Goal: Task Accomplishment & Management: Use online tool/utility

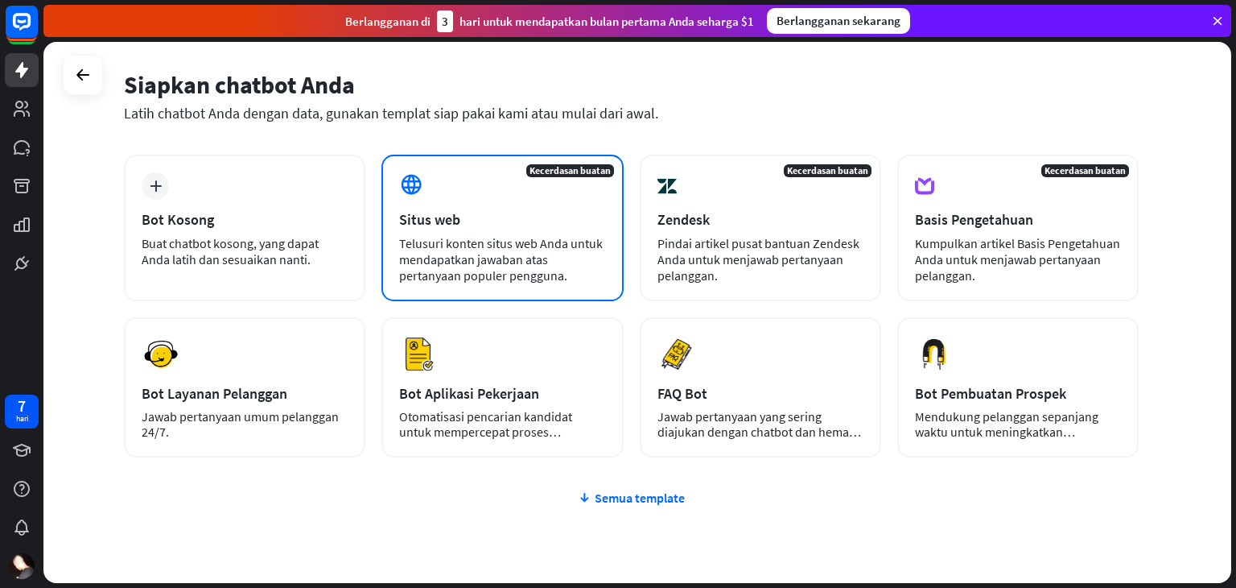
scroll to position [119, 0]
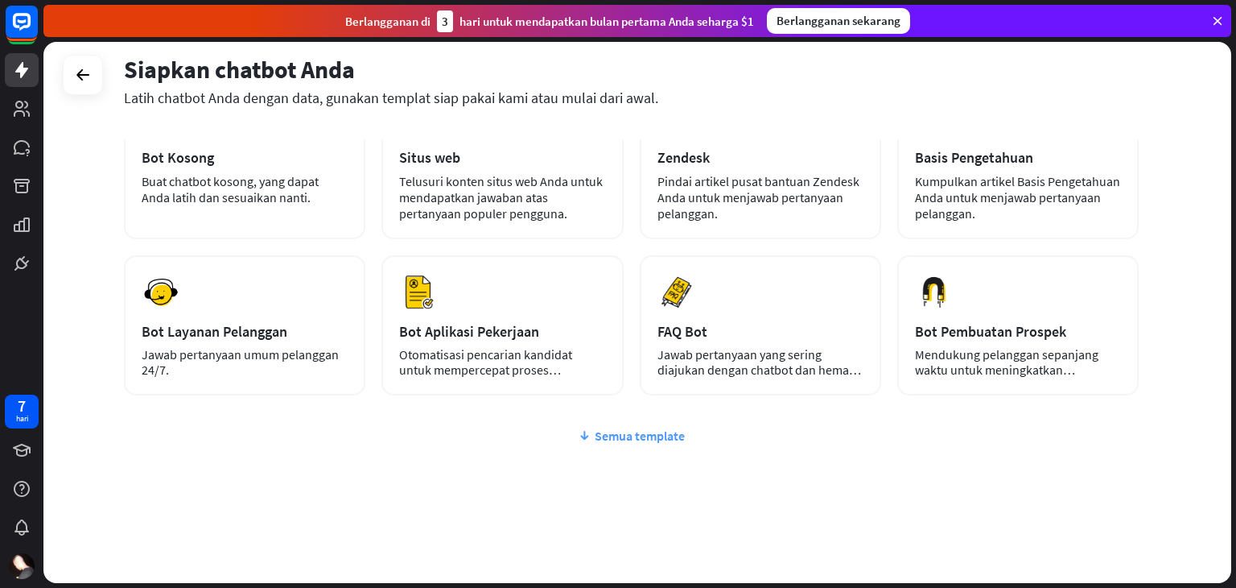
click at [637, 436] on font "Semua template" at bounding box center [640, 435] width 90 height 16
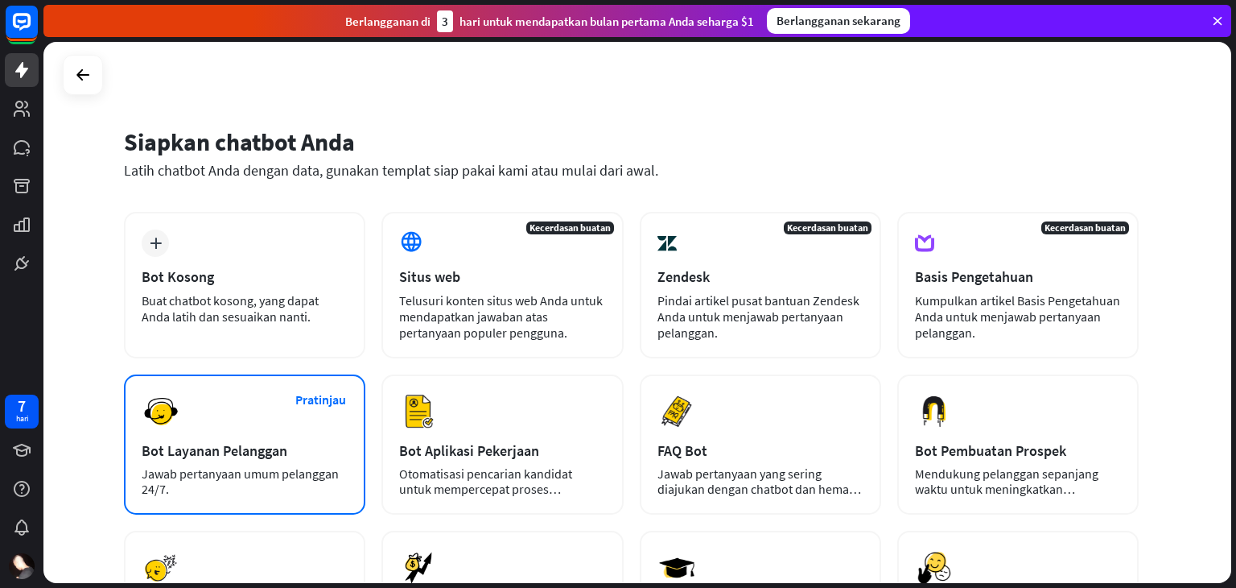
scroll to position [0, 0]
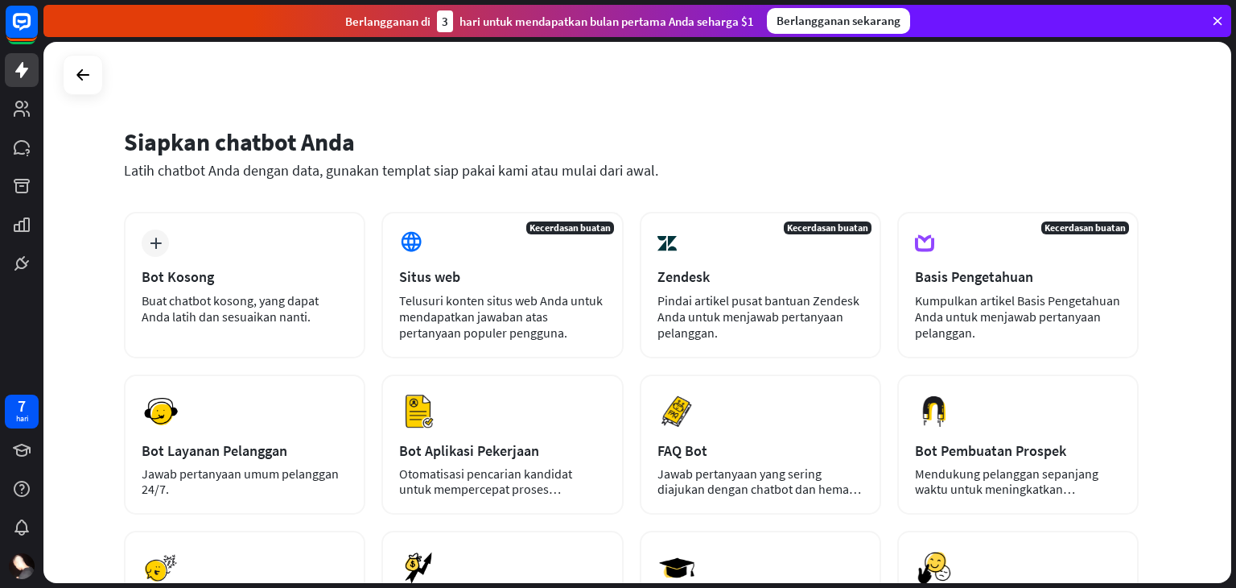
click at [151, 180] on div "Siapkan chatbot Anda Latih chatbot Anda dengan data, gunakan templat siap pakai…" at bounding box center [631, 162] width 1015 height 97
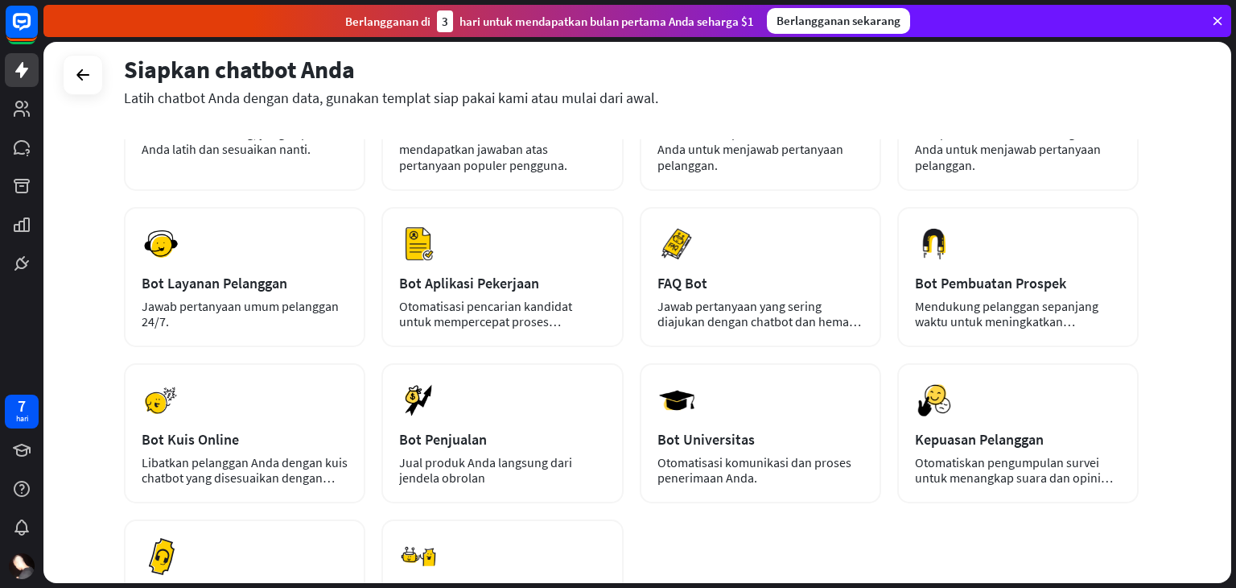
scroll to position [167, 0]
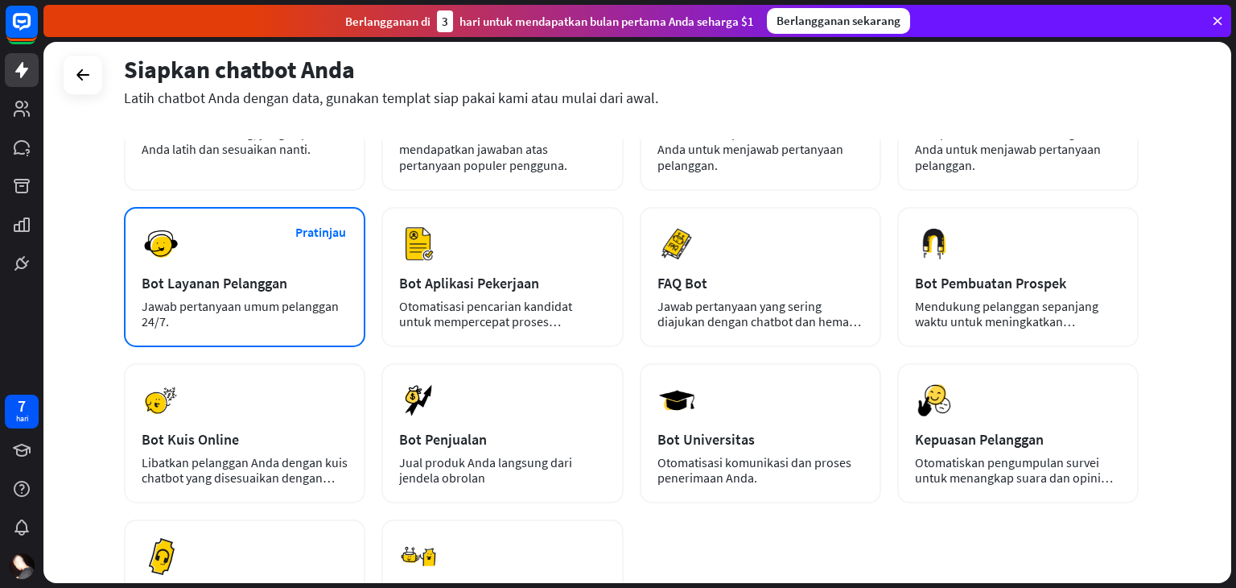
click at [261, 250] on div "Pratinjau Bot Layanan Pelanggan Jawab pertanyaan umum pelanggan 24/7." at bounding box center [244, 277] width 241 height 140
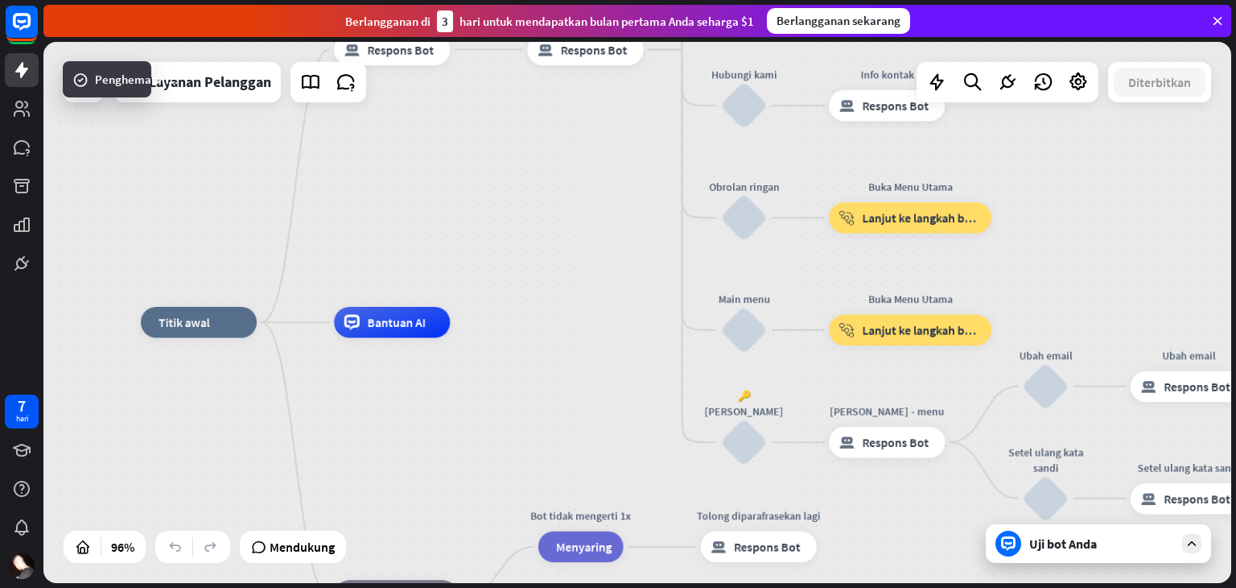
drag, startPoint x: 699, startPoint y: 229, endPoint x: 521, endPoint y: 239, distance: 179.0
click at [521, 239] on div "rumah_2 Titik awal Pesan selamat datang blok_bot_respons Respons Bot 🔙 Main men…" at bounding box center [637, 312] width 1188 height 541
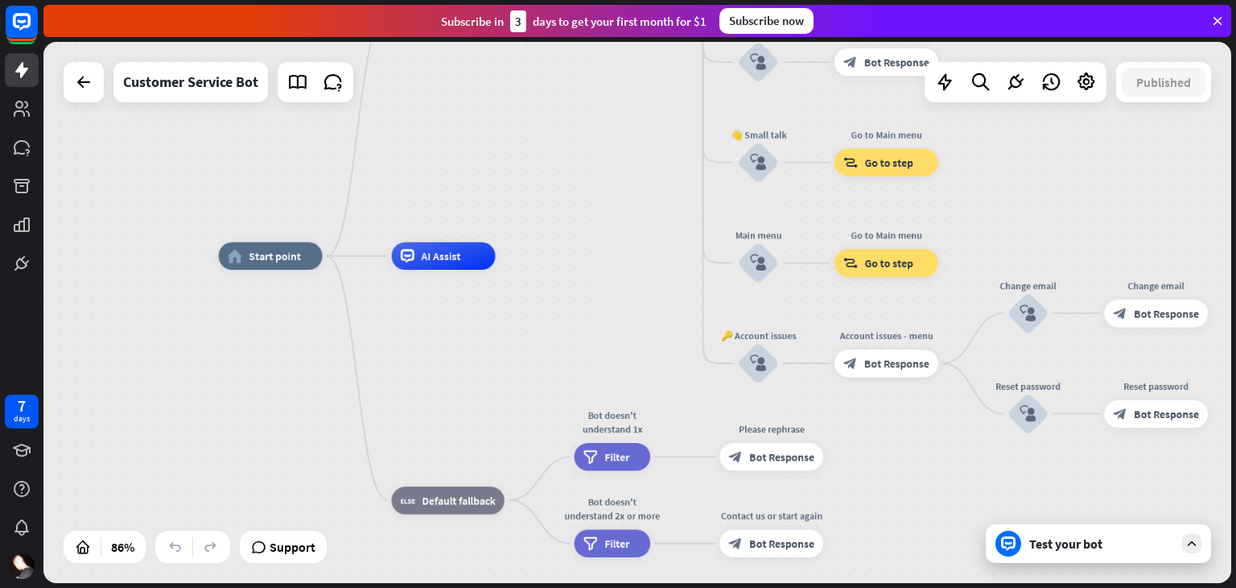
drag, startPoint x: 470, startPoint y: 184, endPoint x: 534, endPoint y: 133, distance: 82.0
click at [534, 133] on div "home_2 Start point Welcome message block_bot_response Bot Response 🔙 Main menu …" at bounding box center [637, 312] width 1188 height 541
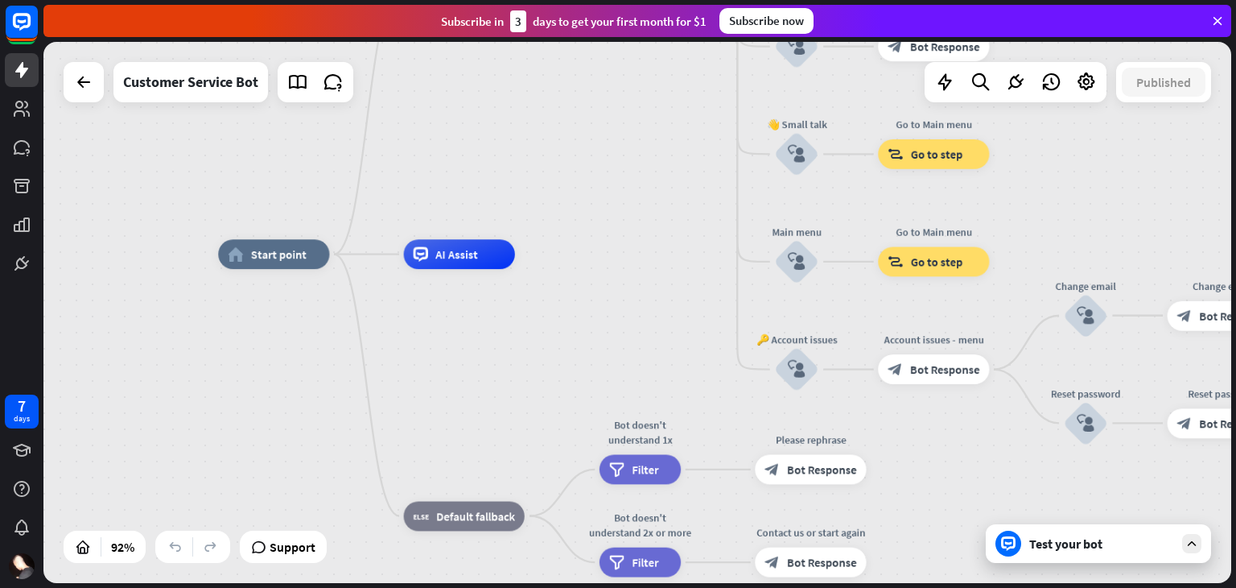
click at [1101, 533] on div "Test your bot" at bounding box center [1098, 543] width 225 height 39
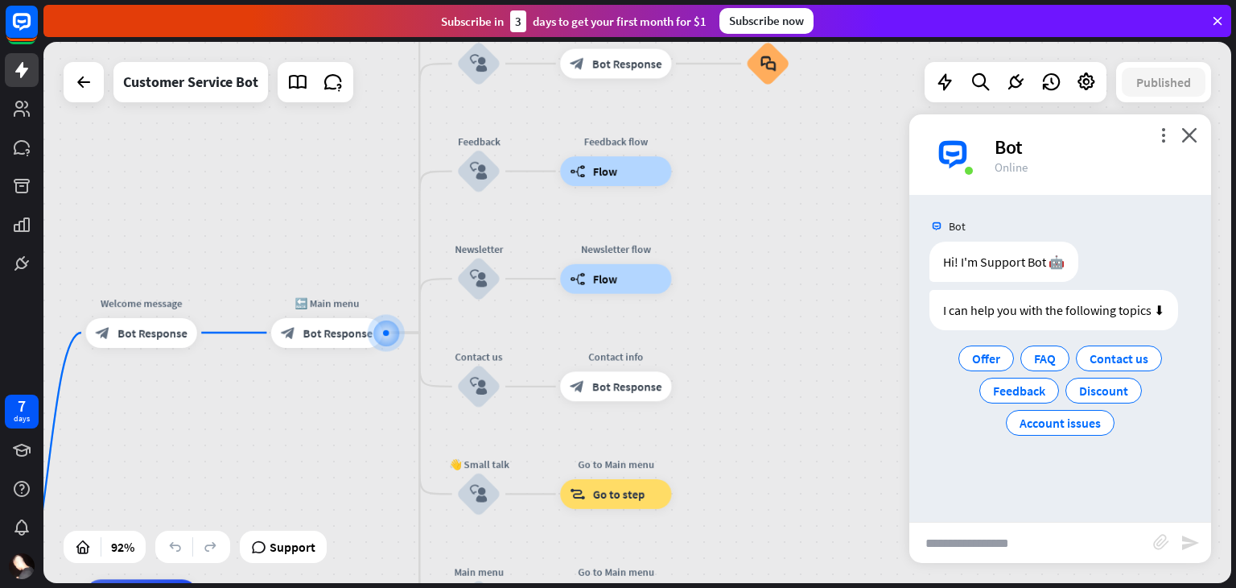
drag, startPoint x: 528, startPoint y: 381, endPoint x: 411, endPoint y: 402, distance: 118.4
click at [411, 402] on div "home_2 Start point Welcome message block_bot_response Bot Response 🔙 Main menu …" at bounding box center [637, 312] width 1188 height 541
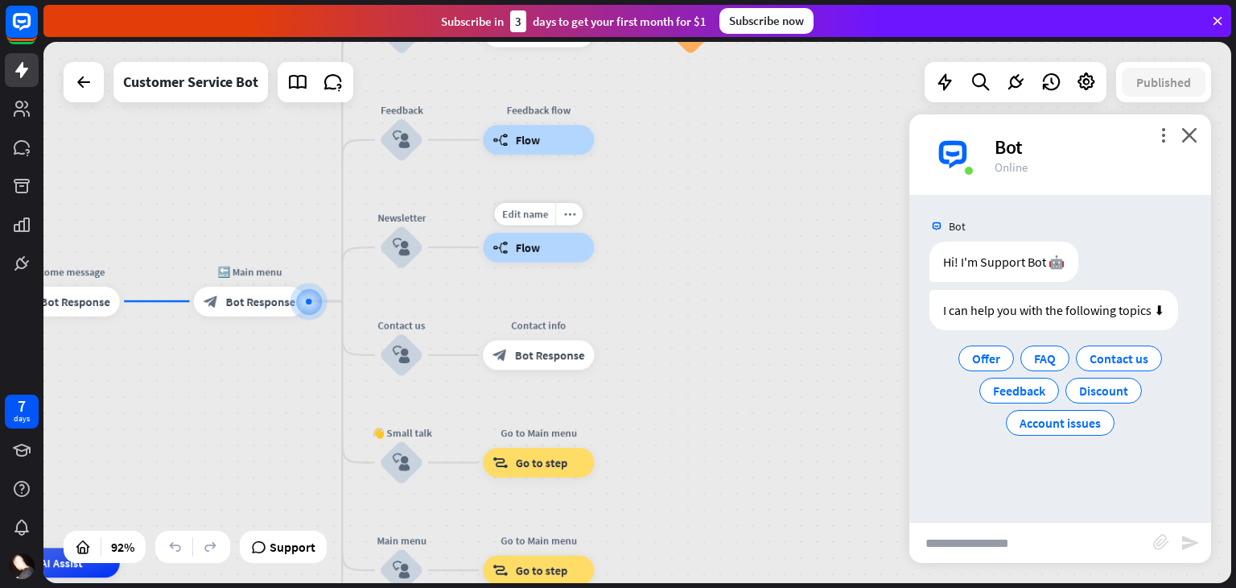
drag, startPoint x: 675, startPoint y: 293, endPoint x: 557, endPoint y: 232, distance: 133.2
click at [557, 233] on div "Edit name more_horiz builder_tree Flow" at bounding box center [538, 248] width 111 height 30
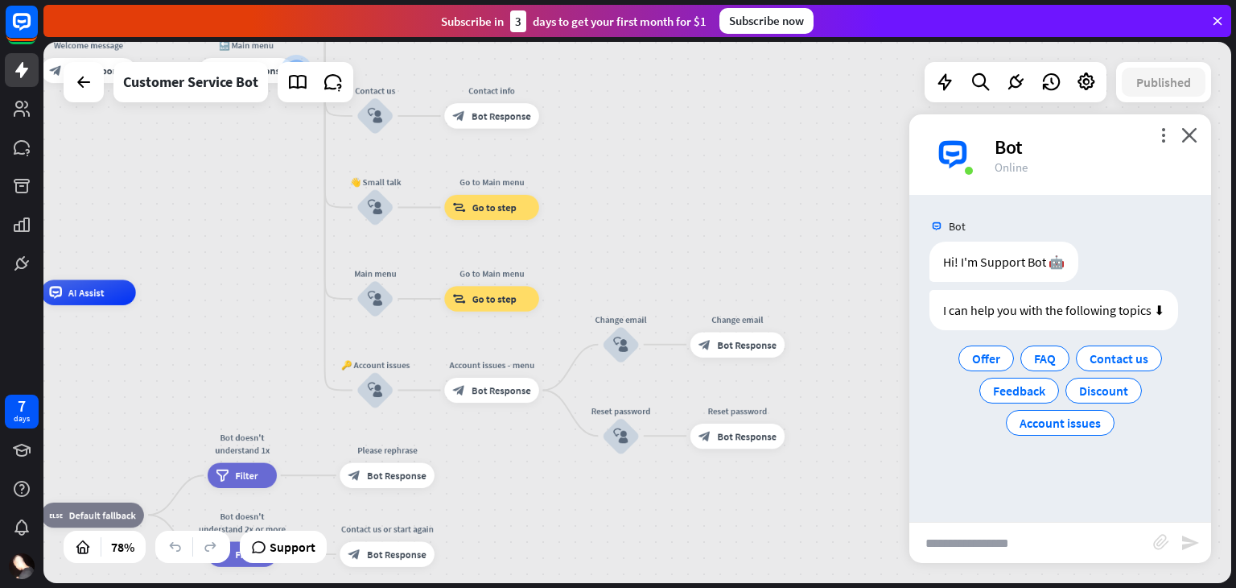
drag, startPoint x: 642, startPoint y: 240, endPoint x: 614, endPoint y: 5, distance: 236.7
click at [614, 5] on div "close Product Help First steps Get started with ChatBot Help Center Follow step…" at bounding box center [639, 294] width 1193 height 588
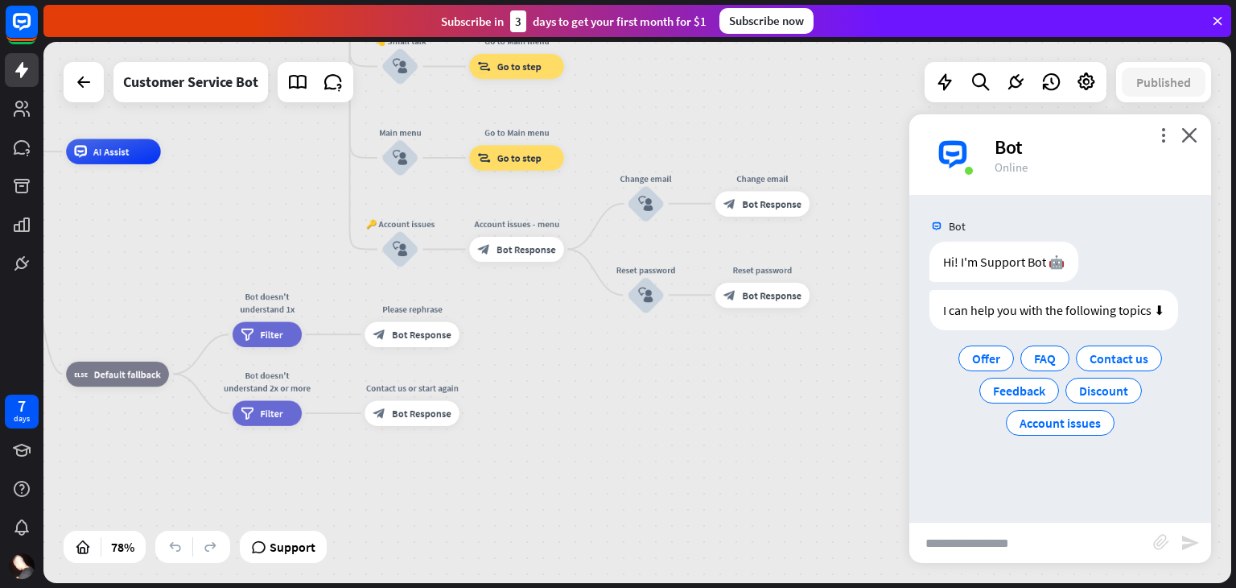
drag, startPoint x: 638, startPoint y: 135, endPoint x: 667, endPoint y: 33, distance: 106.2
click at [667, 33] on div "close Product Help First steps Get started with ChatBot Help Center Follow step…" at bounding box center [639, 294] width 1193 height 588
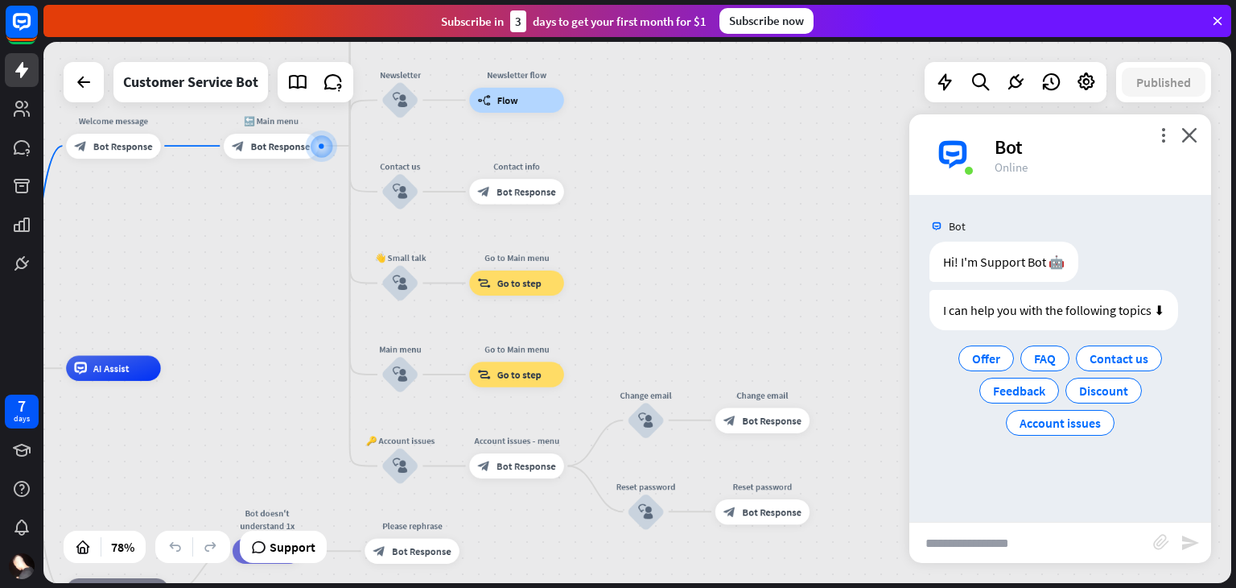
drag, startPoint x: 757, startPoint y: 58, endPoint x: 755, endPoint y: 283, distance: 224.6
click at [755, 283] on div "home_2 Start point Welcome message block_bot_response Bot Response 🔙 Main menu …" at bounding box center [637, 312] width 1188 height 541
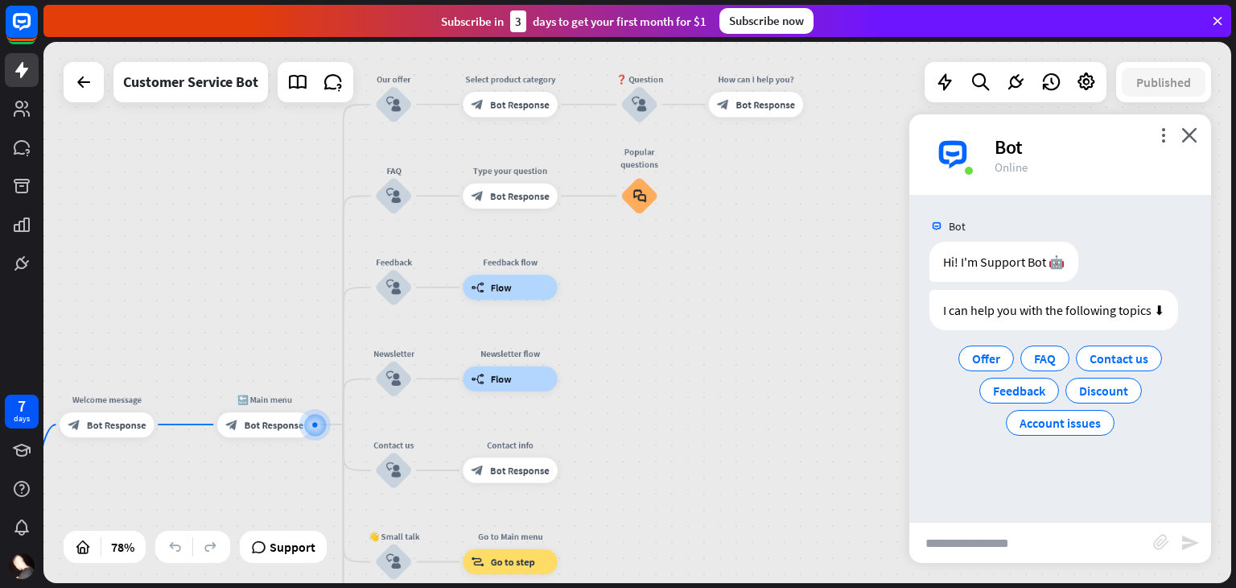
drag, startPoint x: 712, startPoint y: 314, endPoint x: 707, endPoint y: 600, distance: 285.8
click at [707, 587] on html "7 days close Product Help First steps Get started with ChatBot Help Center Foll…" at bounding box center [618, 294] width 1236 height 588
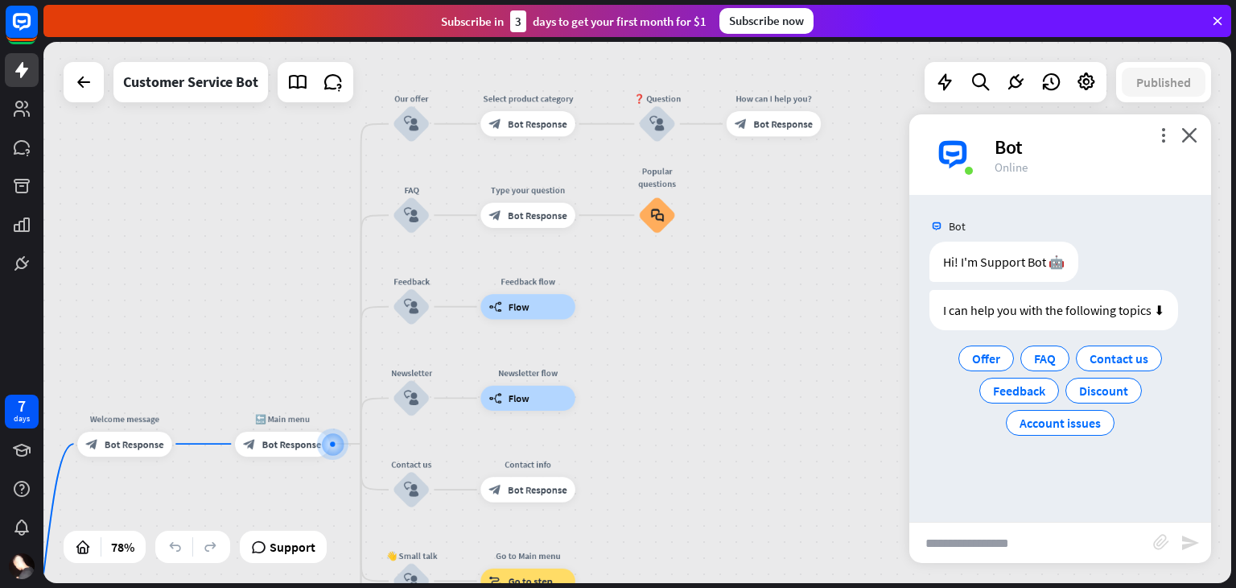
drag, startPoint x: 718, startPoint y: 393, endPoint x: 736, endPoint y: 396, distance: 18.0
click at [736, 396] on div "home_2 Start point Welcome message block_bot_response Bot Response 🔙 Main menu …" at bounding box center [637, 312] width 1188 height 541
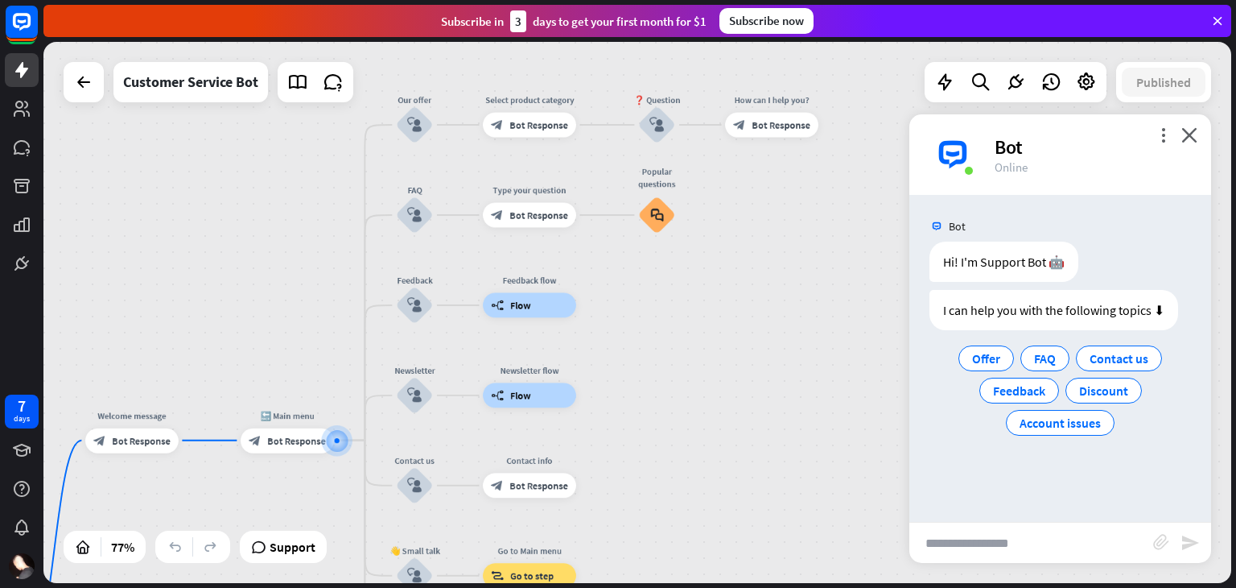
click at [931, 548] on input "text" at bounding box center [1031, 542] width 244 height 40
type input "*****"
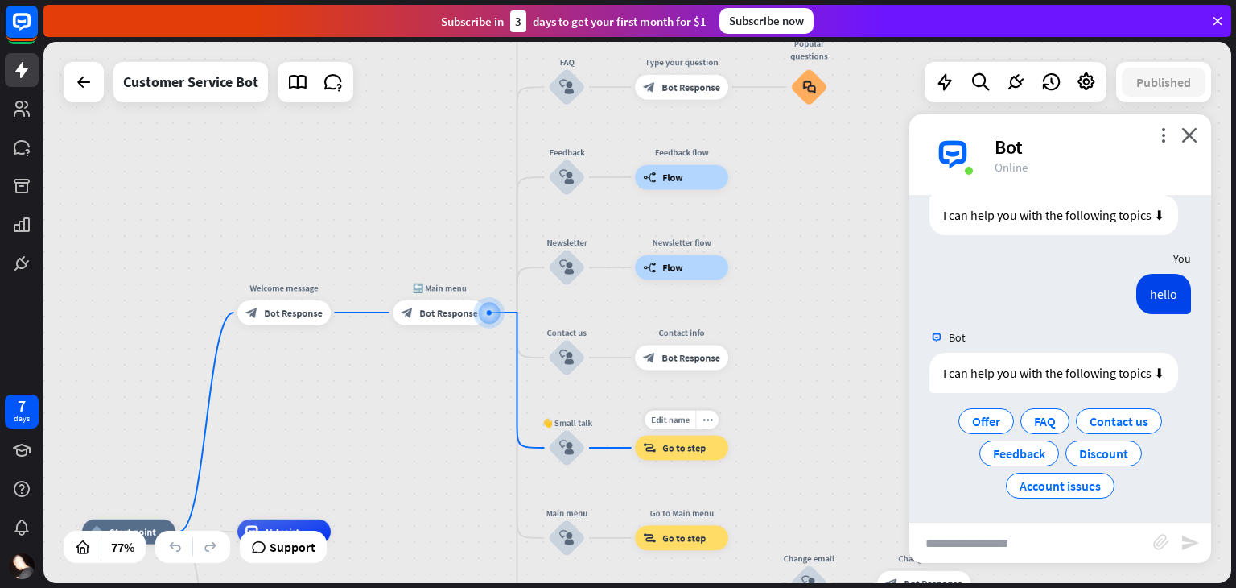
scroll to position [99, 0]
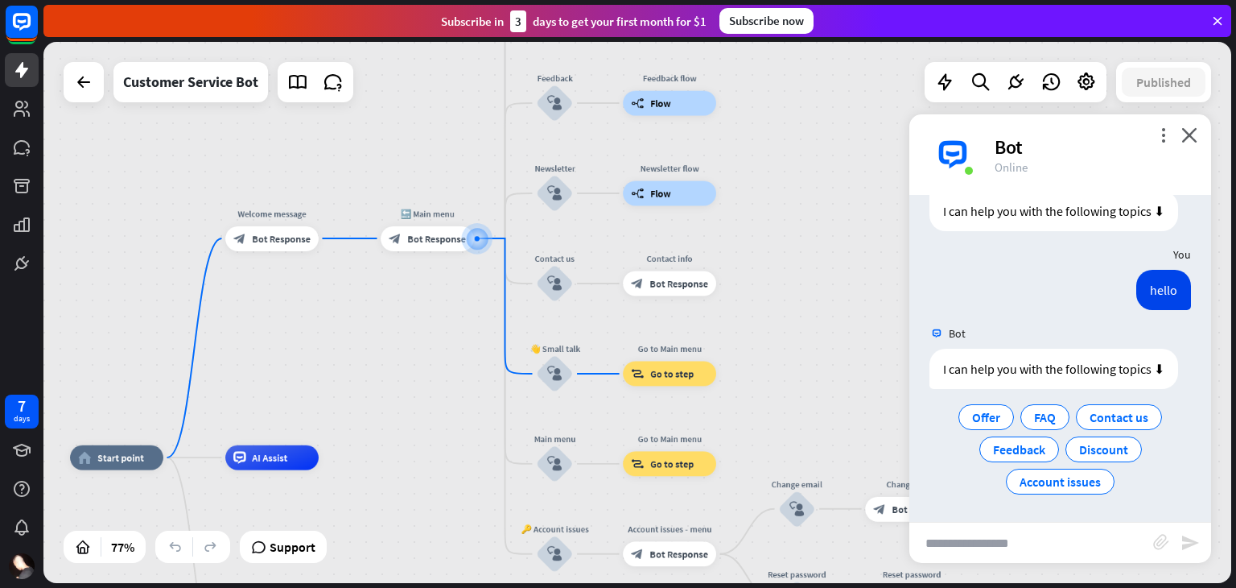
drag, startPoint x: 421, startPoint y: 452, endPoint x: 409, endPoint y: 377, distance: 75.0
click at [409, 377] on div "home_2 Start point Welcome message block_bot_response Bot Response 🔙 Main menu …" at bounding box center [637, 312] width 1188 height 541
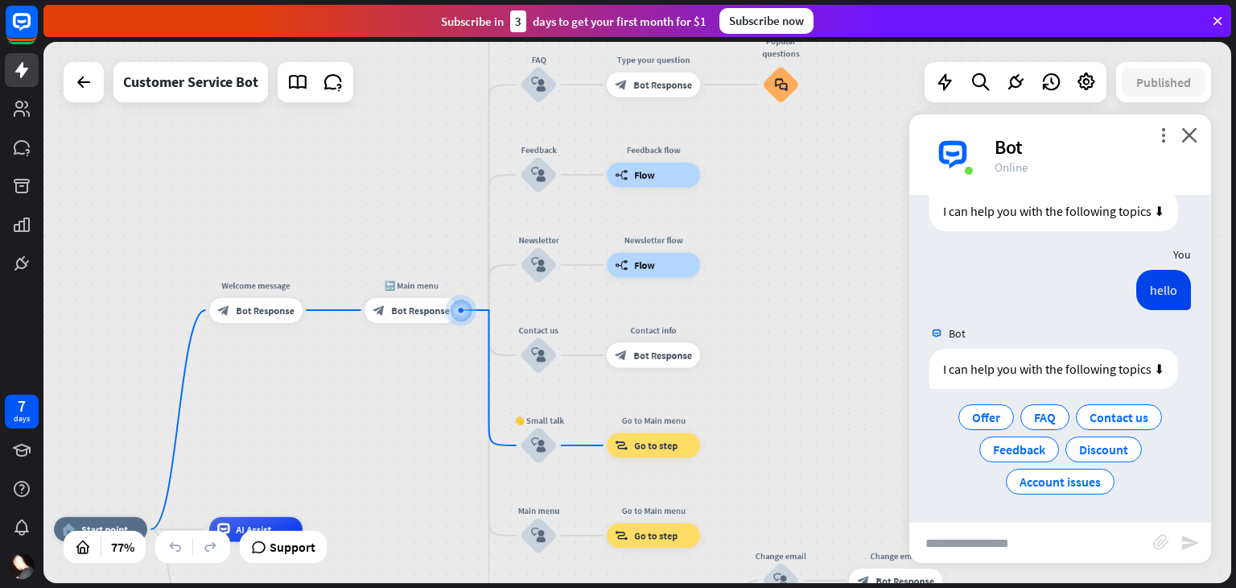
drag, startPoint x: 419, startPoint y: 326, endPoint x: 403, endPoint y: 398, distance: 73.4
click at [403, 398] on div "home_2 Start point Welcome message block_bot_response Bot Response 🔙 Main menu …" at bounding box center [637, 312] width 1188 height 541
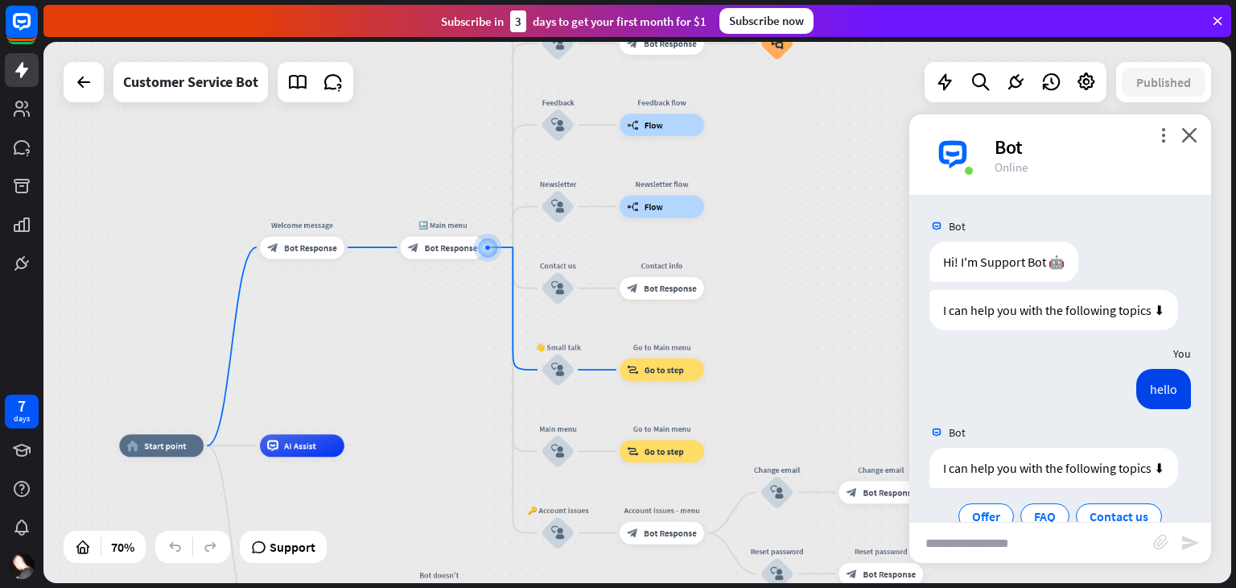
drag, startPoint x: 784, startPoint y: 314, endPoint x: 773, endPoint y: 222, distance: 92.4
click at [773, 222] on div "home_2 Start point Welcome message block_bot_response Bot Response 🔙 Main menu …" at bounding box center [637, 312] width 1188 height 541
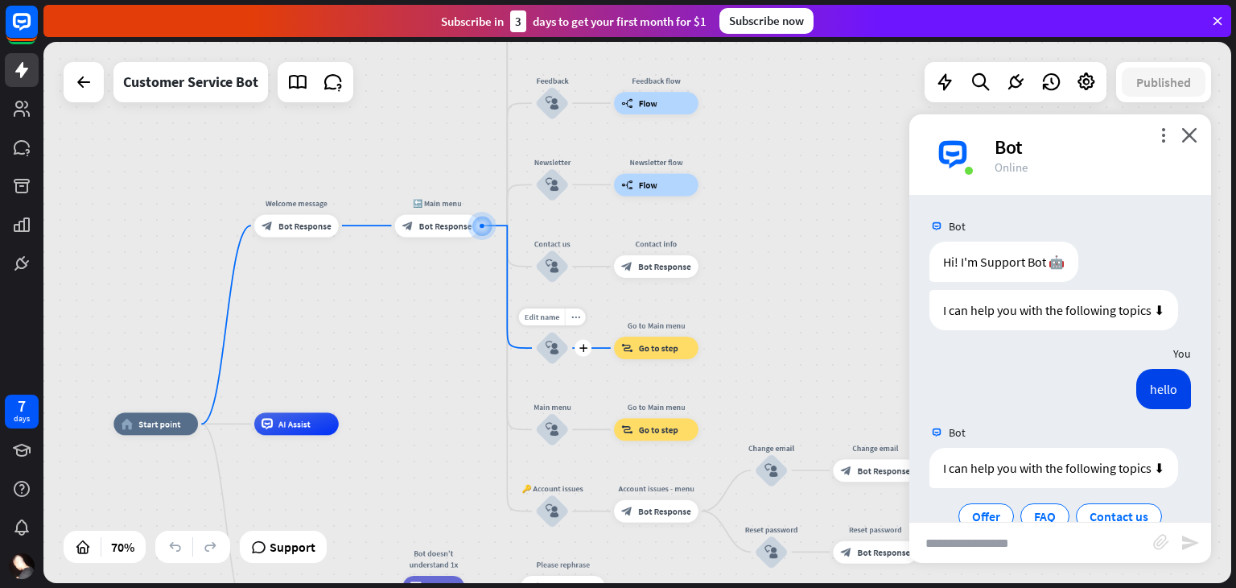
click at [556, 344] on icon "block_user_input" at bounding box center [553, 348] width 14 height 14
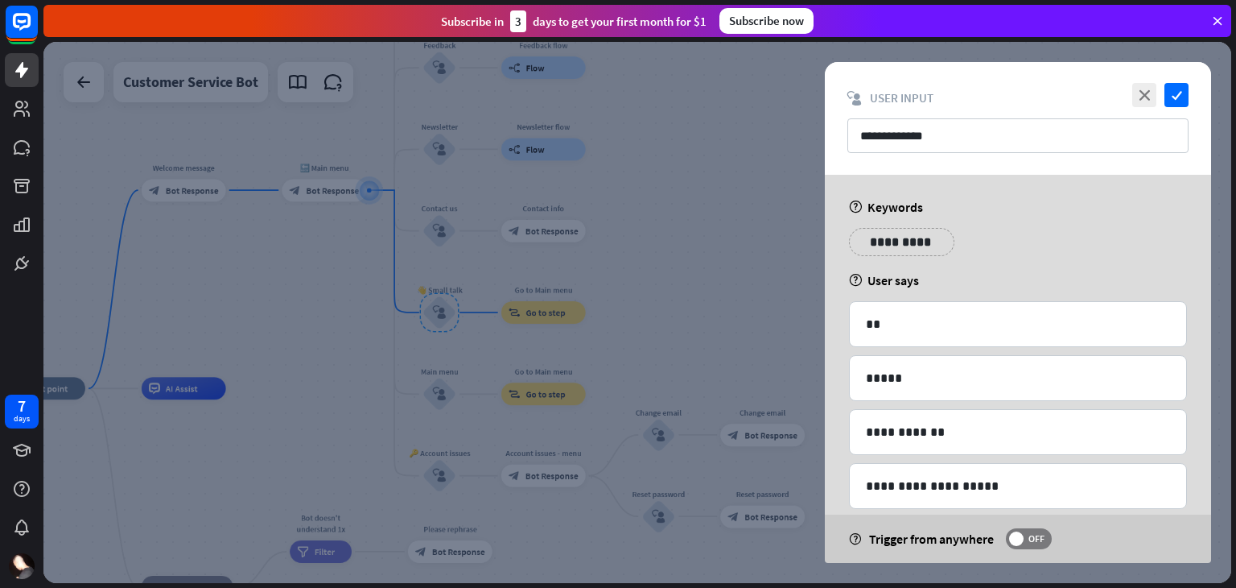
click at [748, 255] on div at bounding box center [637, 312] width 1188 height 541
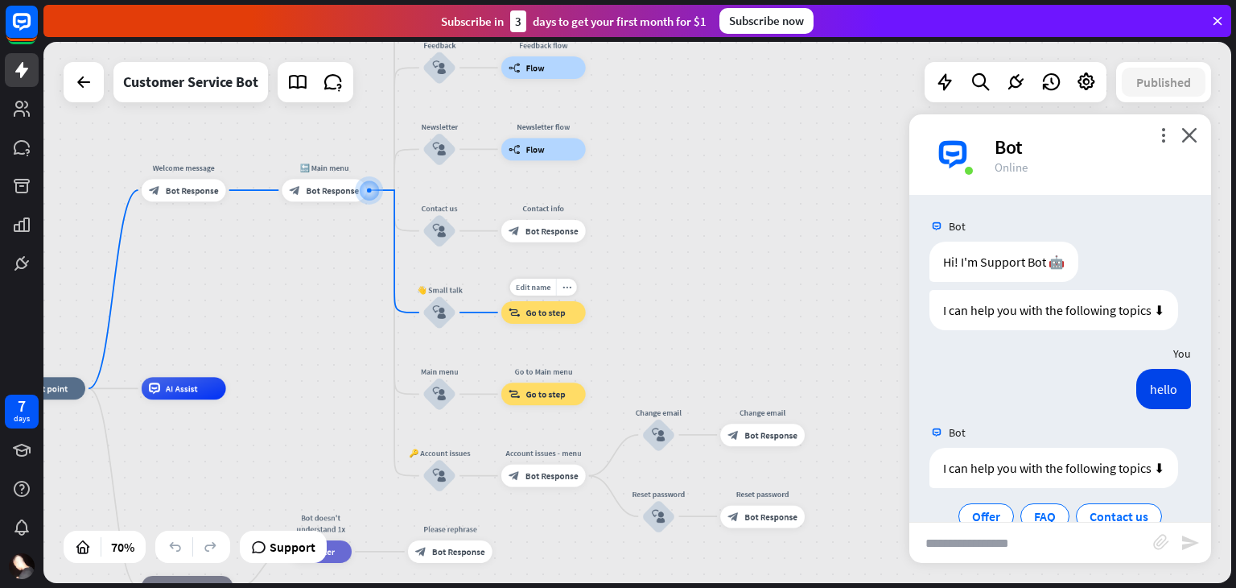
click at [543, 307] on span "Go to step" at bounding box center [545, 312] width 39 height 11
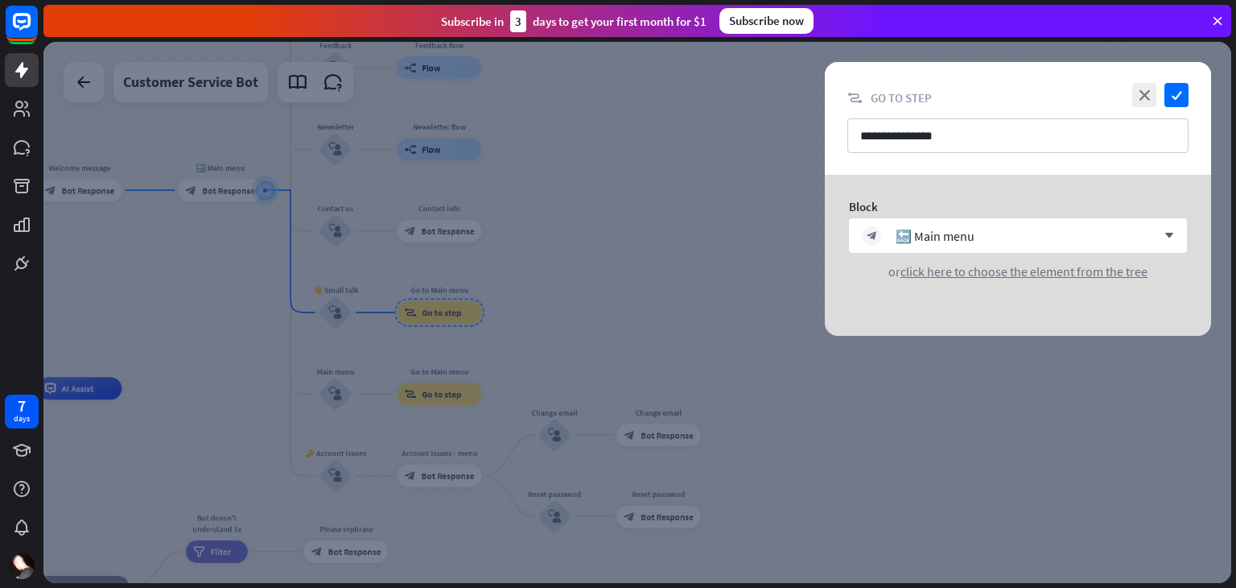
click at [566, 241] on div at bounding box center [637, 312] width 1188 height 541
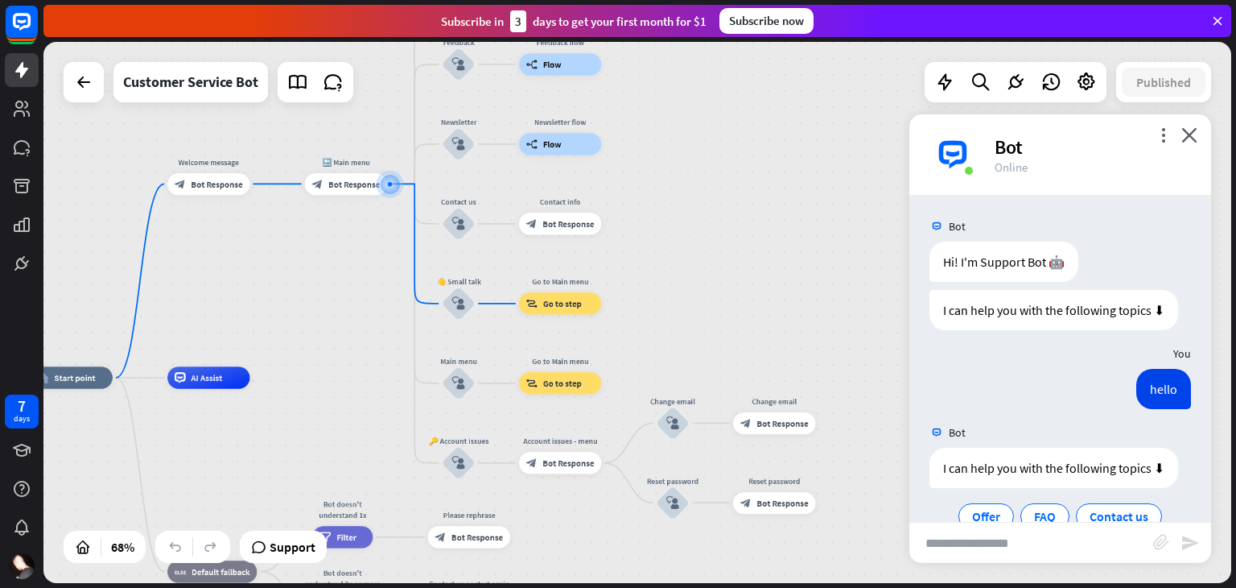
drag, startPoint x: 588, startPoint y: 294, endPoint x: 705, endPoint y: 284, distance: 117.9
click at [705, 284] on div "home_2 Start point Welcome message block_bot_response Bot Response 🔙 Main menu …" at bounding box center [637, 312] width 1188 height 541
click at [359, 179] on span "Bot Response" at bounding box center [354, 184] width 52 height 11
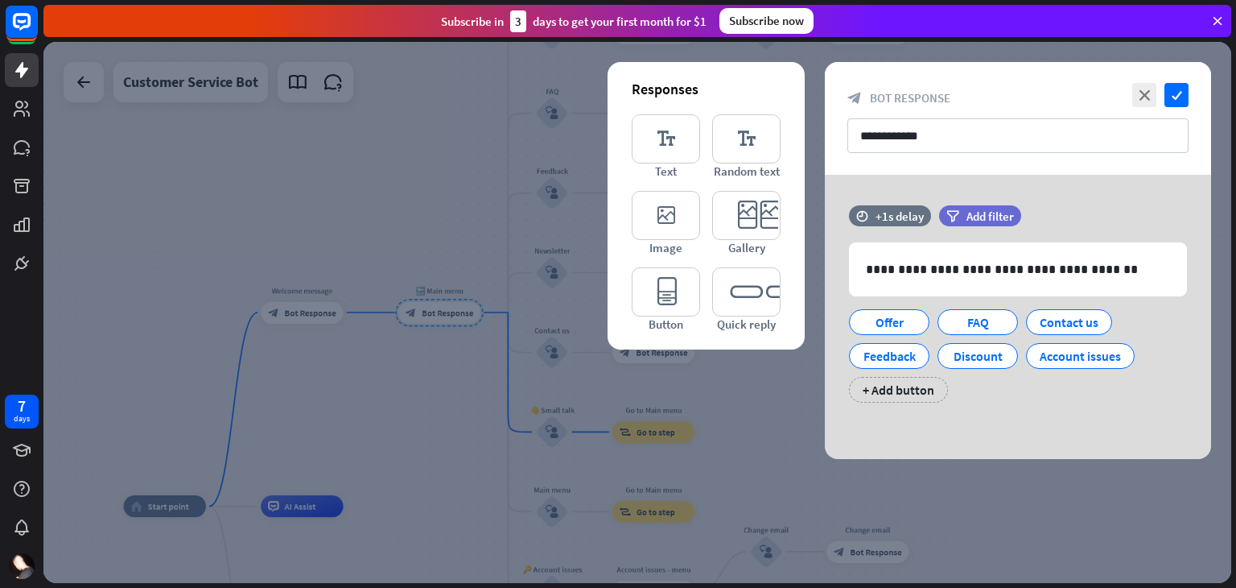
click at [1131, 88] on div "close check" at bounding box center [1158, 95] width 60 height 24
click at [1146, 89] on icon "close" at bounding box center [1144, 95] width 24 height 24
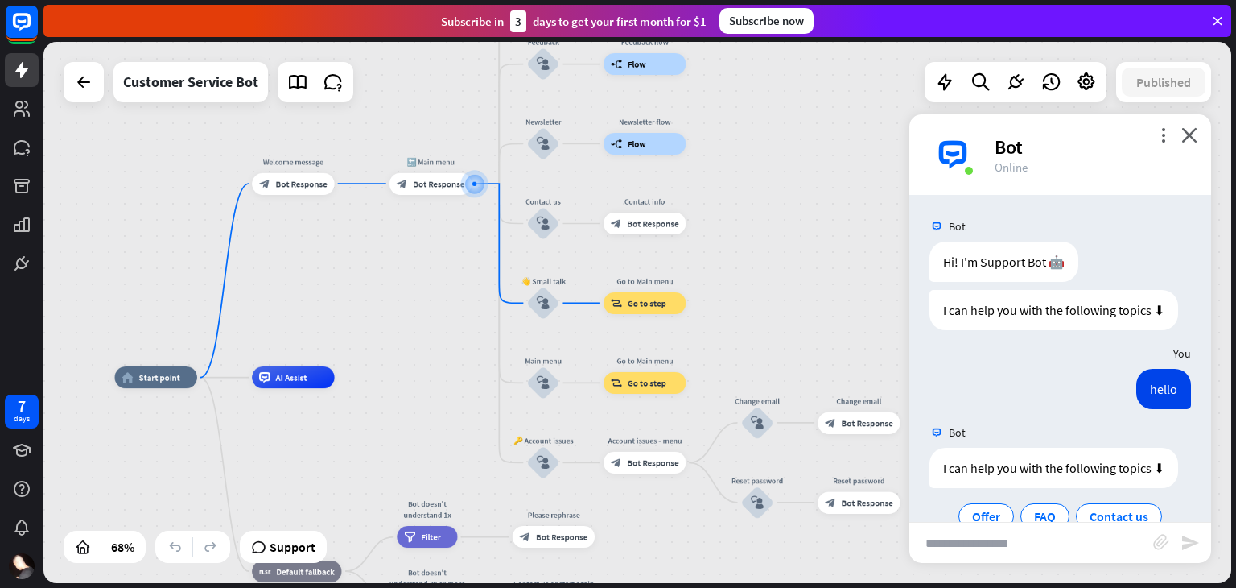
drag, startPoint x: 832, startPoint y: 271, endPoint x: 823, endPoint y: 141, distance: 130.7
click at [823, 141] on div "home_2 Start point Welcome message block_bot_response Bot Response 🔙 Main menu …" at bounding box center [637, 312] width 1188 height 541
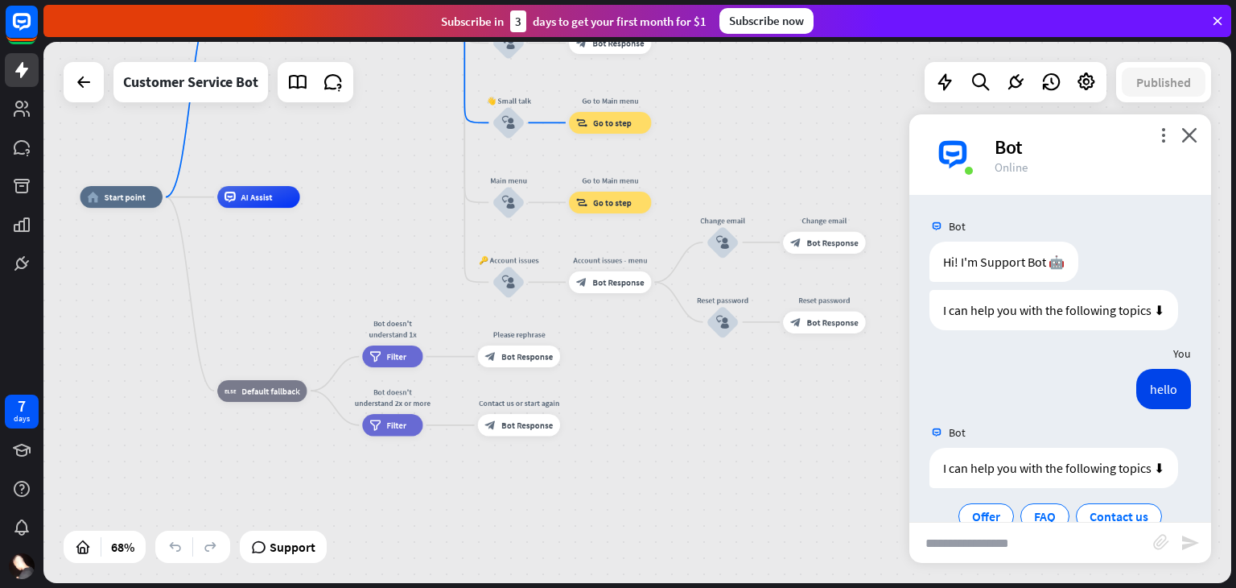
drag, startPoint x: 762, startPoint y: 245, endPoint x: 728, endPoint y: 66, distance: 182.8
click at [728, 66] on div "home_2 Start point Welcome message block_bot_response Bot Response 🔙 Main menu …" at bounding box center [637, 312] width 1188 height 541
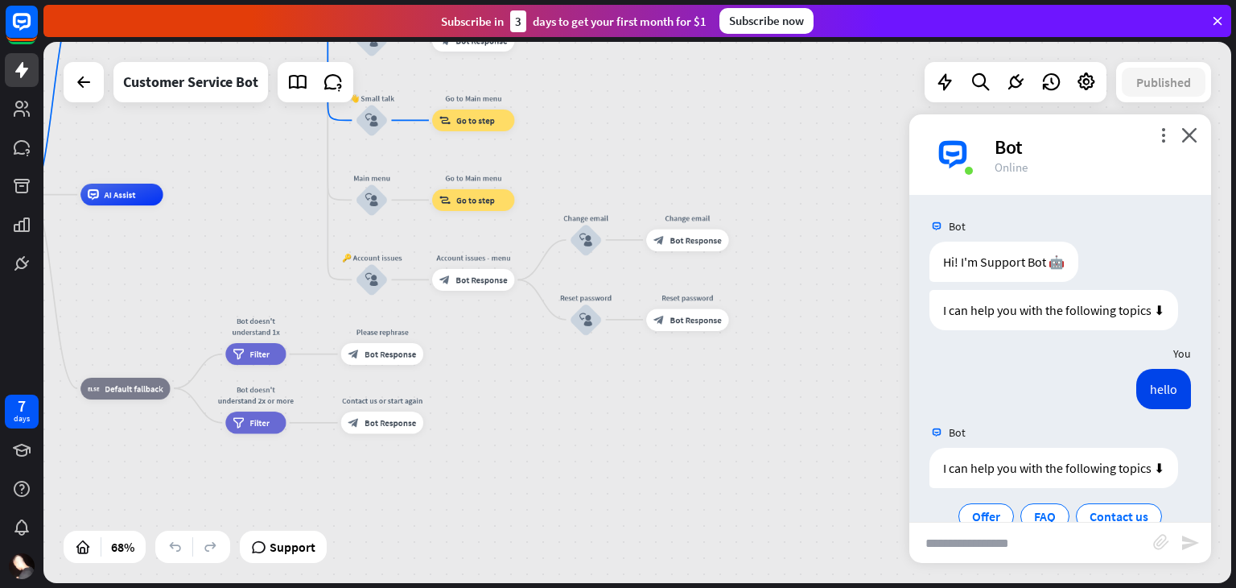
drag, startPoint x: 748, startPoint y: 115, endPoint x: 608, endPoint y: 113, distance: 139.2
click at [608, 113] on div "home_2 Start point Welcome message block_bot_response Bot Response 🔙 Main menu …" at bounding box center [637, 312] width 1188 height 541
drag, startPoint x: 702, startPoint y: 287, endPoint x: 787, endPoint y: 269, distance: 87.3
drag, startPoint x: 787, startPoint y: 269, endPoint x: 913, endPoint y: 264, distance: 125.6
click at [913, 264] on div "home_2 Start point Welcome message block_bot_response Bot Response 🔙 Main menu …" at bounding box center [637, 312] width 1188 height 541
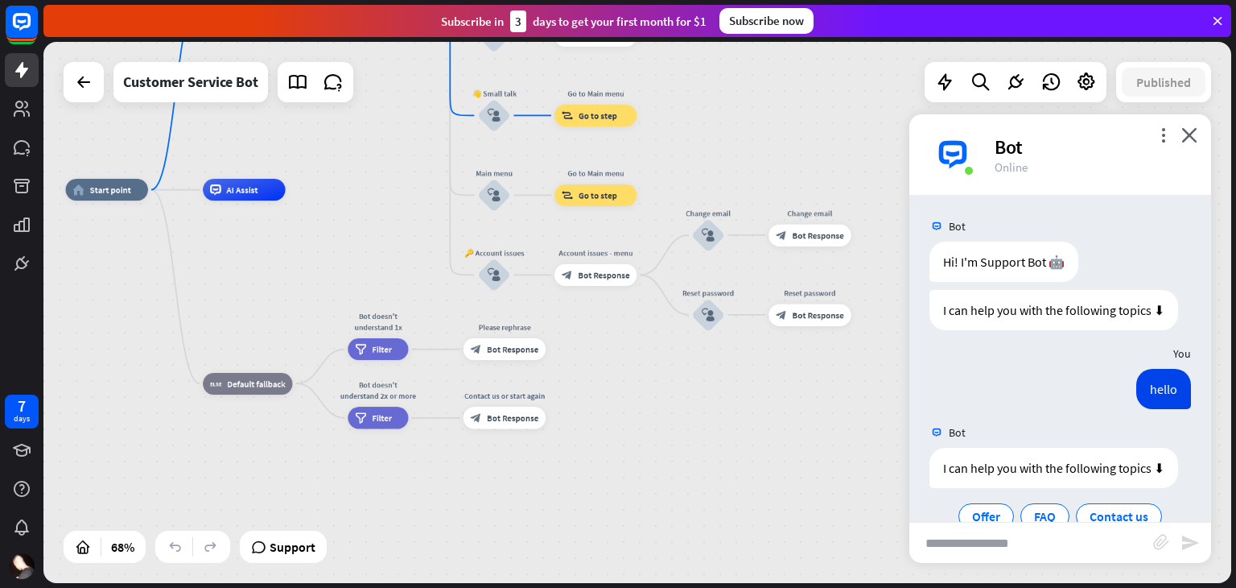
drag, startPoint x: 621, startPoint y: 281, endPoint x: 660, endPoint y: 395, distance: 120.9
click at [660, 395] on div "home_2 Start point Welcome message block_bot_response Bot Response 🔙 Main menu …" at bounding box center [471, 374] width 810 height 369
drag, startPoint x: 660, startPoint y: 395, endPoint x: 686, endPoint y: 559, distance: 165.4
click at [686, 559] on div "home_2 Start point Welcome message block_bot_response Bot Response 🔙 Main menu …" at bounding box center [471, 374] width 810 height 369
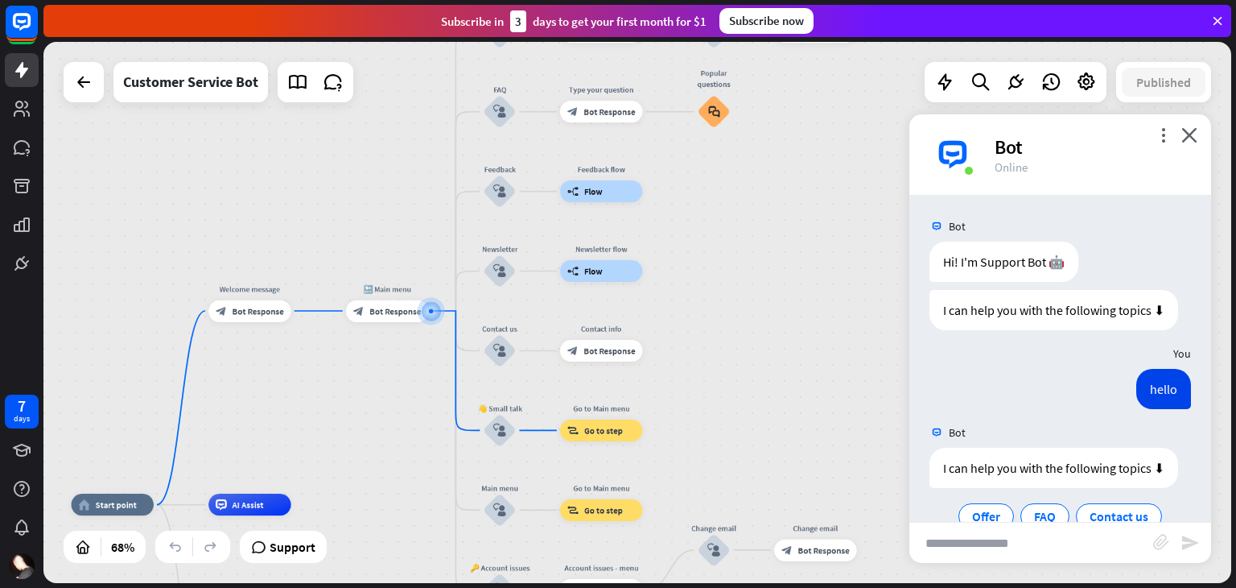
drag, startPoint x: 722, startPoint y: 345, endPoint x: 702, endPoint y: 497, distance: 152.6
click at [702, 497] on div "home_2 Start point Welcome message block_bot_response Bot Response 🔙 Main menu …" at bounding box center [637, 312] width 1188 height 541
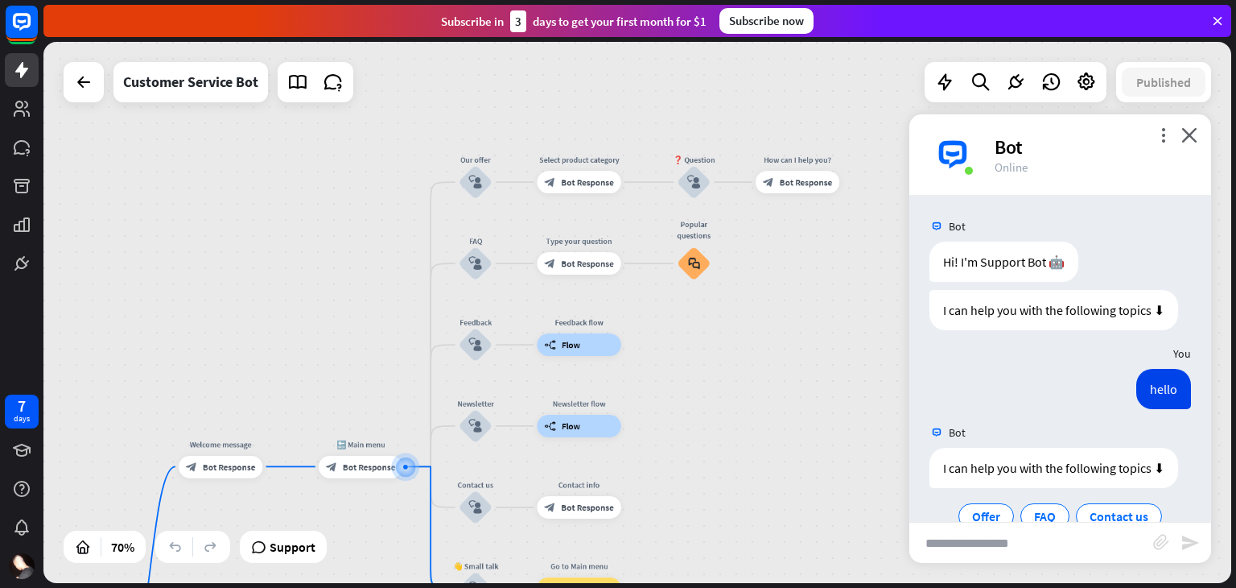
drag, startPoint x: 749, startPoint y: 147, endPoint x: 730, endPoint y: 328, distance: 182.0
click at [730, 328] on div "home_2 Start point Welcome message block_bot_response Bot Response 🔙 Main menu …" at bounding box center [637, 312] width 1188 height 541
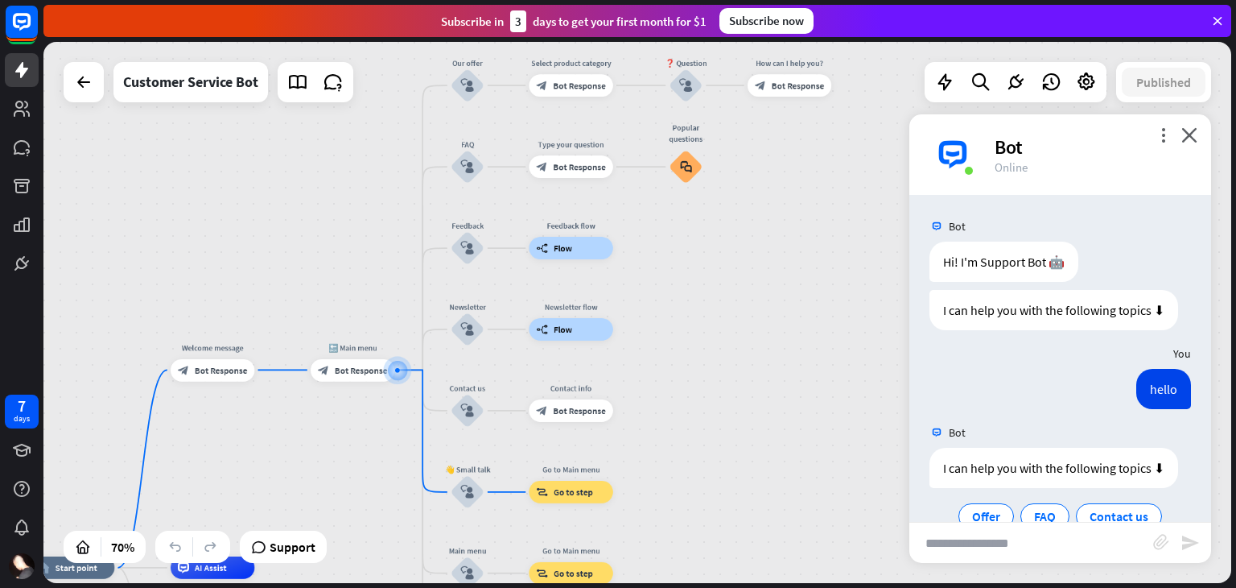
drag, startPoint x: 779, startPoint y: 326, endPoint x: 773, endPoint y: 204, distance: 122.5
click at [773, 204] on div "home_2 Start point Welcome message block_bot_response Bot Response 🔙 Main menu …" at bounding box center [637, 312] width 1188 height 541
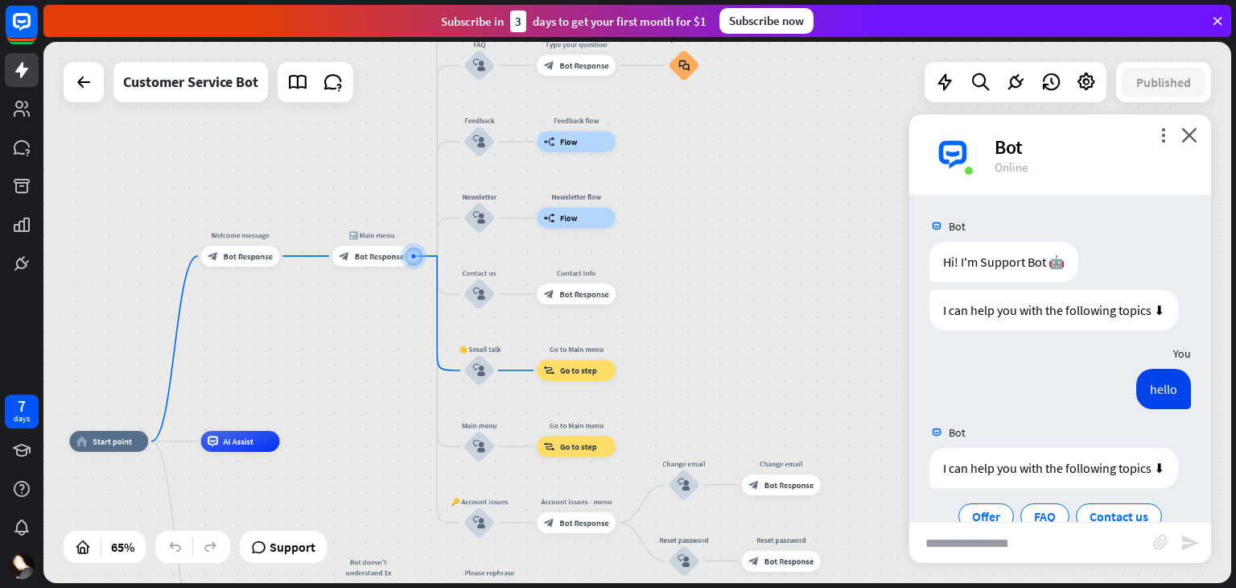
drag, startPoint x: 736, startPoint y: 342, endPoint x: 724, endPoint y: 225, distance: 117.2
click at [724, 225] on div "home_2 Start point Welcome message block_bot_response Bot Response 🔙 Main menu …" at bounding box center [637, 312] width 1188 height 541
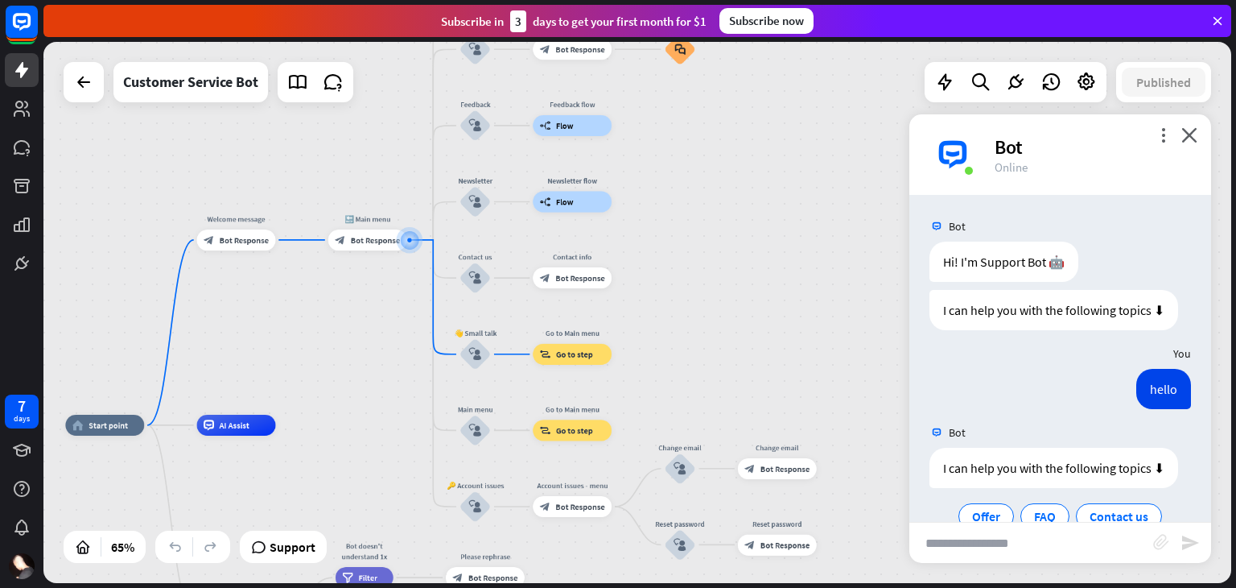
click at [1163, 540] on icon "block_attachment" at bounding box center [1161, 542] width 16 height 16
click at [1034, 513] on div "Image" at bounding box center [1073, 511] width 138 height 28
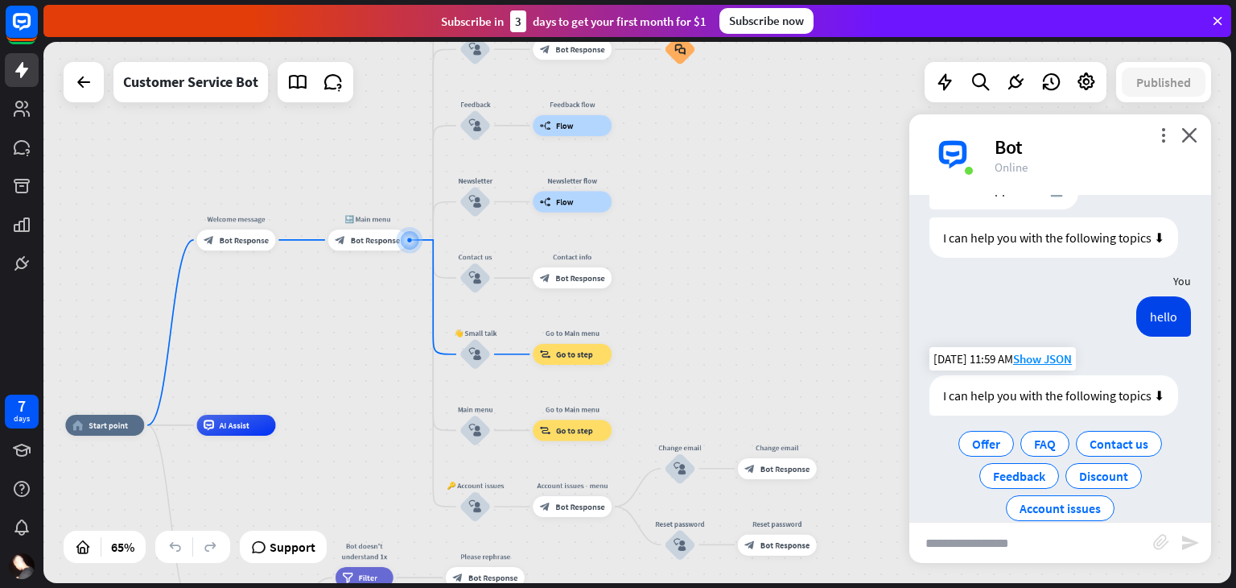
scroll to position [99, 0]
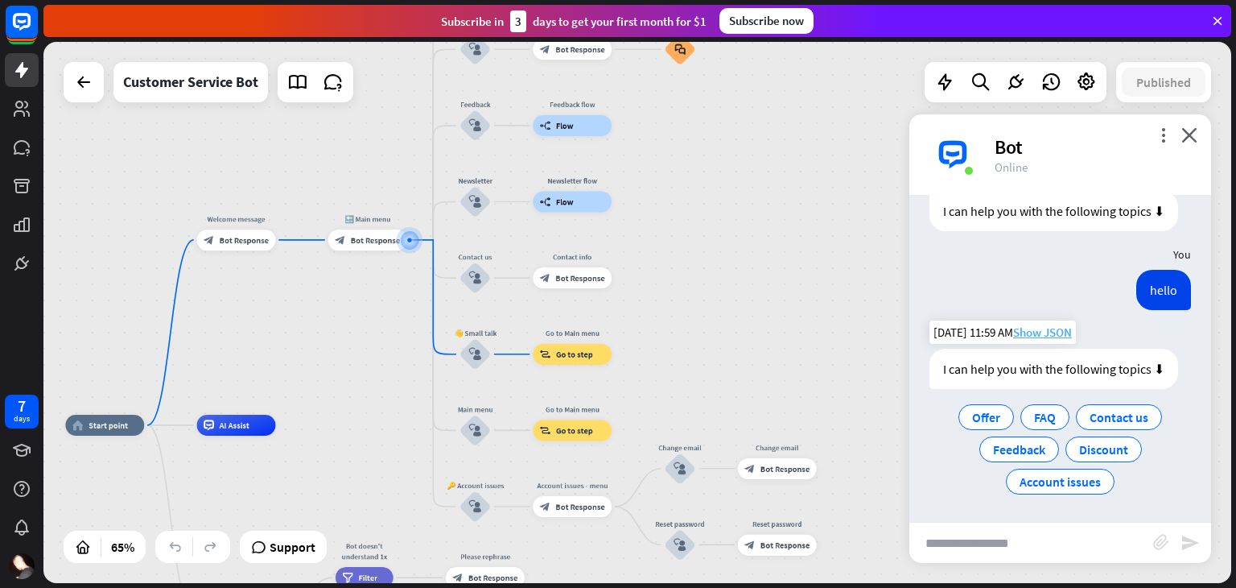
click at [1040, 335] on span "Show JSON" at bounding box center [1042, 331] width 59 height 15
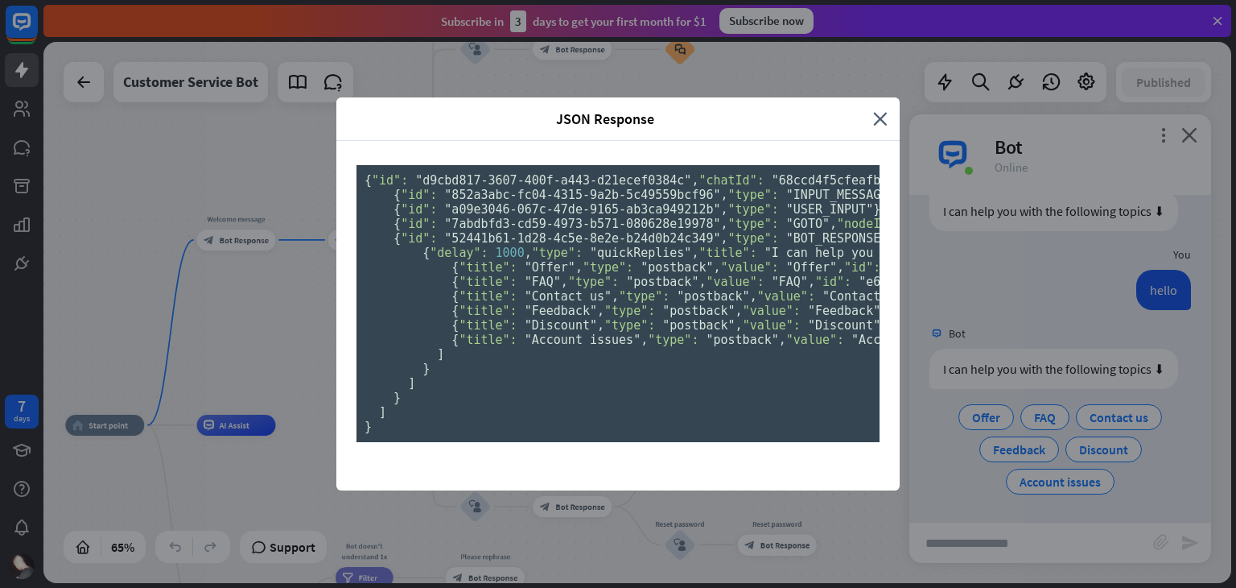
scroll to position [0, 0]
click at [873, 109] on icon "close" at bounding box center [880, 118] width 14 height 19
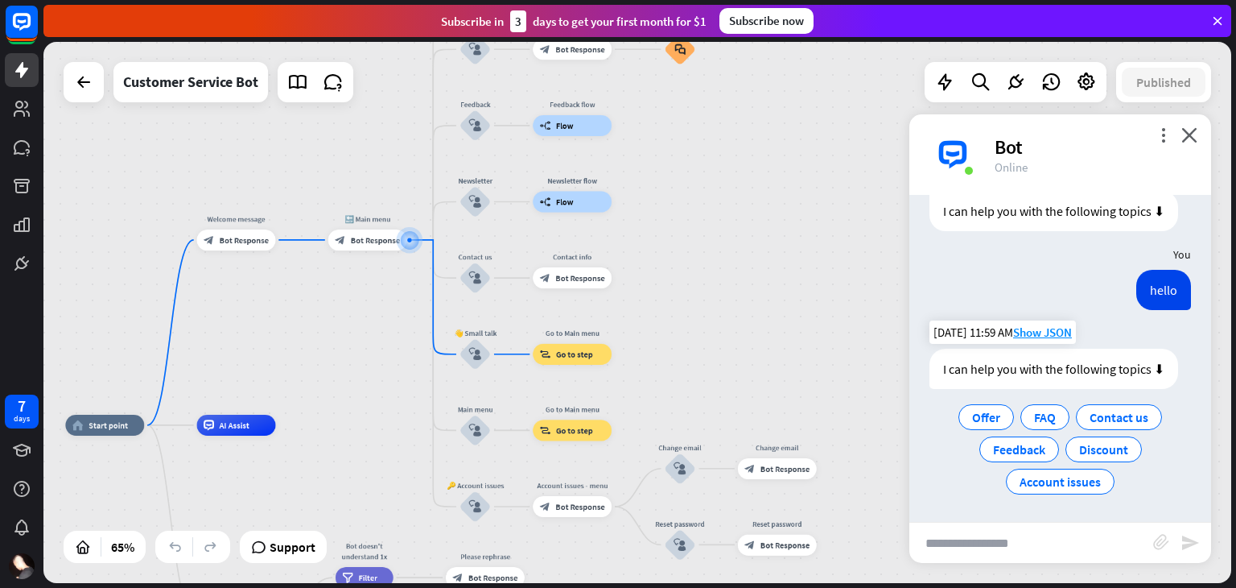
scroll to position [98, 0]
click at [1161, 539] on icon "block_attachment" at bounding box center [1161, 542] width 16 height 16
click at [1057, 506] on div "Image" at bounding box center [1073, 511] width 138 height 28
drag, startPoint x: 796, startPoint y: 350, endPoint x: 816, endPoint y: 419, distance: 72.1
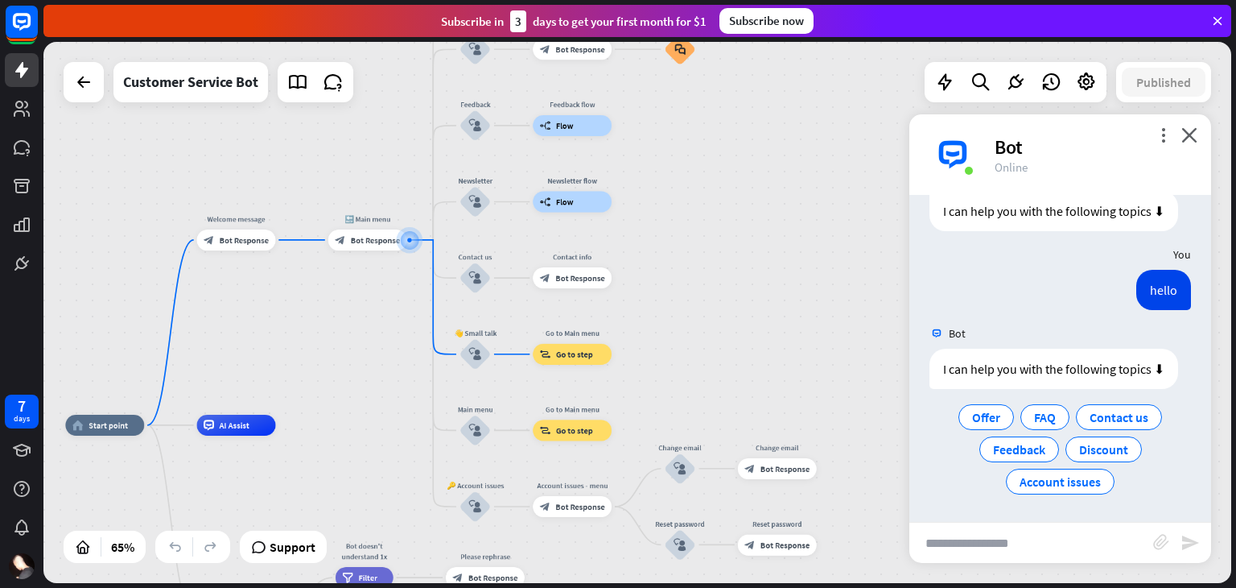
click at [816, 419] on div "home_2 Start point Welcome message block_bot_response Bot Response 🔙 Main menu …" at bounding box center [637, 312] width 1188 height 541
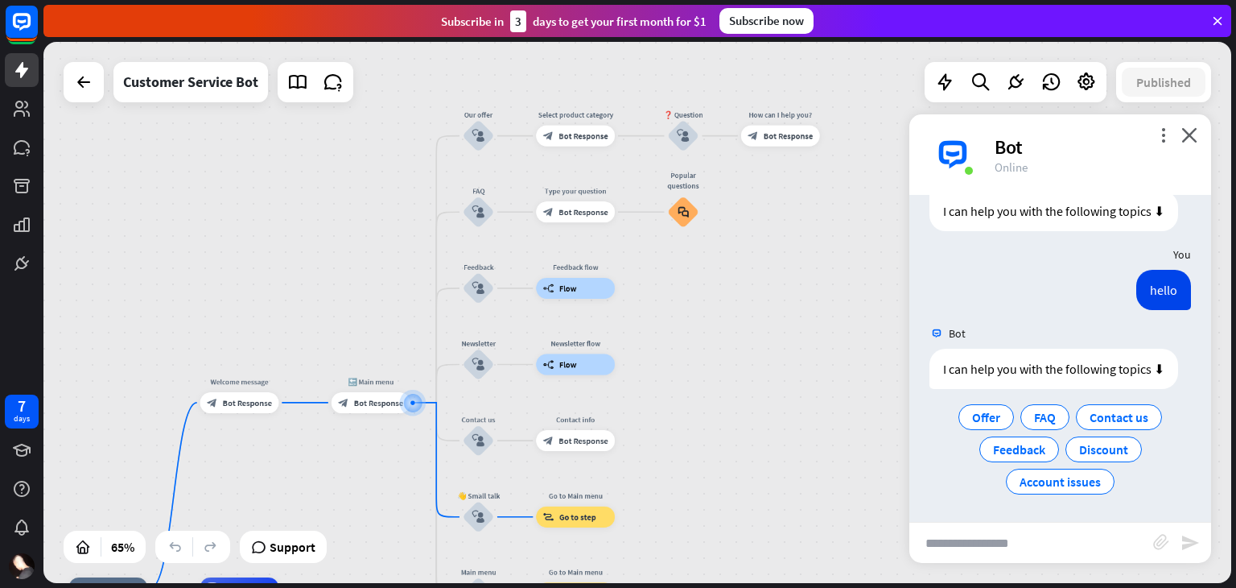
drag, startPoint x: 805, startPoint y: 348, endPoint x: 788, endPoint y: 442, distance: 94.9
click at [788, 442] on div "home_2 Start point Welcome message block_bot_response Bot Response 🔙 Main menu …" at bounding box center [637, 312] width 1188 height 541
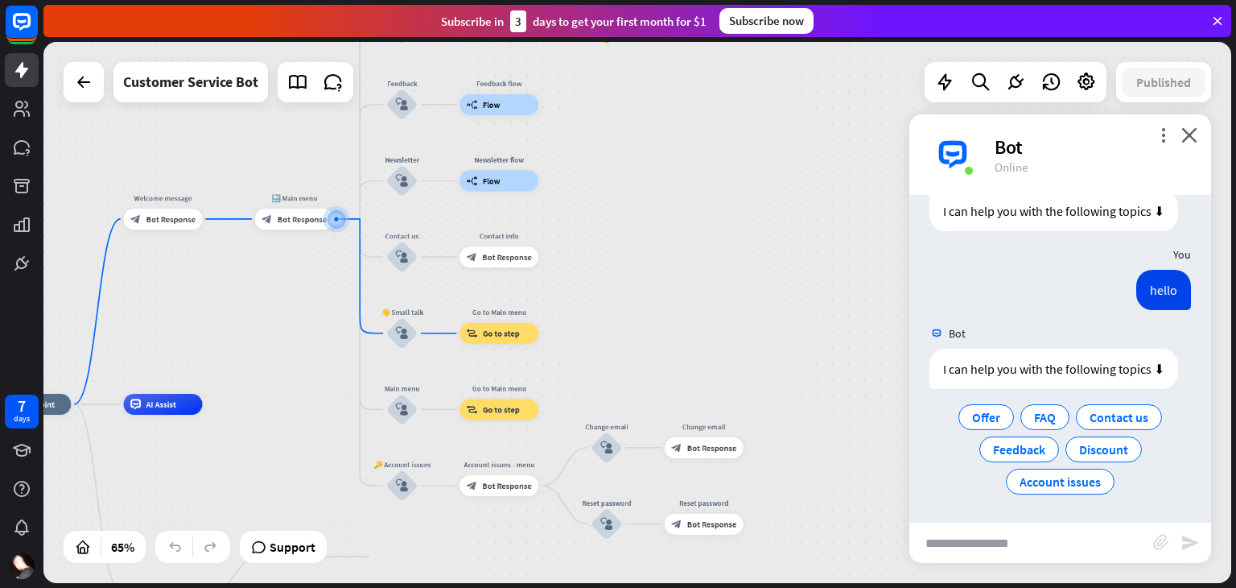
drag, startPoint x: 788, startPoint y: 442, endPoint x: 696, endPoint y: 223, distance: 237.4
click at [696, 223] on div "home_2 Start point Welcome message block_bot_response Bot Response 🔙 Main menu …" at bounding box center [637, 312] width 1188 height 541
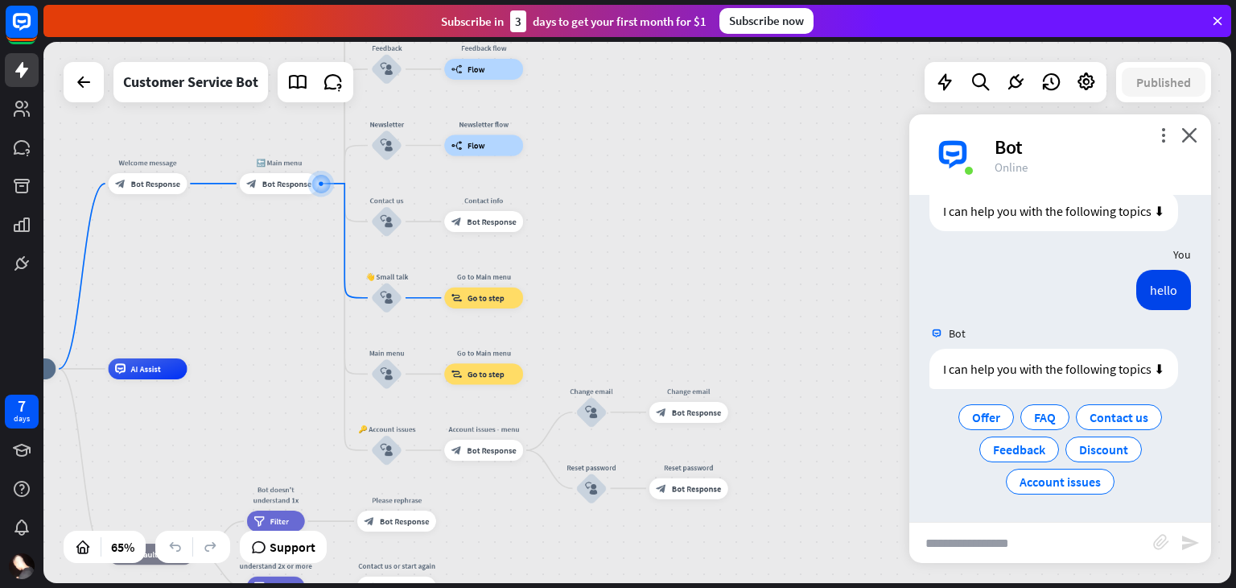
click at [1186, 126] on div "more_vert close Bot Online" at bounding box center [1060, 154] width 302 height 80
click at [1185, 135] on icon "close" at bounding box center [1190, 134] width 16 height 15
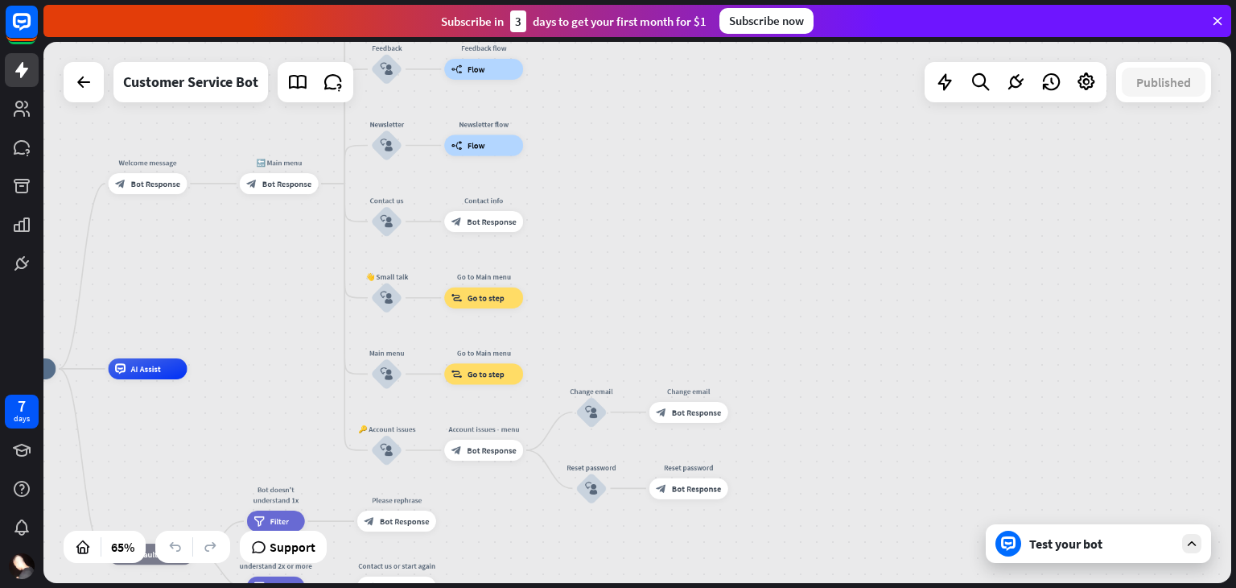
drag, startPoint x: 744, startPoint y: 325, endPoint x: 859, endPoint y: 329, distance: 115.2
click at [859, 329] on div "home_2 Start point Welcome message block_bot_response Bot Response 🔙 Main menu …" at bounding box center [637, 312] width 1188 height 541
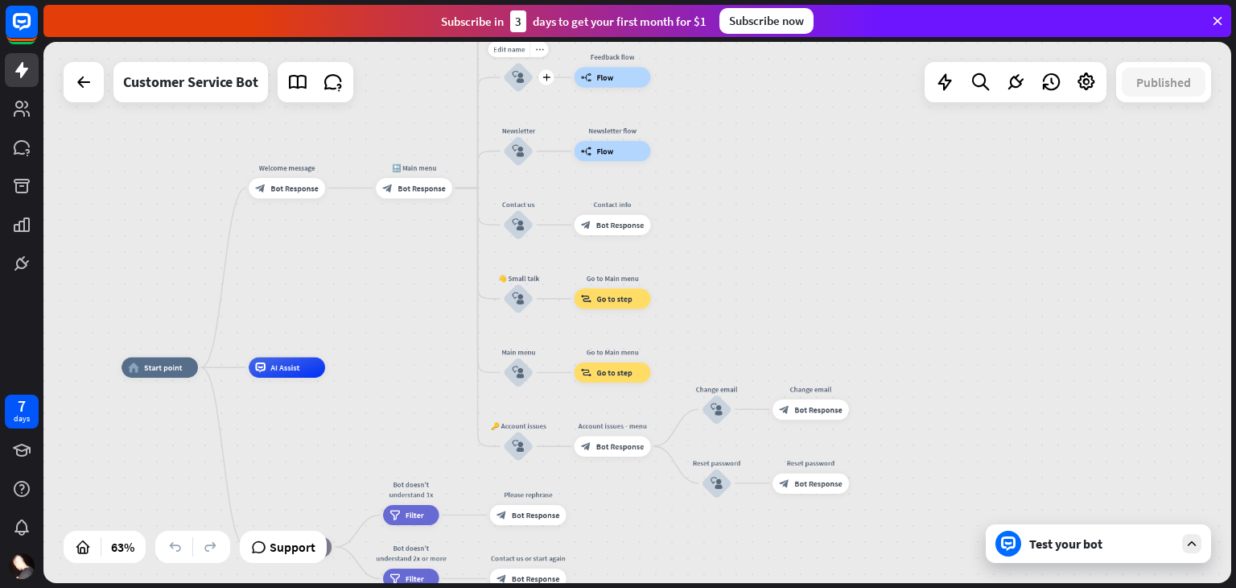
click at [528, 75] on div "block_user_input" at bounding box center [518, 77] width 31 height 31
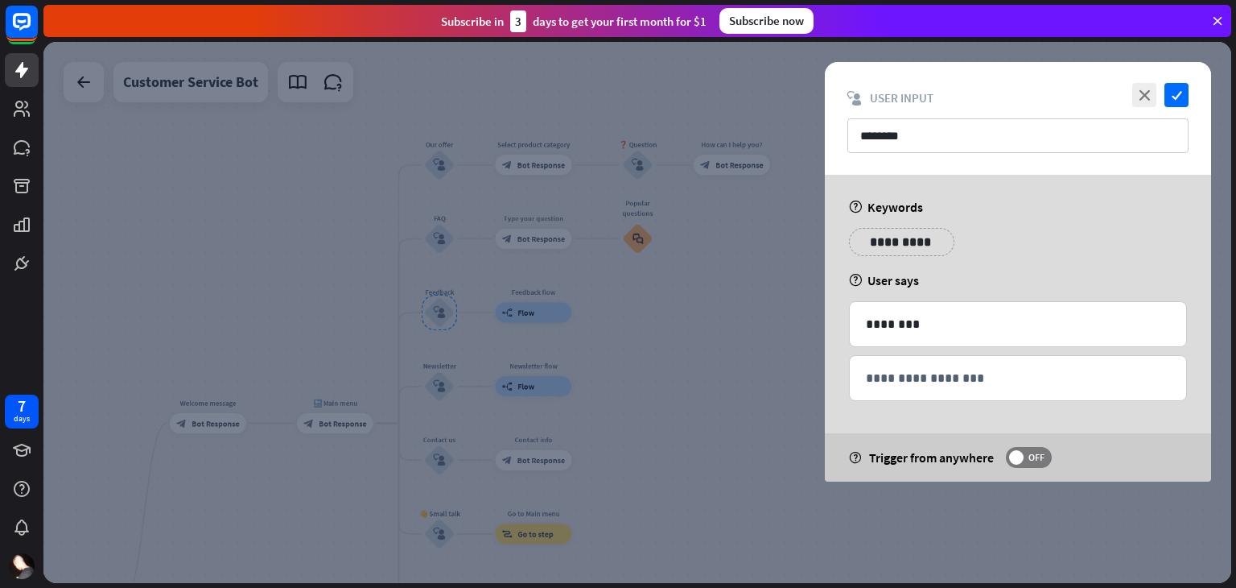
click at [1189, 97] on div "close check block_user_input User Input ********" at bounding box center [1018, 118] width 386 height 113
click at [1181, 94] on icon "check" at bounding box center [1177, 95] width 24 height 24
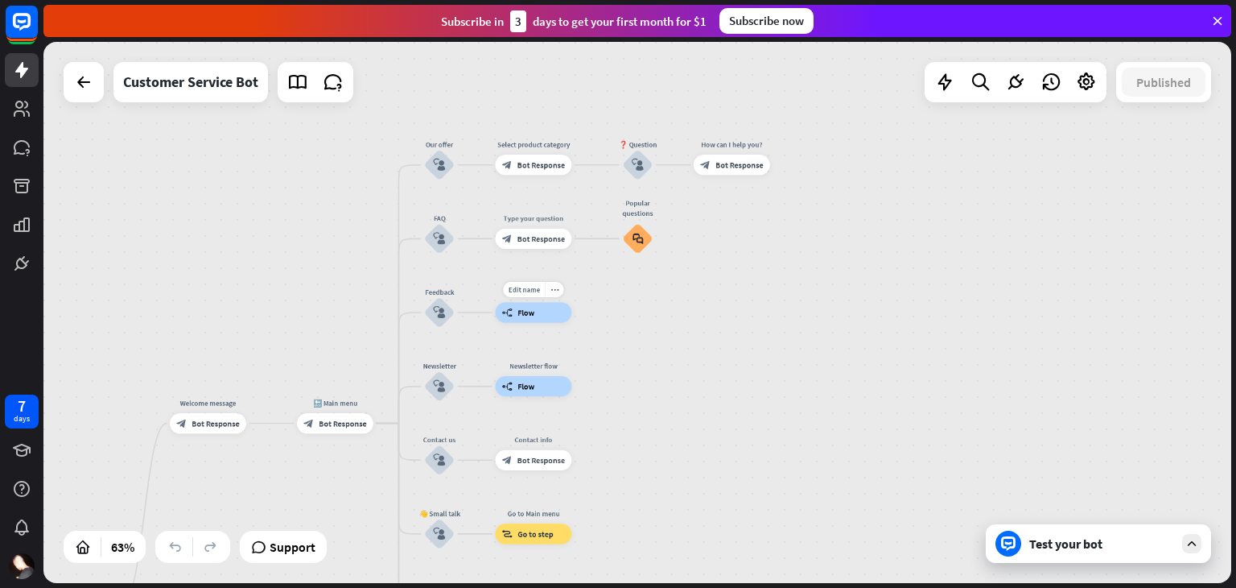
click at [511, 308] on icon "builder_tree" at bounding box center [507, 312] width 10 height 10
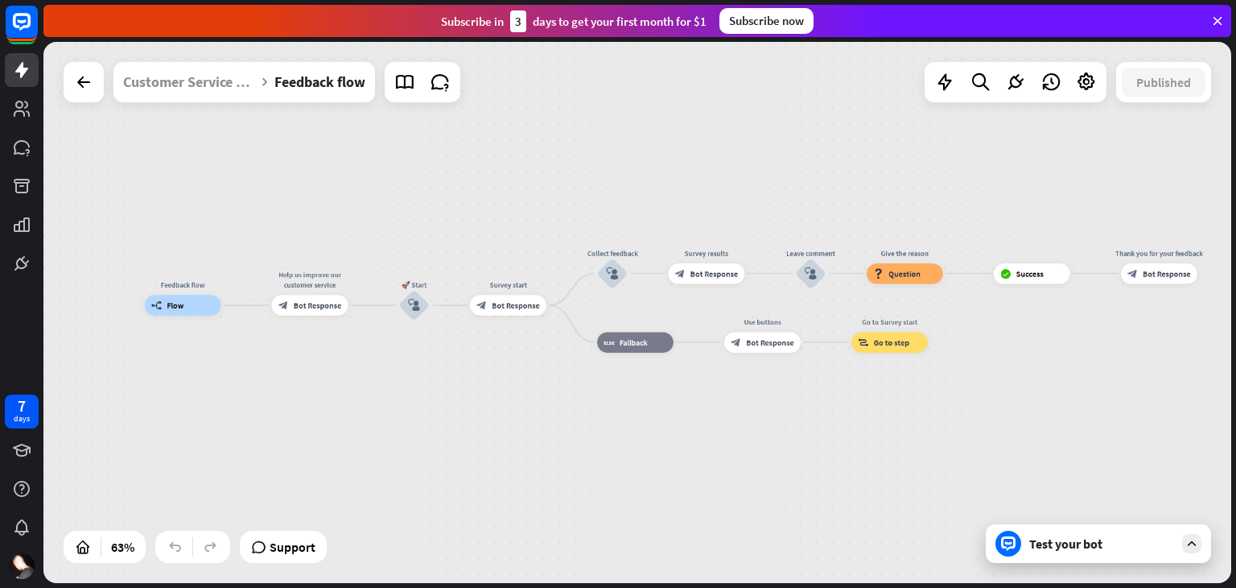
drag, startPoint x: 617, startPoint y: 217, endPoint x: 361, endPoint y: 210, distance: 256.0
click at [361, 210] on div "Feedback flow builder_tree Flow Help us improve our customer service block_bot_…" at bounding box center [637, 312] width 1188 height 541
click at [77, 104] on div "Feedback flow builder_tree Flow Help us improve our customer service block_bot_…" at bounding box center [637, 312] width 1188 height 541
click at [81, 77] on icon at bounding box center [83, 81] width 19 height 19
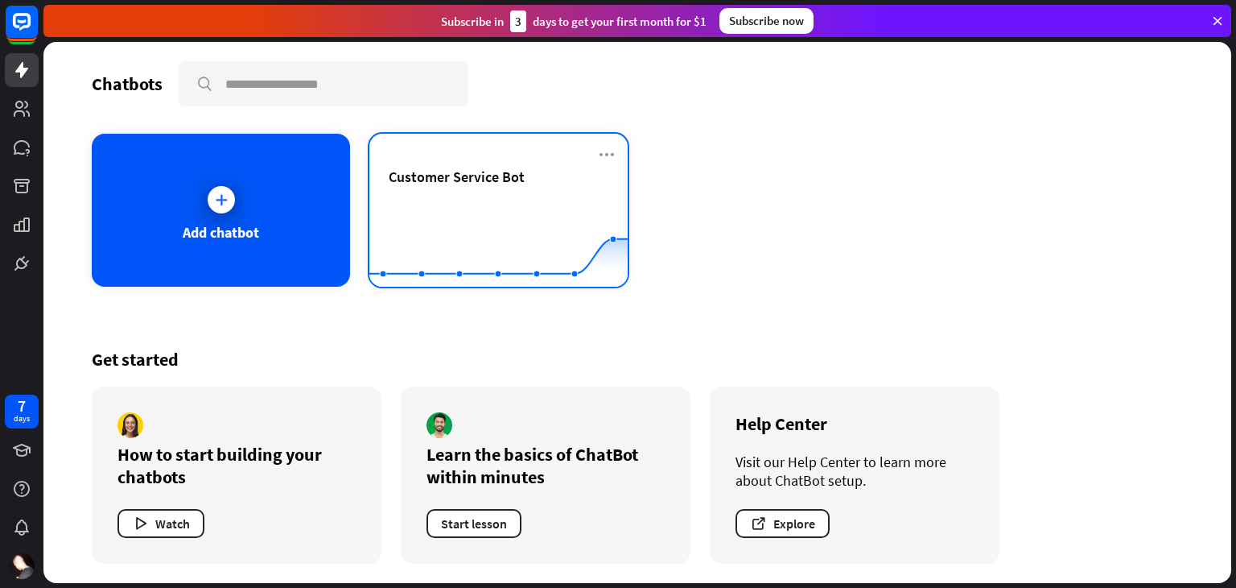
click at [531, 170] on div "Customer Service Bot" at bounding box center [499, 176] width 220 height 19
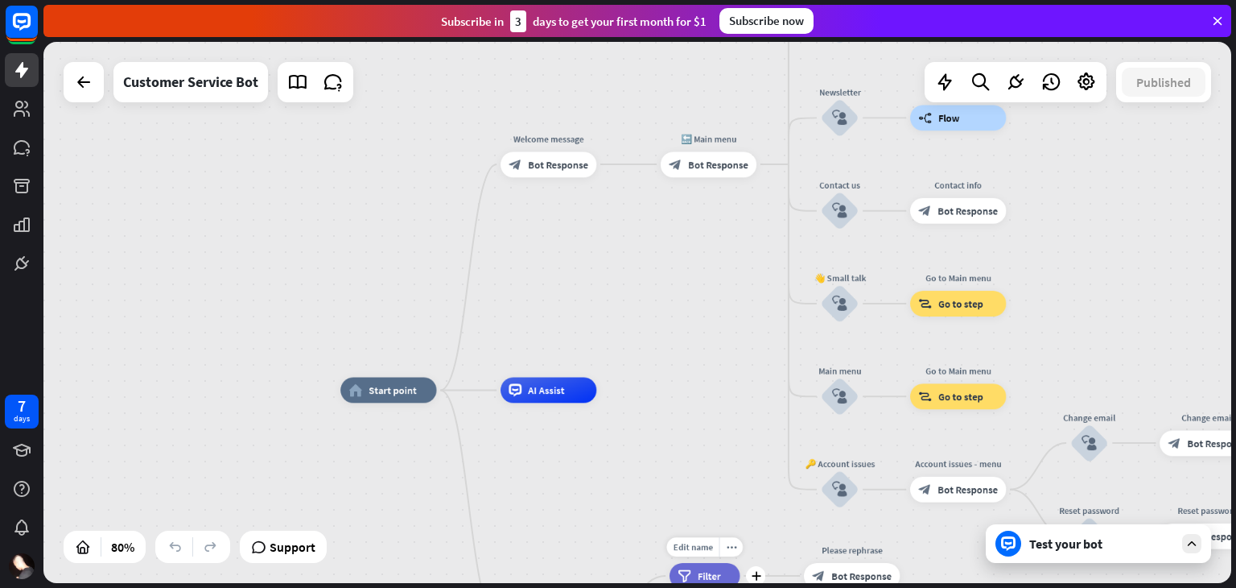
drag, startPoint x: 744, startPoint y: 348, endPoint x: 709, endPoint y: 413, distance: 73.8
click at [614, 167] on icon "plus" at bounding box center [613, 163] width 10 height 9
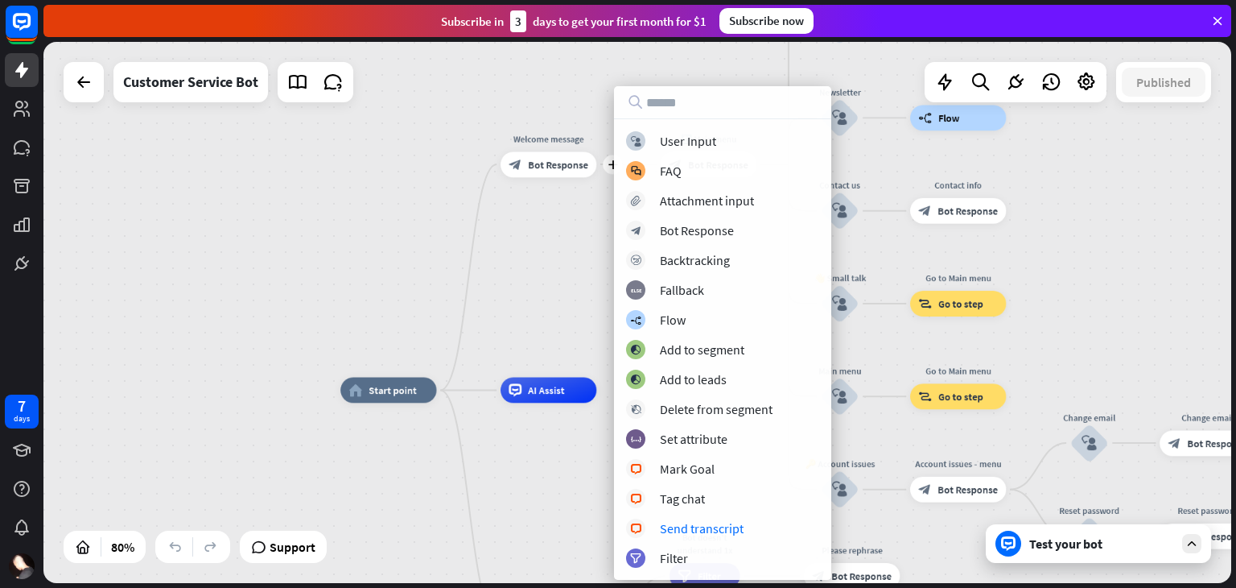
click at [528, 291] on div "home_2 Start point plus Welcome message block_bot_response Bot Response 🔙 Main …" at bounding box center [637, 312] width 1188 height 541
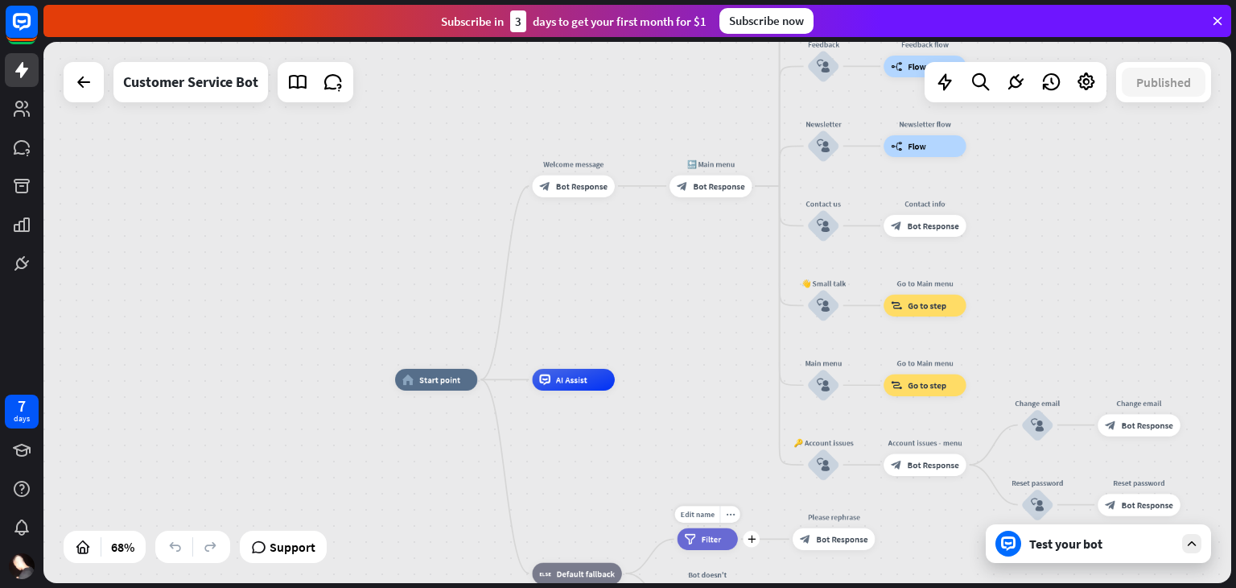
click at [714, 548] on div "filter Filter" at bounding box center [708, 539] width 60 height 22
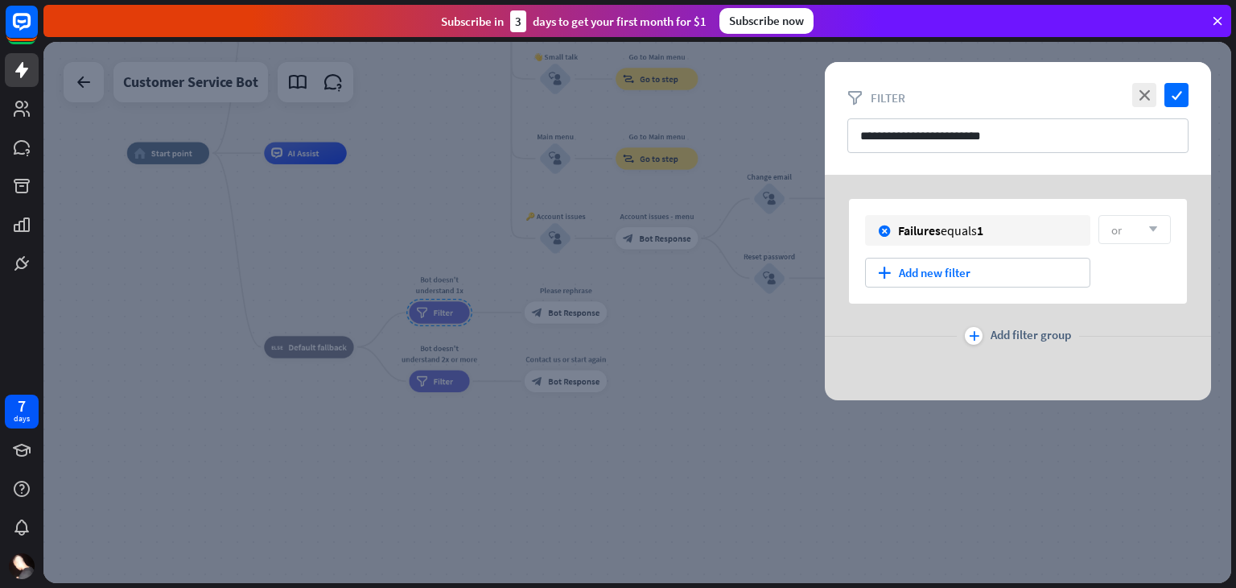
click at [708, 332] on div at bounding box center [637, 312] width 1188 height 541
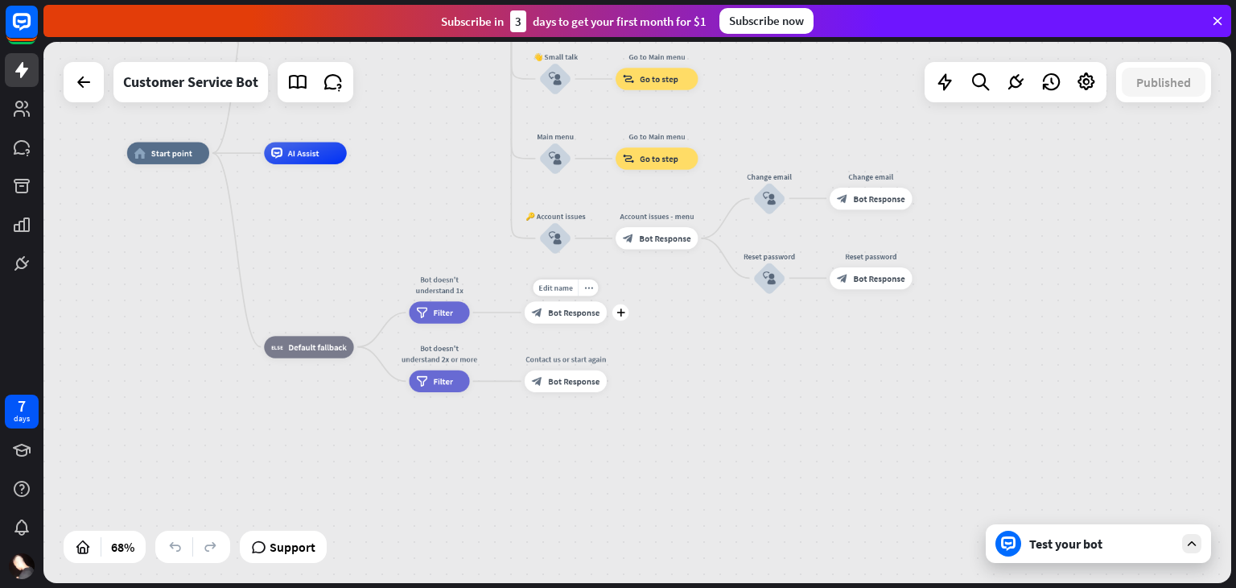
click at [593, 321] on div "block_bot_response Bot Response" at bounding box center [566, 312] width 82 height 22
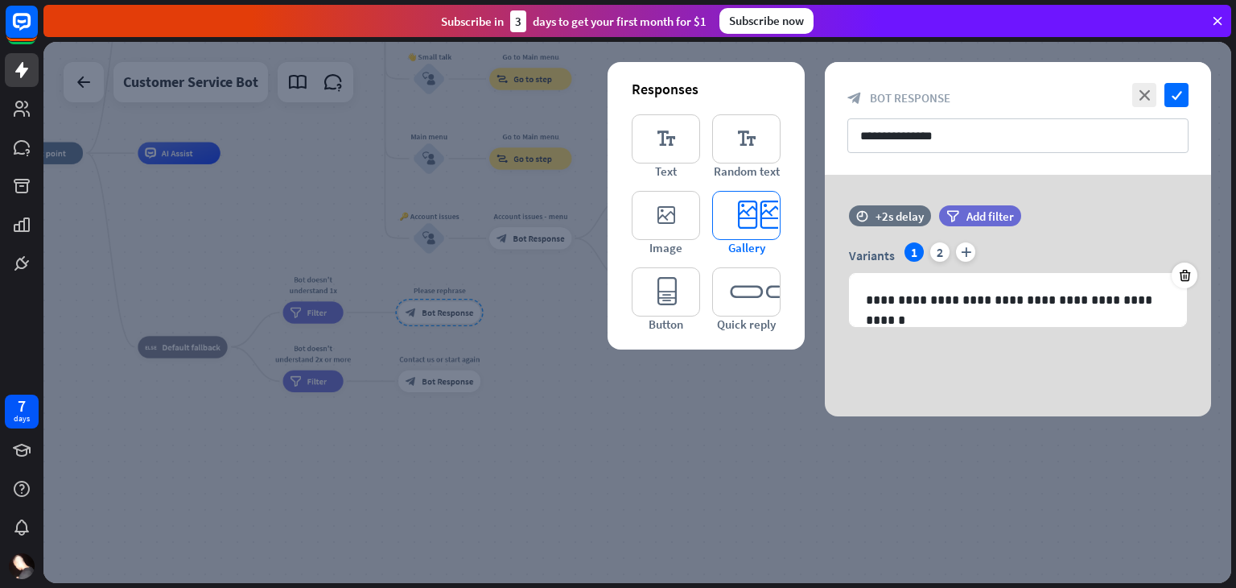
click at [753, 211] on icon "editor_card" at bounding box center [746, 215] width 68 height 49
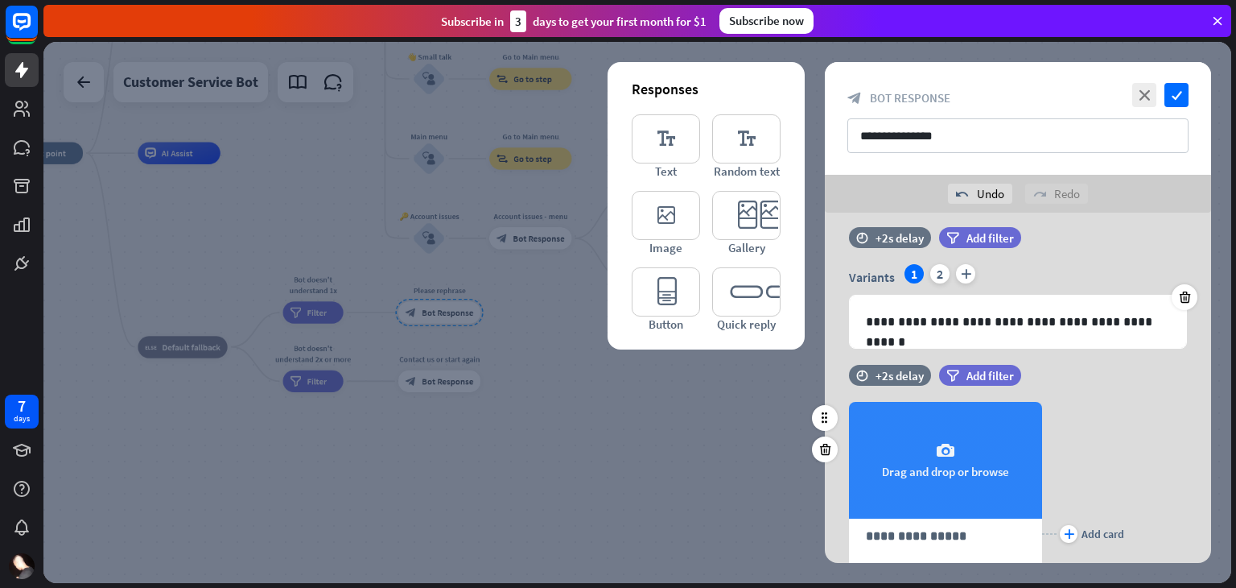
scroll to position [34, 0]
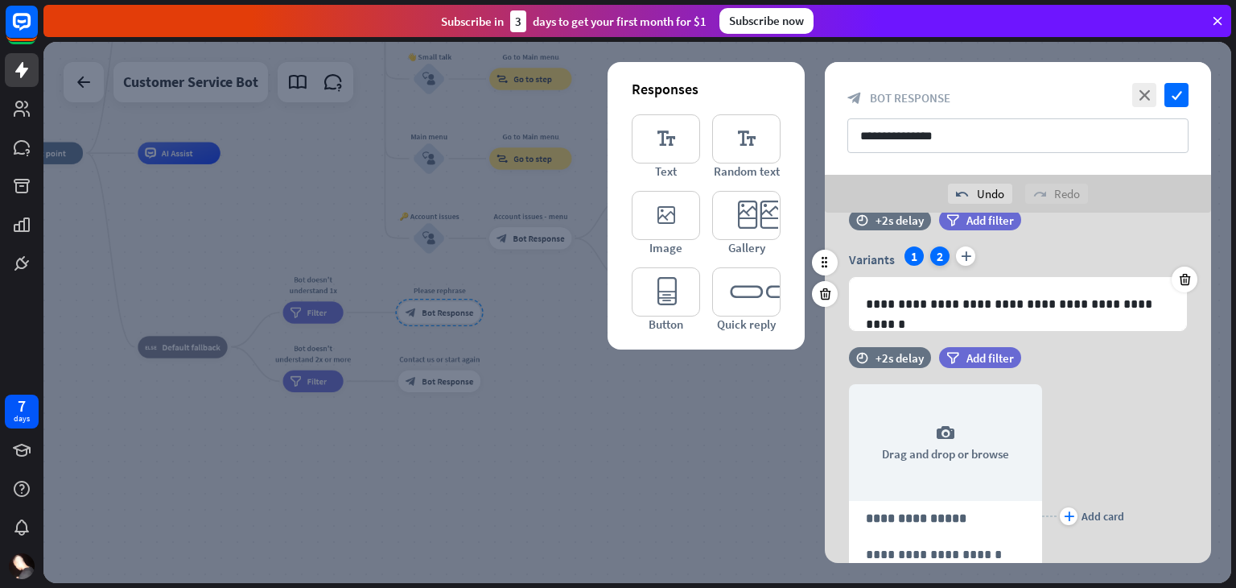
click at [938, 247] on div "2" at bounding box center [939, 255] width 19 height 19
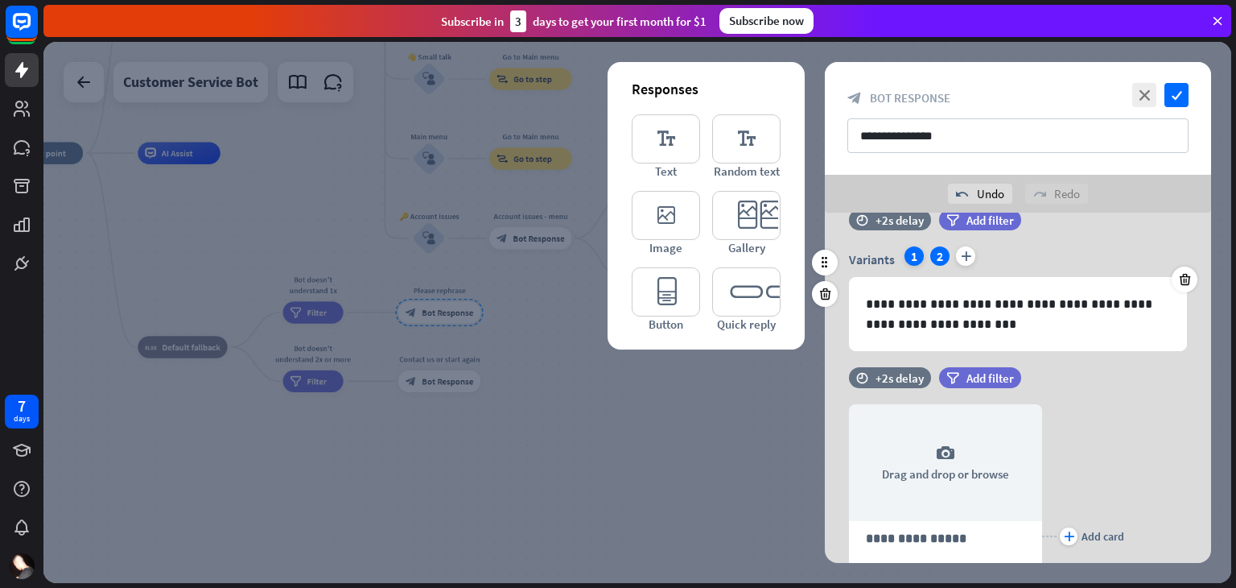
click at [911, 254] on div "1" at bounding box center [914, 255] width 19 height 19
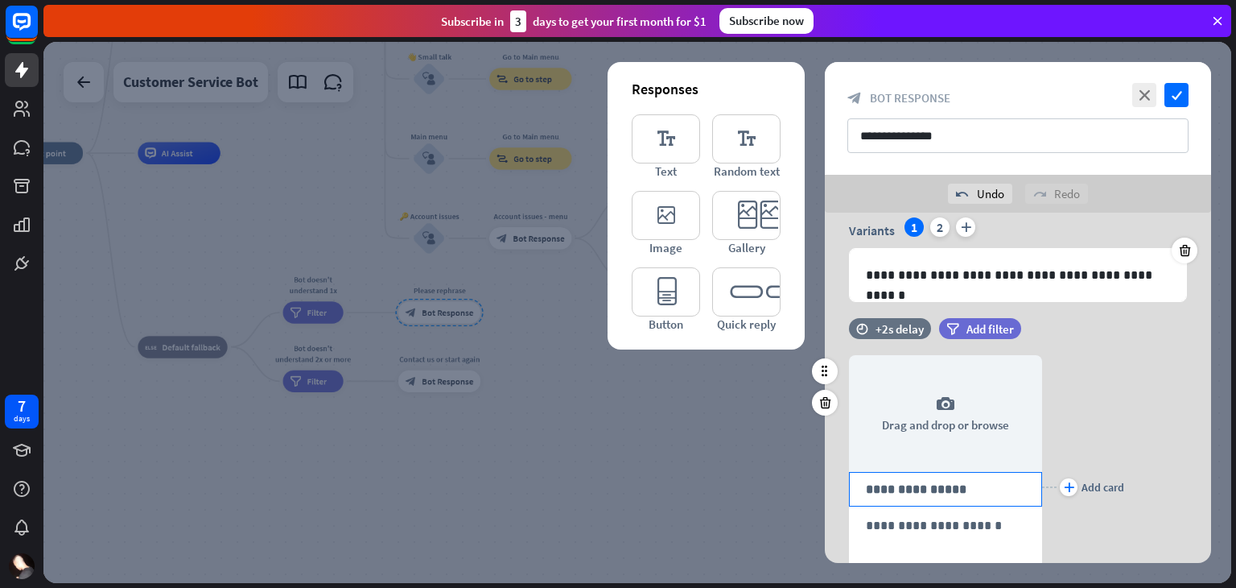
scroll to position [56, 0]
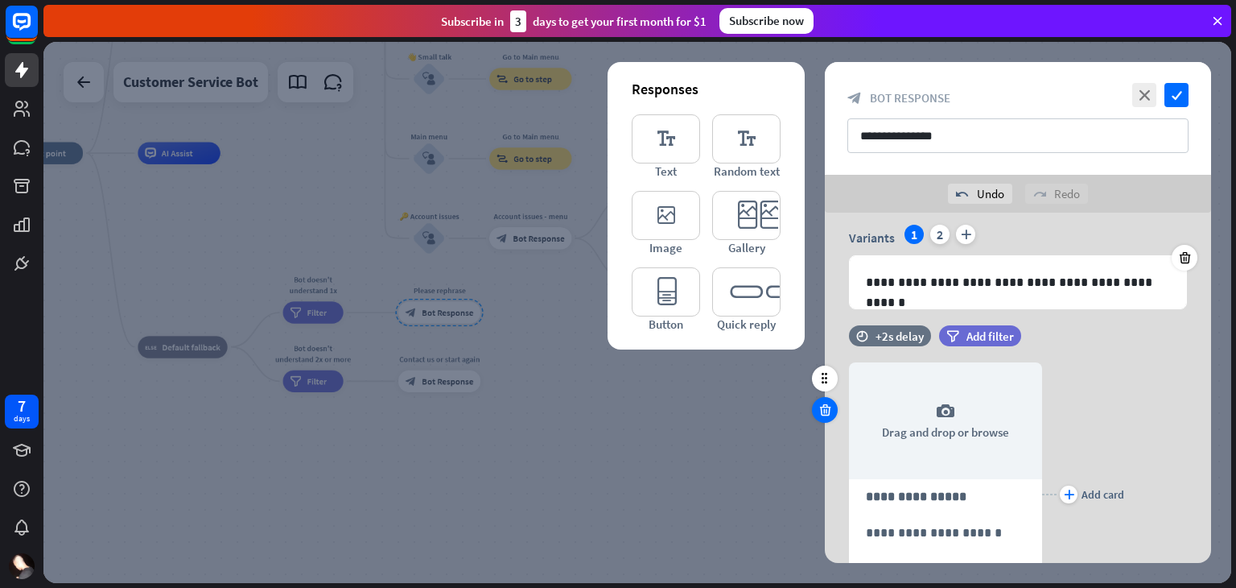
click at [824, 410] on icon at bounding box center [825, 409] width 15 height 14
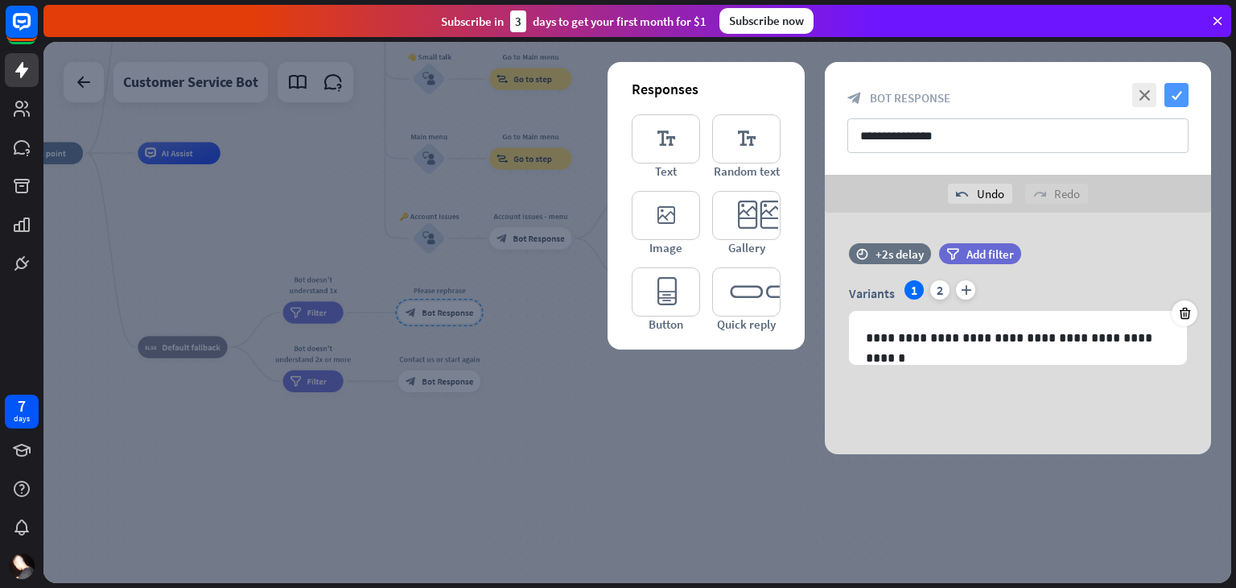
click at [1172, 101] on icon "check" at bounding box center [1177, 95] width 24 height 24
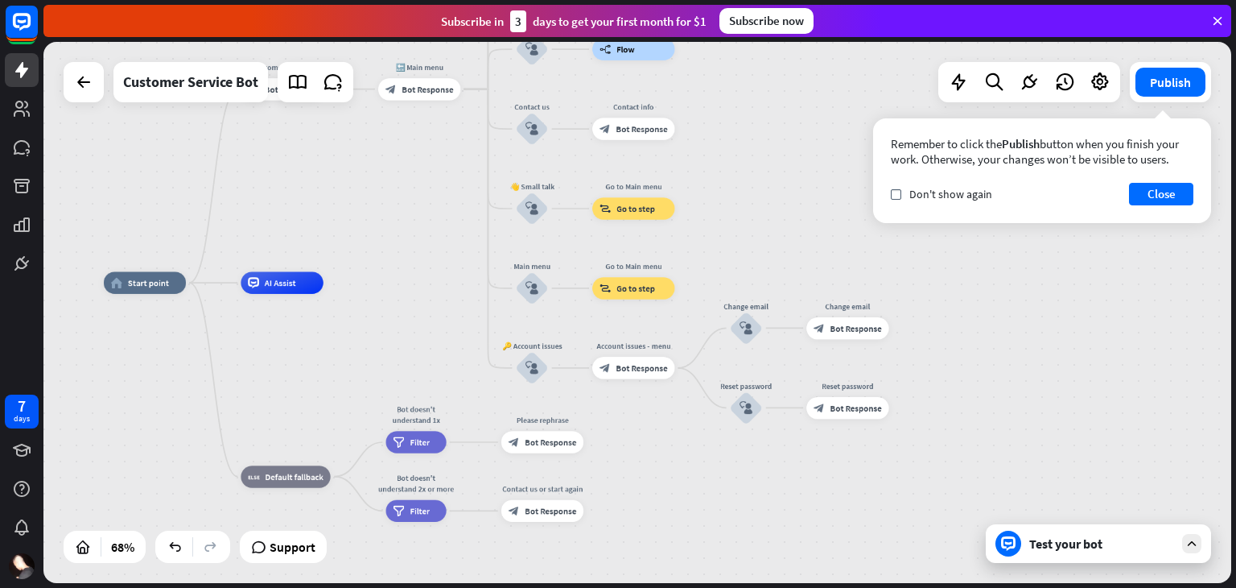
drag, startPoint x: 701, startPoint y: 337, endPoint x: 804, endPoint y: 466, distance: 164.9
click at [804, 466] on div "home_2 Start point Welcome message block_bot_response Bot Response 🔙 Main menu …" at bounding box center [509, 467] width 810 height 369
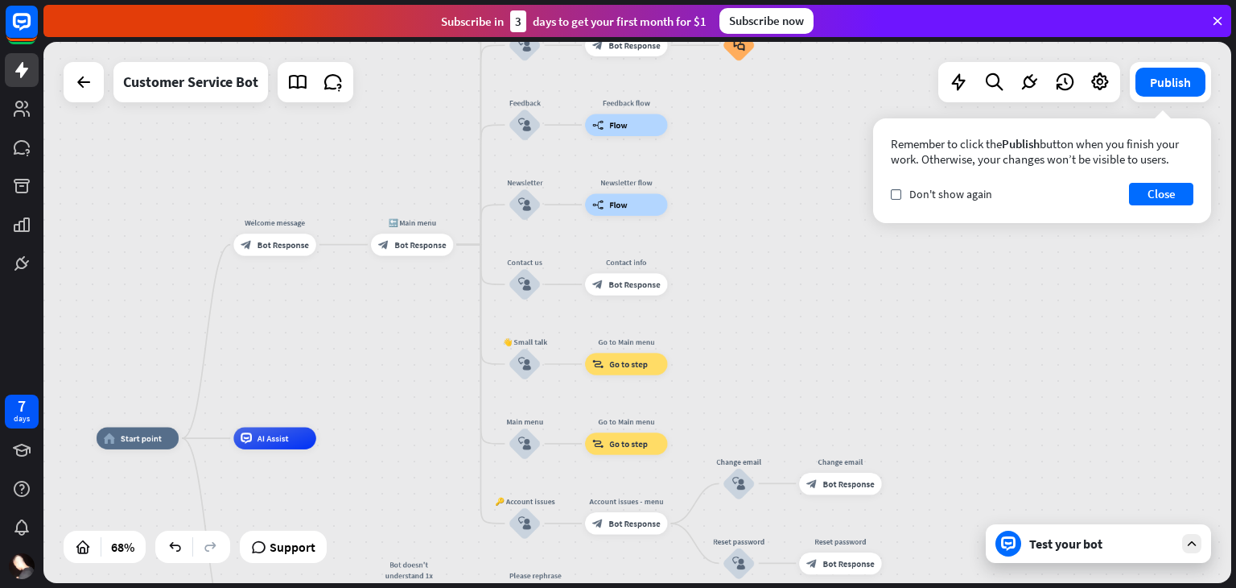
drag, startPoint x: 831, startPoint y: 276, endPoint x: 818, endPoint y: 465, distance: 189.6
click at [818, 465] on div "home_2 Start point Welcome message block_bot_response Bot Response 🔙 Main menu …" at bounding box center [637, 312] width 1188 height 541
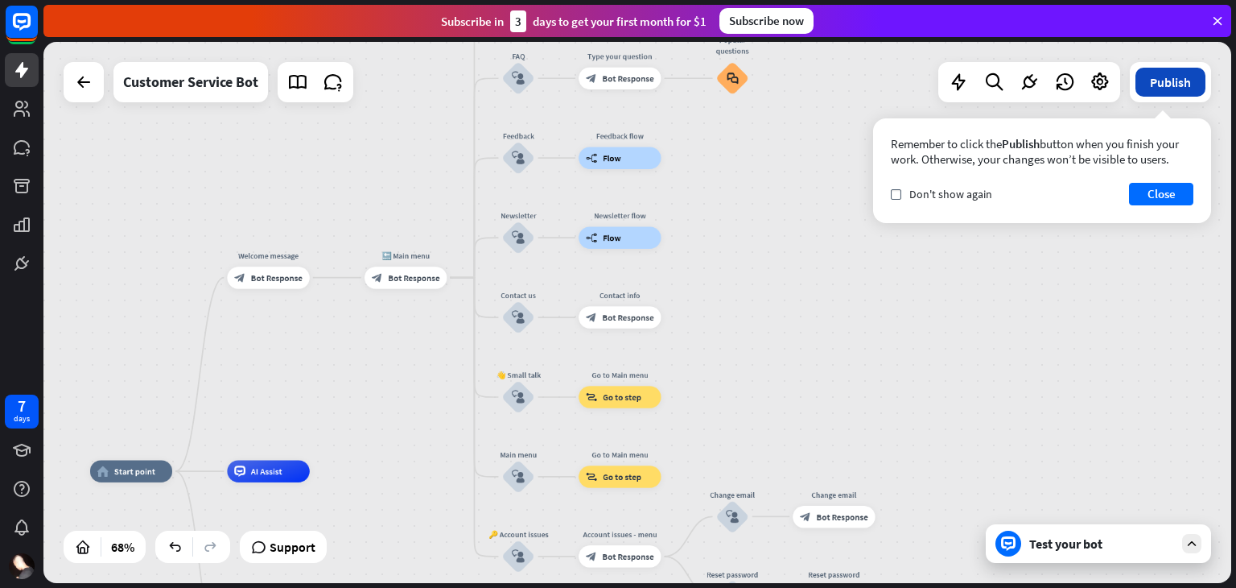
click at [1155, 77] on button "Publish" at bounding box center [1171, 82] width 70 height 29
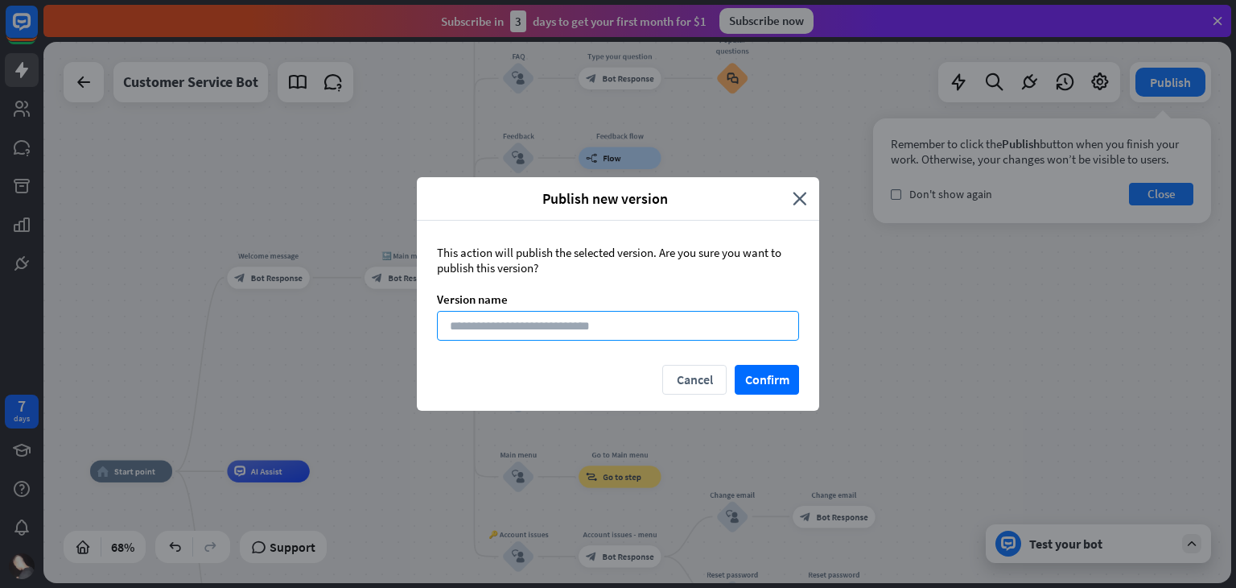
click at [505, 317] on input at bounding box center [618, 326] width 362 height 30
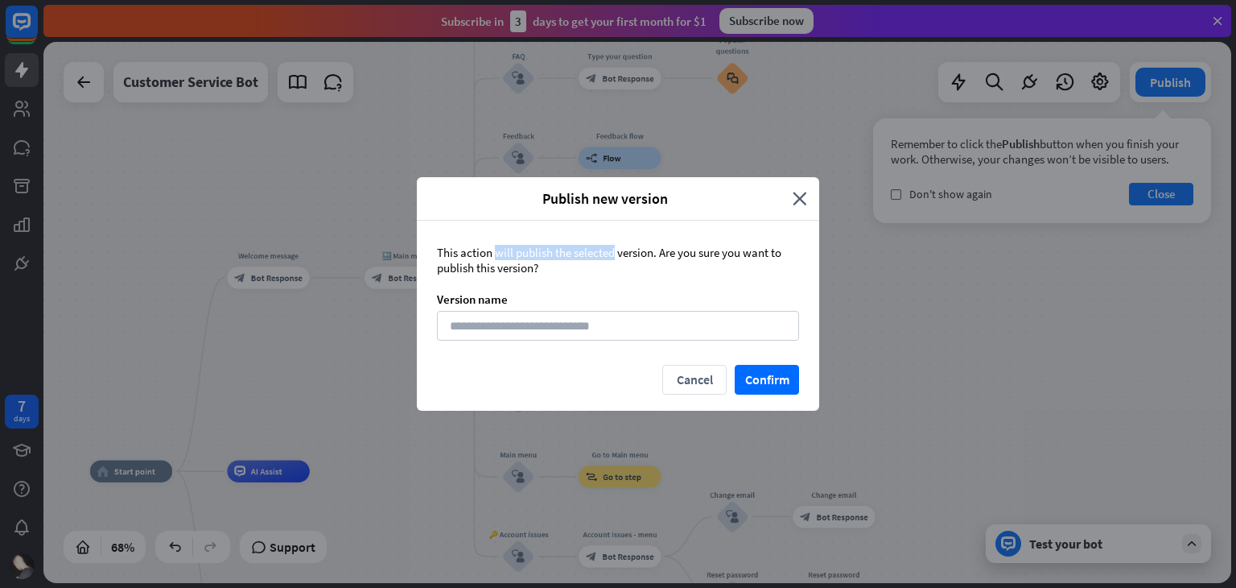
drag, startPoint x: 452, startPoint y: 254, endPoint x: 571, endPoint y: 250, distance: 118.4
click at [571, 250] on div "This action will publish the selected version. Are you sure you want to publish…" at bounding box center [618, 260] width 362 height 31
click at [796, 195] on icon "close" at bounding box center [800, 198] width 14 height 19
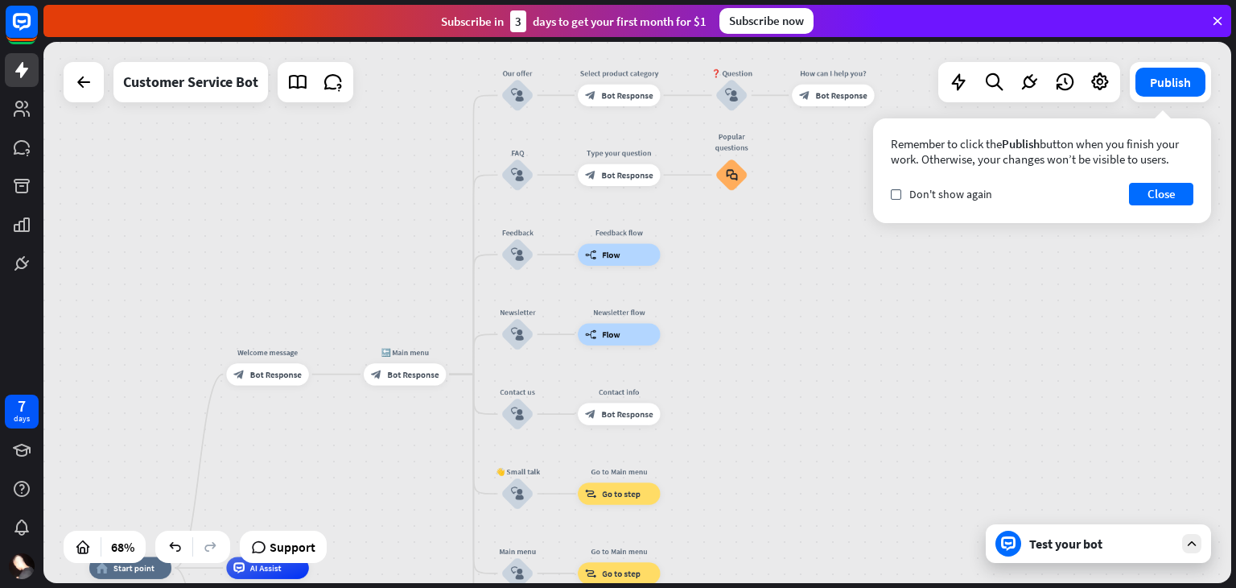
drag, startPoint x: 775, startPoint y: 210, endPoint x: 767, endPoint y: 325, distance: 115.4
click at [767, 325] on div "home_2 Start point Welcome message block_bot_response Bot Response 🔙 Main menu …" at bounding box center [637, 312] width 1188 height 541
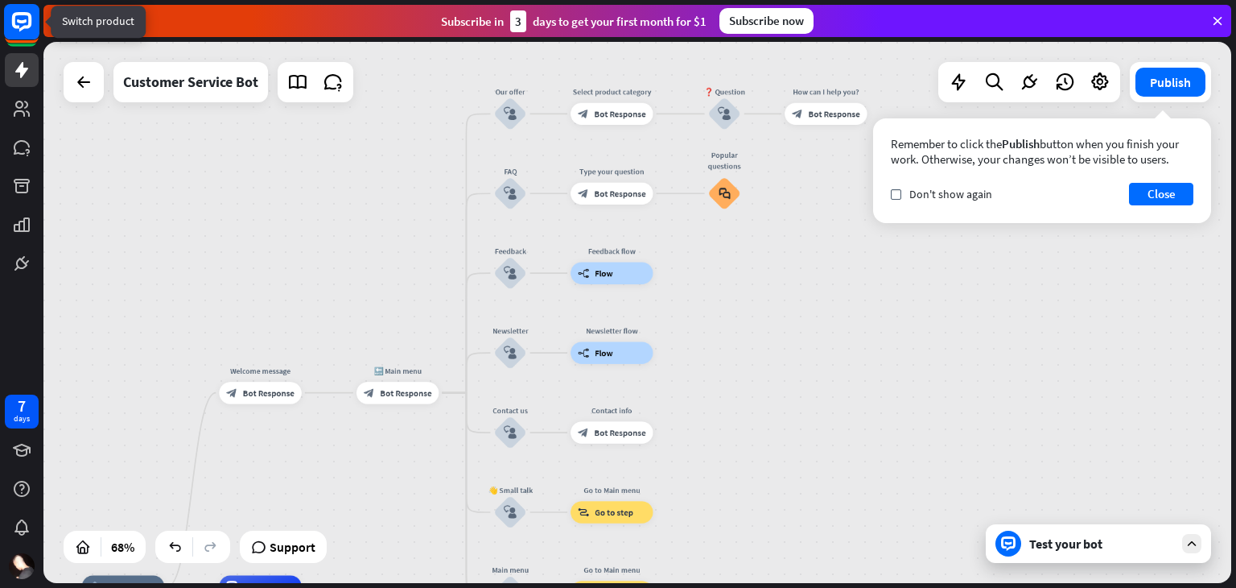
click at [14, 27] on icon at bounding box center [21, 21] width 19 height 19
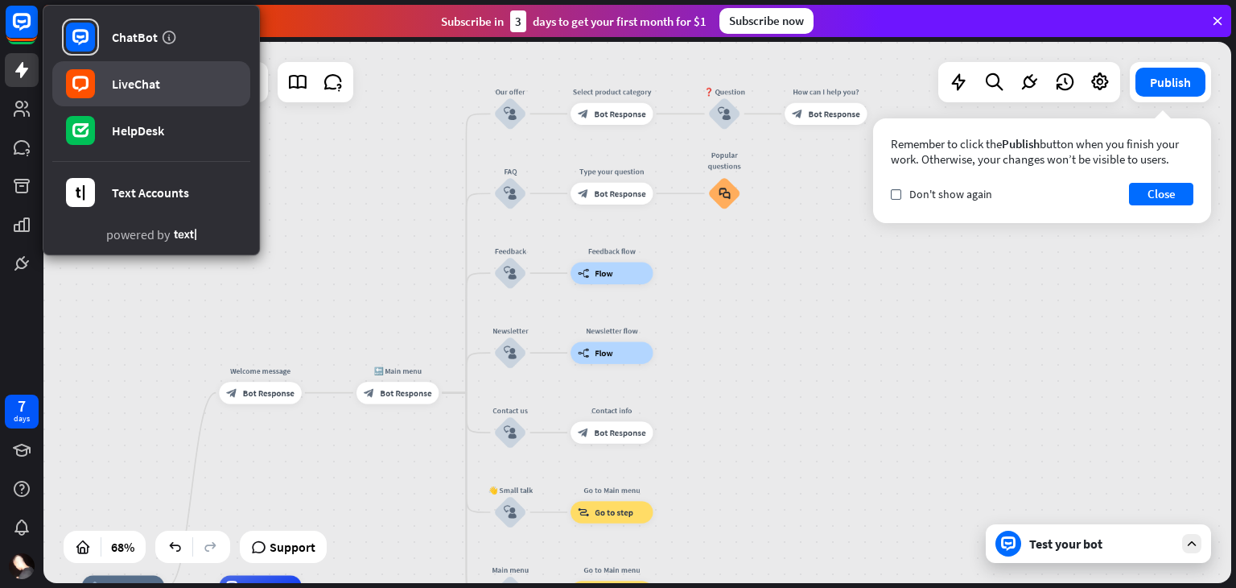
click at [126, 72] on link "LiveChat" at bounding box center [151, 83] width 198 height 45
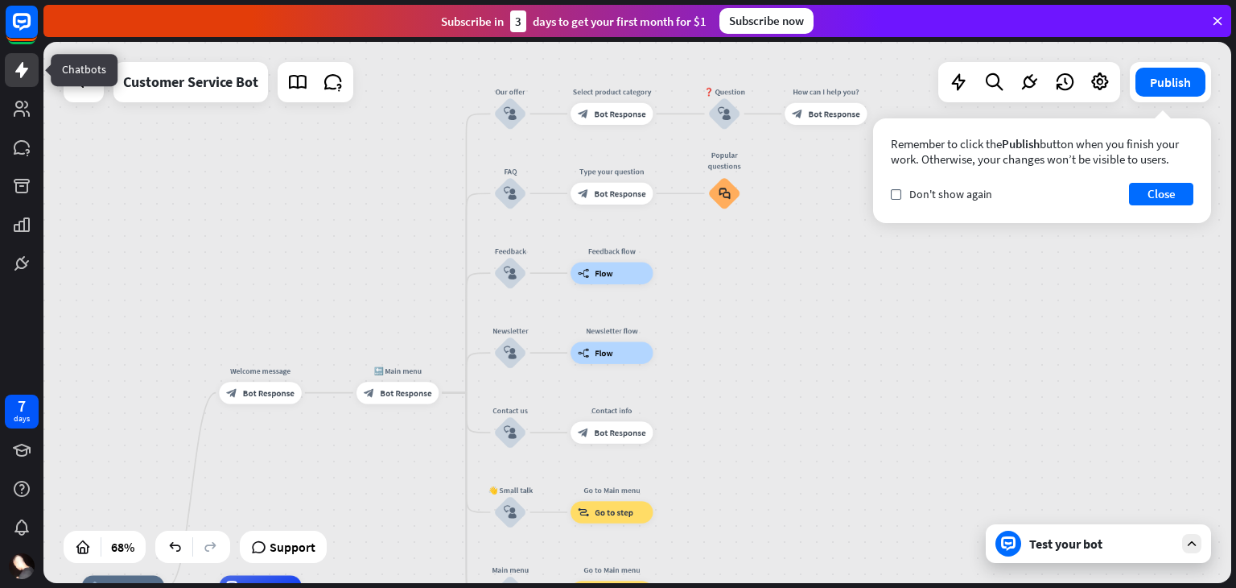
click at [29, 63] on icon at bounding box center [21, 69] width 19 height 19
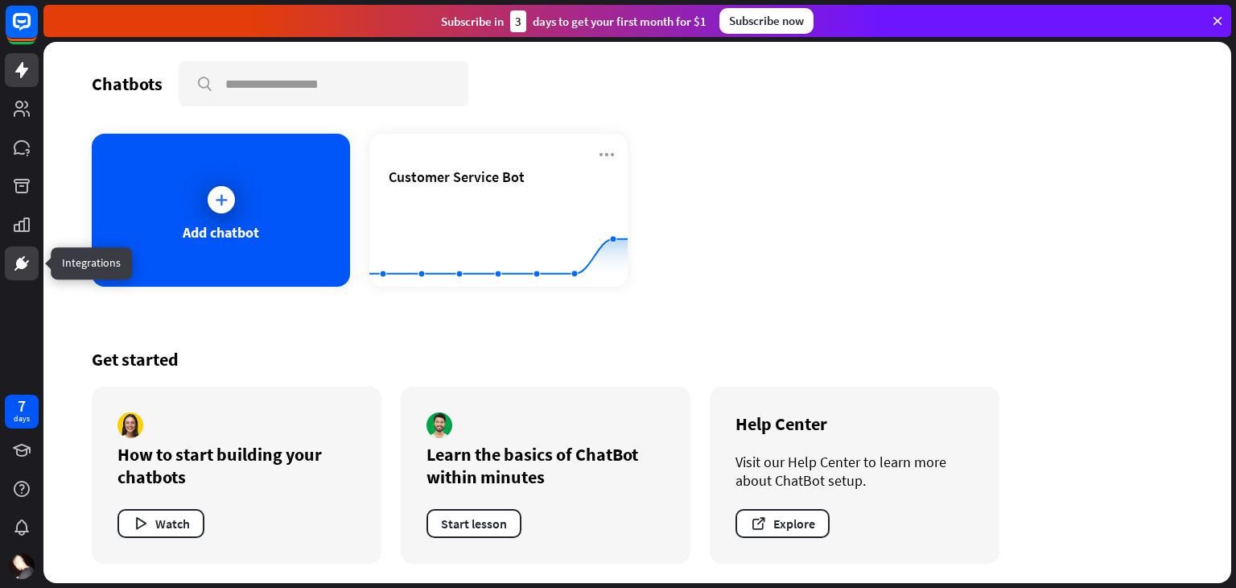
click at [20, 257] on icon at bounding box center [21, 263] width 19 height 19
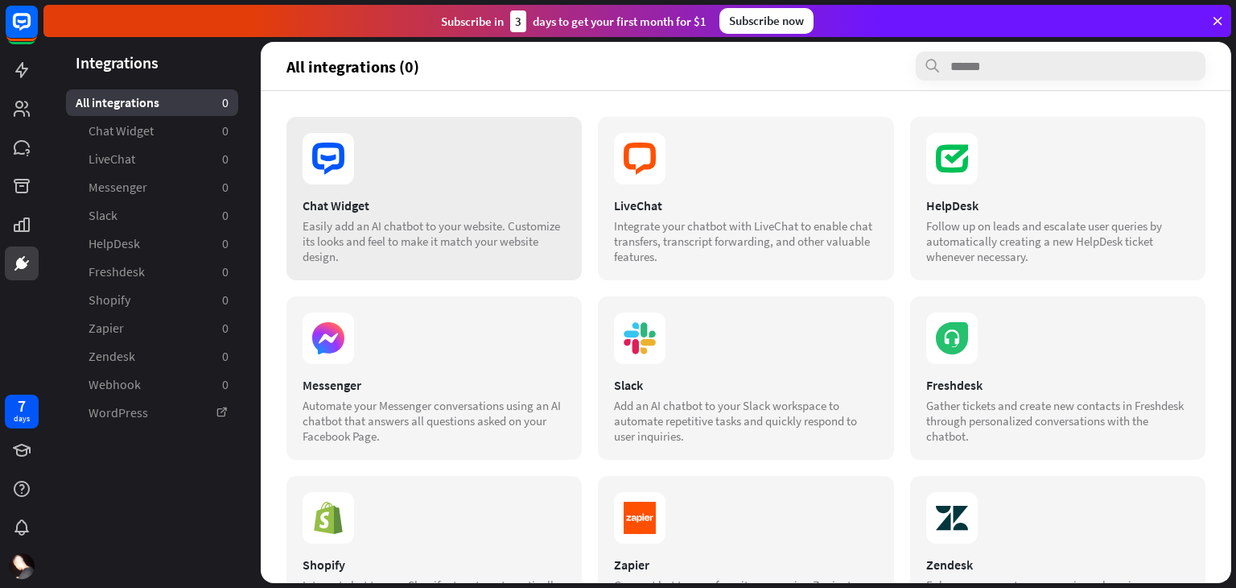
click at [367, 166] on section at bounding box center [434, 159] width 263 height 52
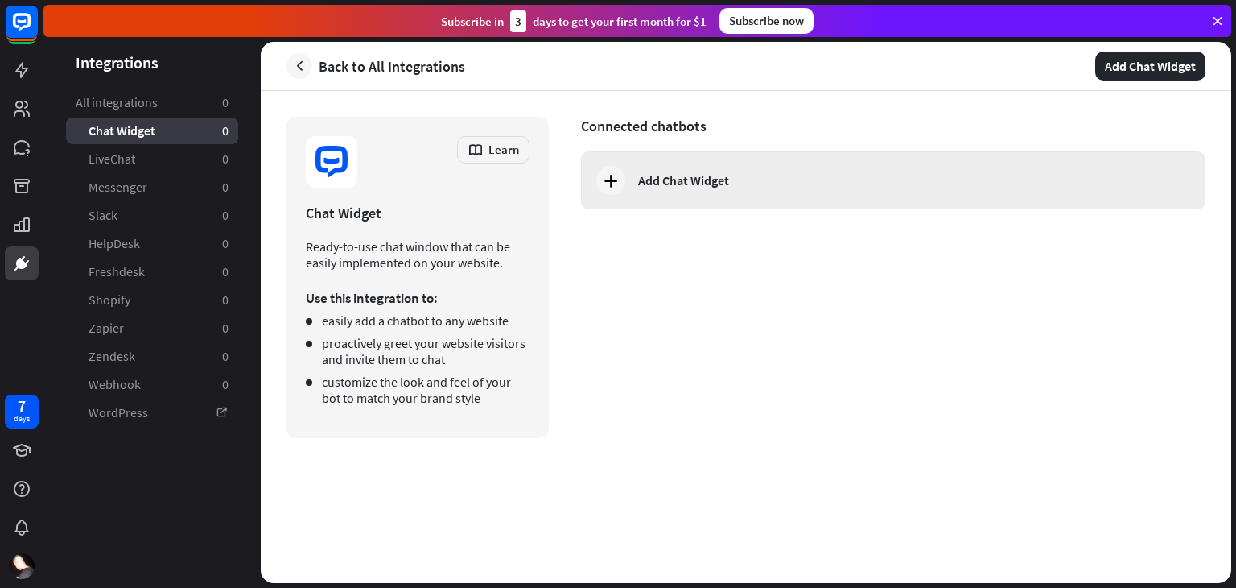
click at [685, 179] on div "Add Chat Widget" at bounding box center [683, 180] width 91 height 16
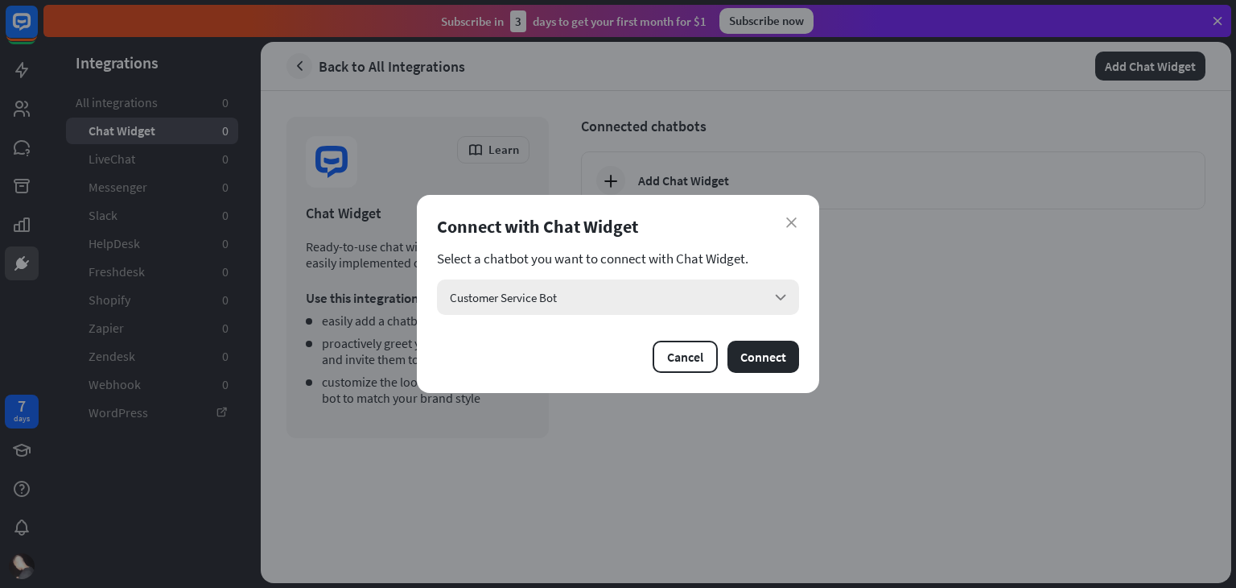
click at [750, 283] on div "Customer Service Bot arrow_down" at bounding box center [618, 296] width 362 height 35
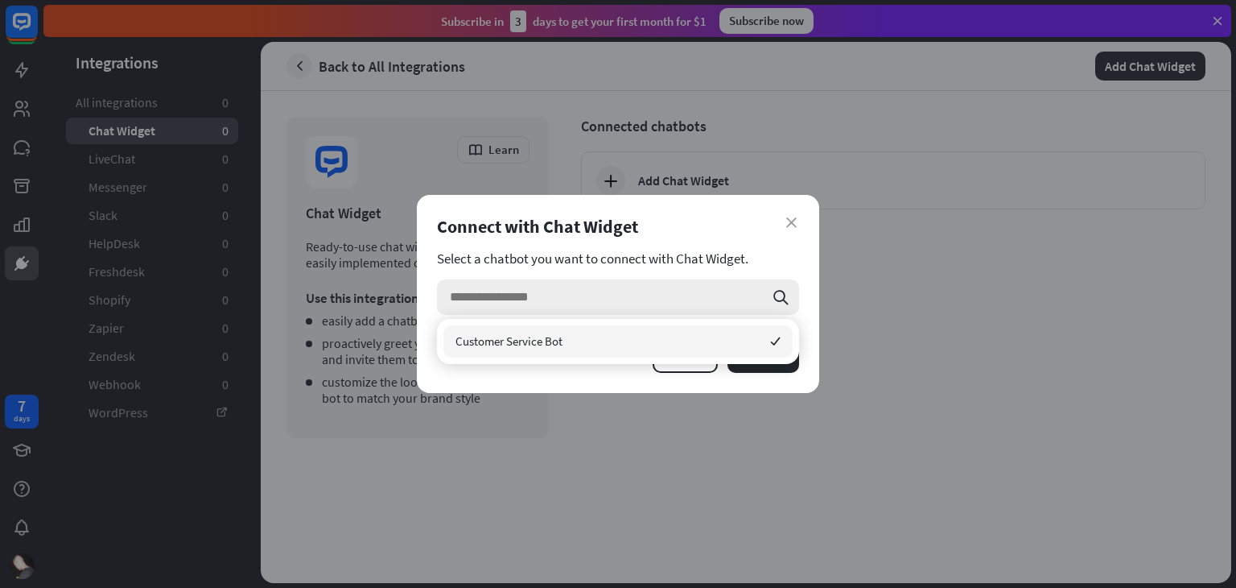
click at [725, 297] on input "search" at bounding box center [607, 296] width 314 height 35
click at [605, 348] on div "Customer Service Bot checked" at bounding box center [617, 341] width 349 height 32
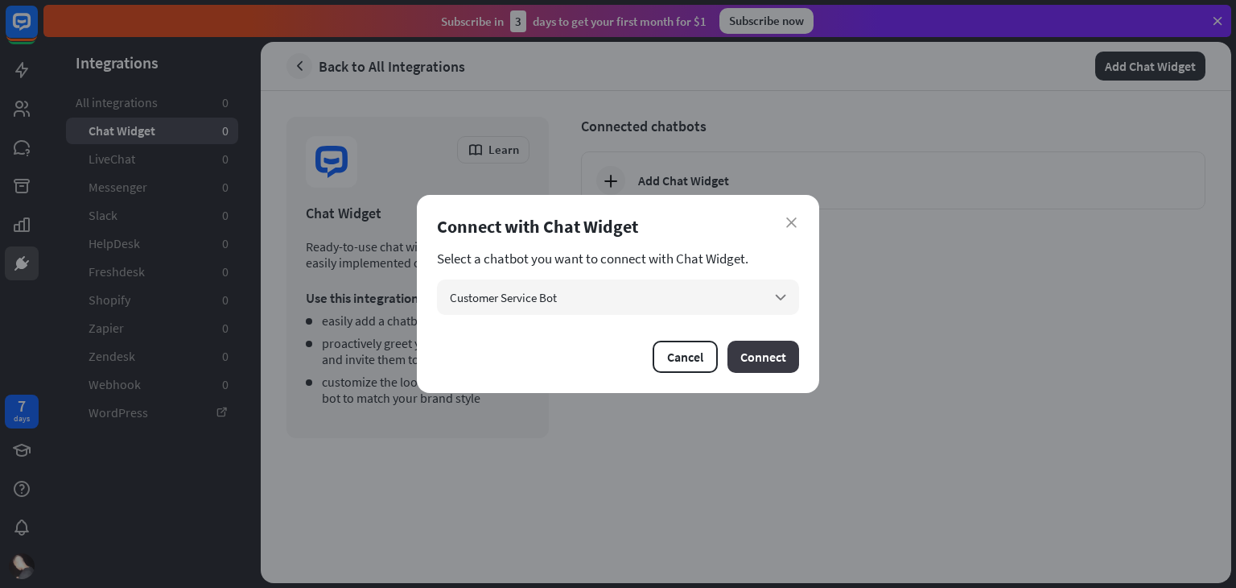
click at [753, 353] on button "Connect" at bounding box center [764, 356] width 72 height 32
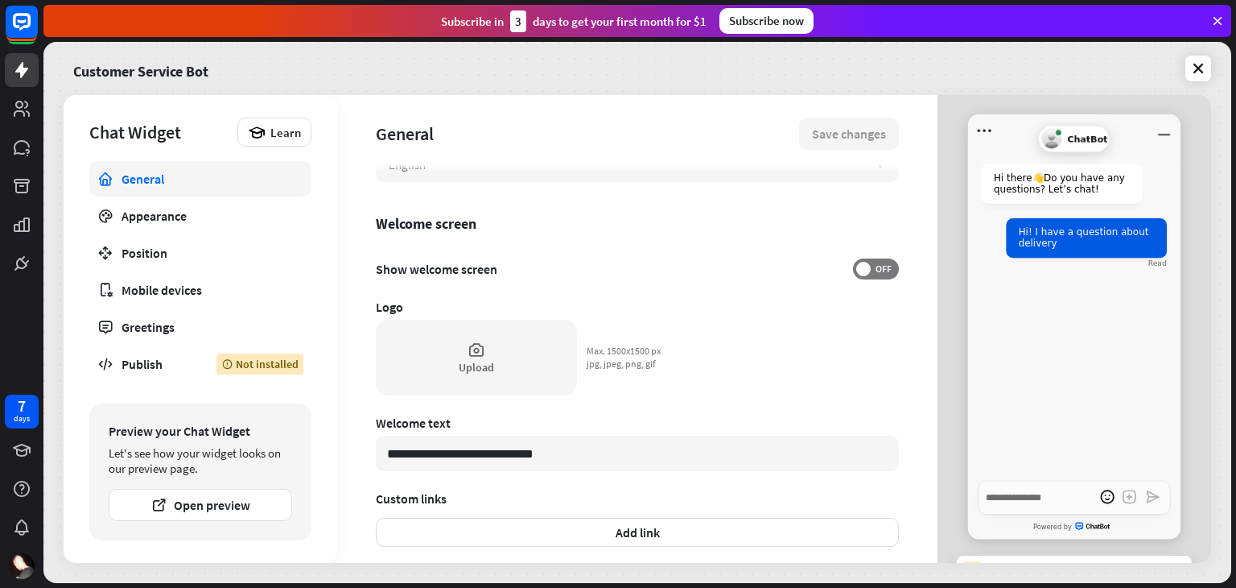
scroll to position [472, 0]
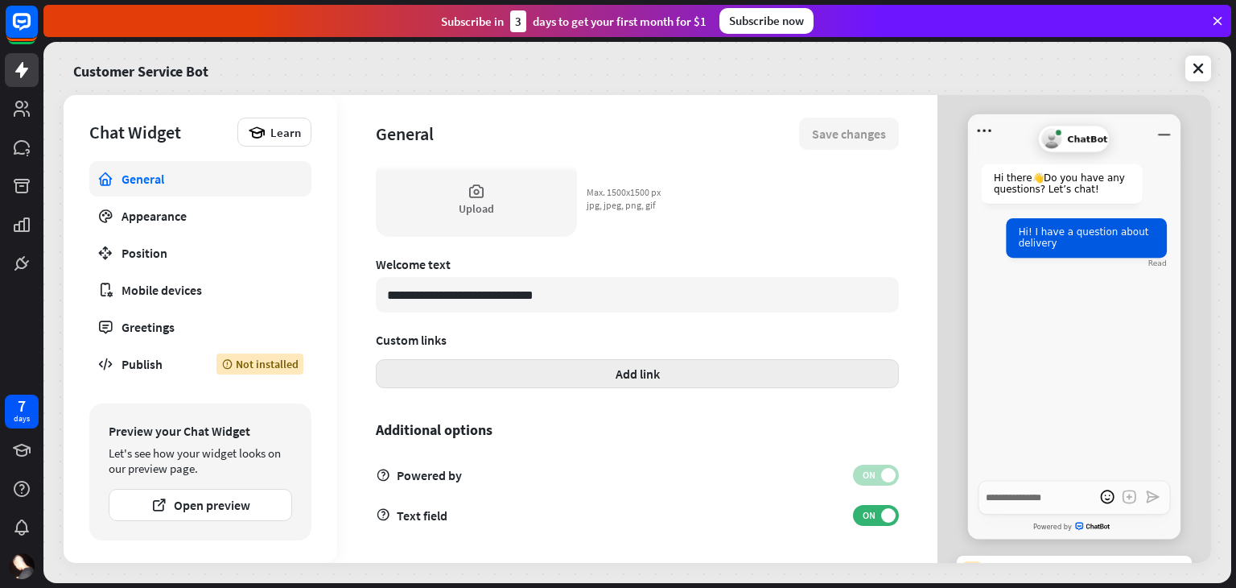
click at [659, 374] on button "Add link" at bounding box center [637, 373] width 523 height 29
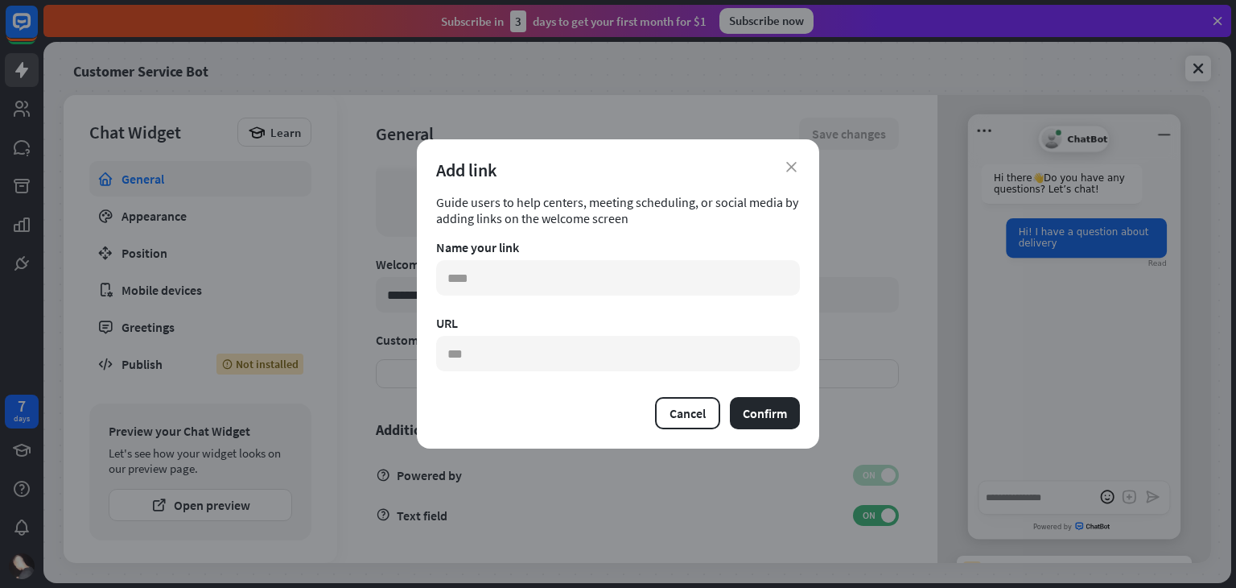
click at [790, 171] on div "Add link" at bounding box center [618, 170] width 364 height 23
click at [790, 169] on icon "close" at bounding box center [791, 167] width 10 height 10
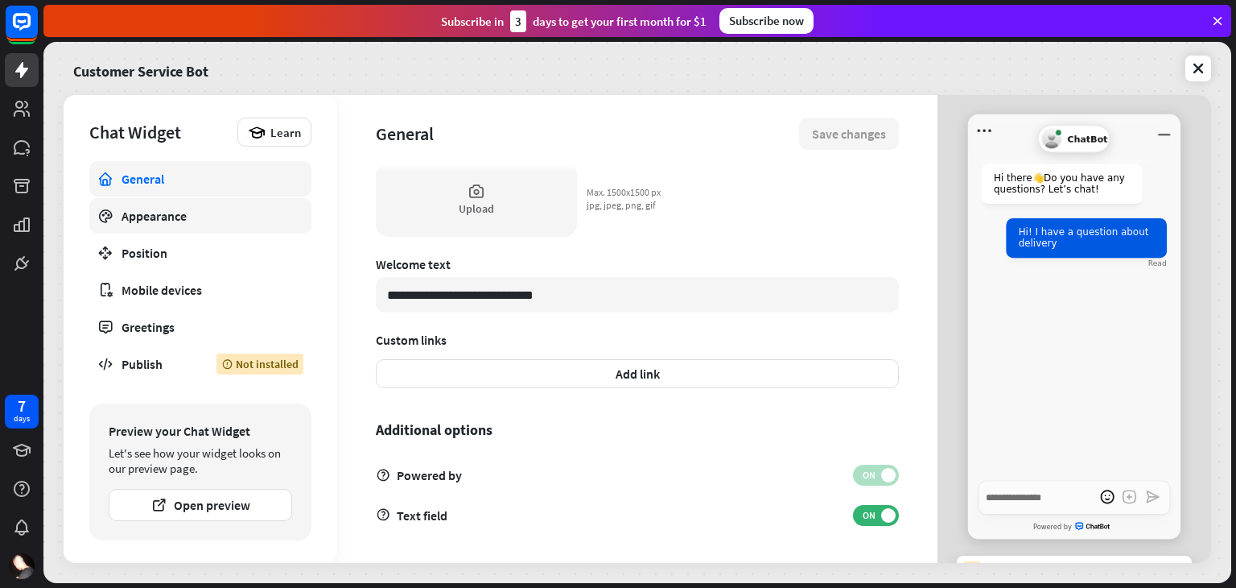
click at [144, 221] on div "Appearance" at bounding box center [201, 216] width 158 height 16
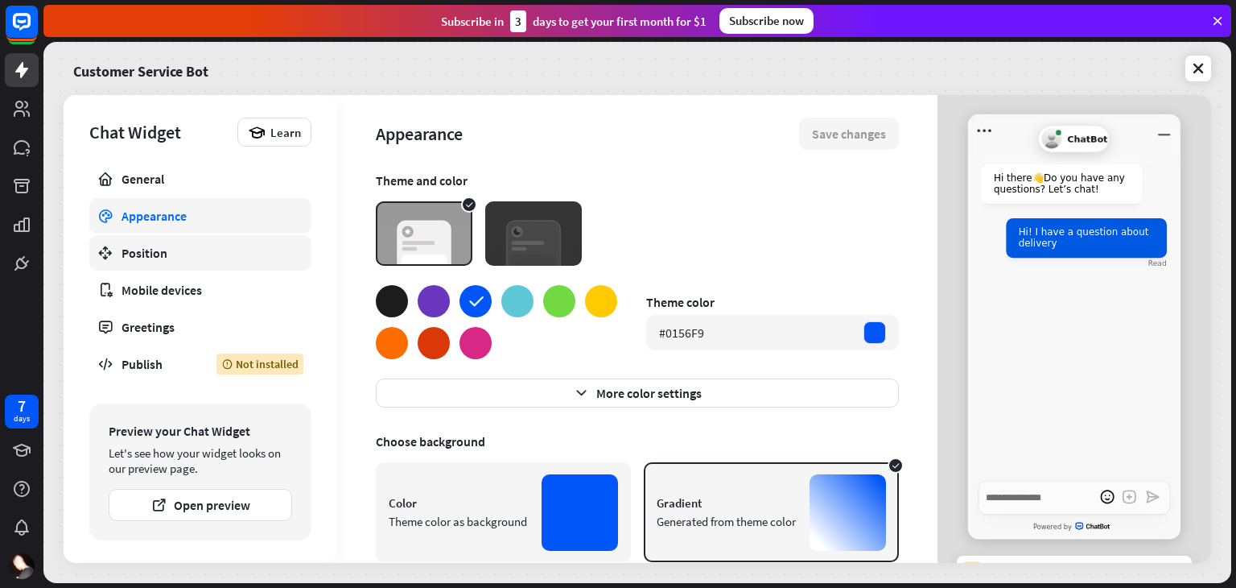
click at [129, 251] on div "Position" at bounding box center [201, 253] width 158 height 16
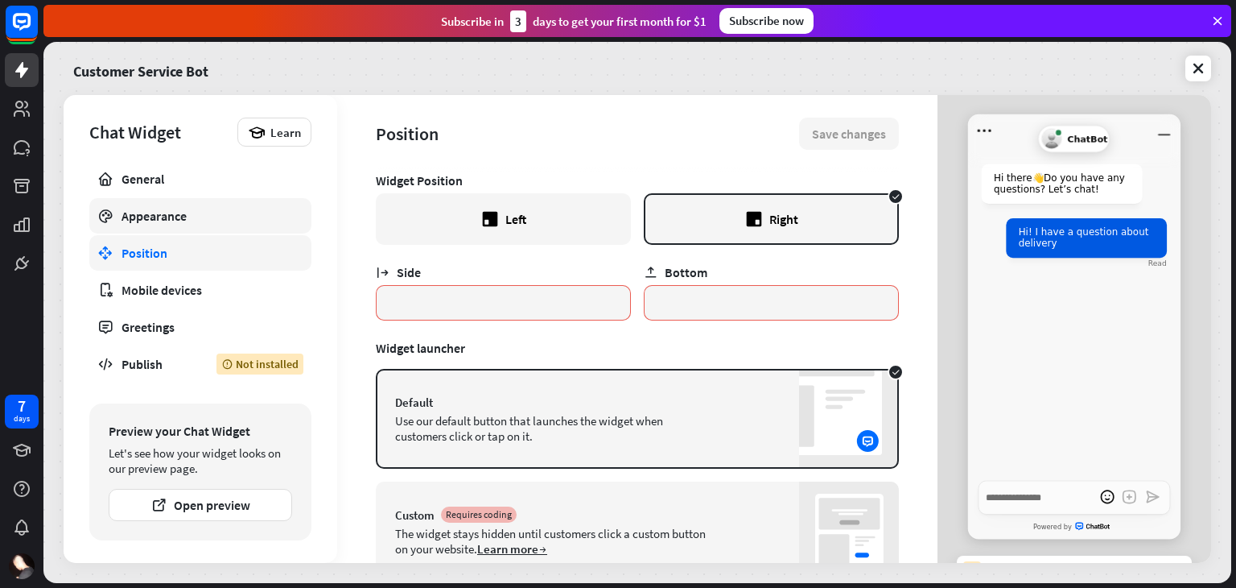
click at [136, 213] on div "Appearance" at bounding box center [201, 216] width 158 height 16
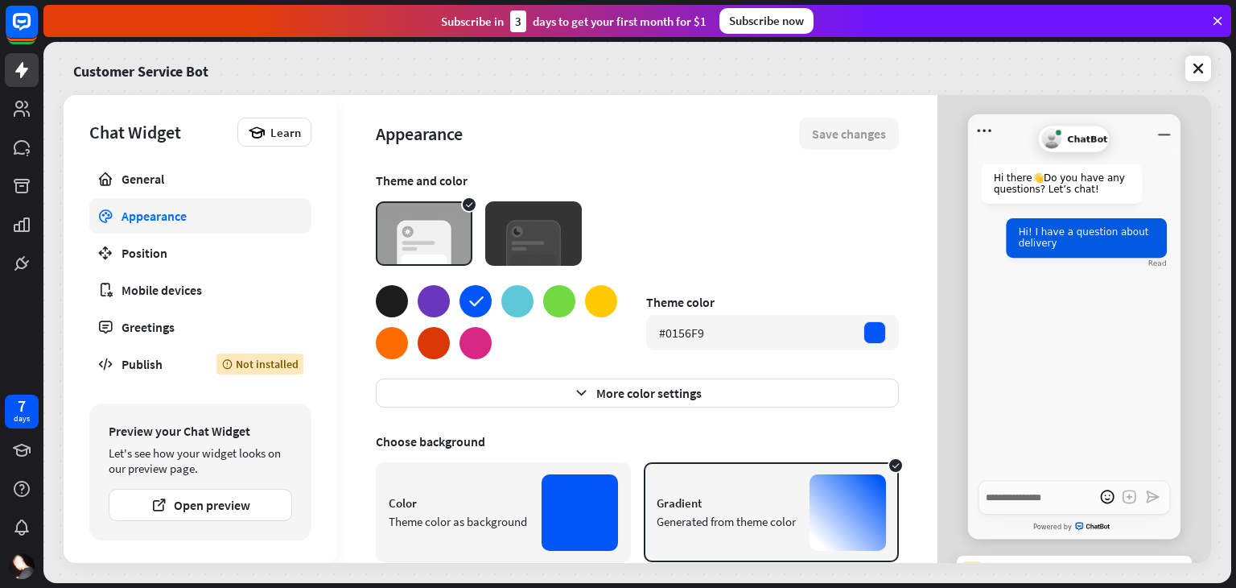
click at [505, 241] on img at bounding box center [533, 233] width 97 height 64
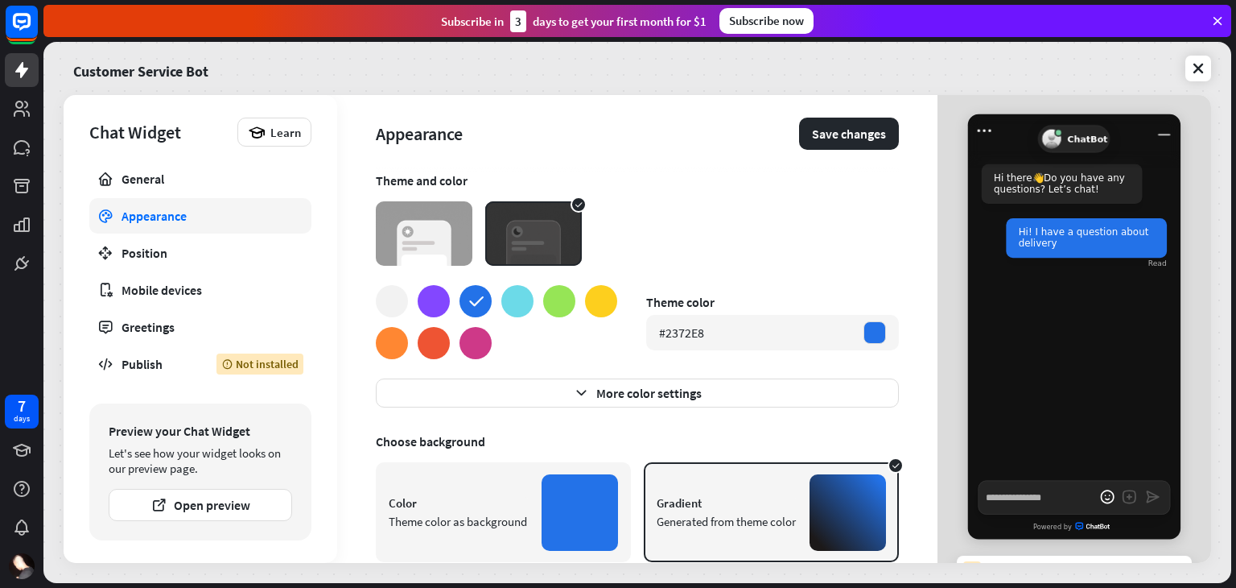
click at [423, 245] on img at bounding box center [424, 233] width 97 height 64
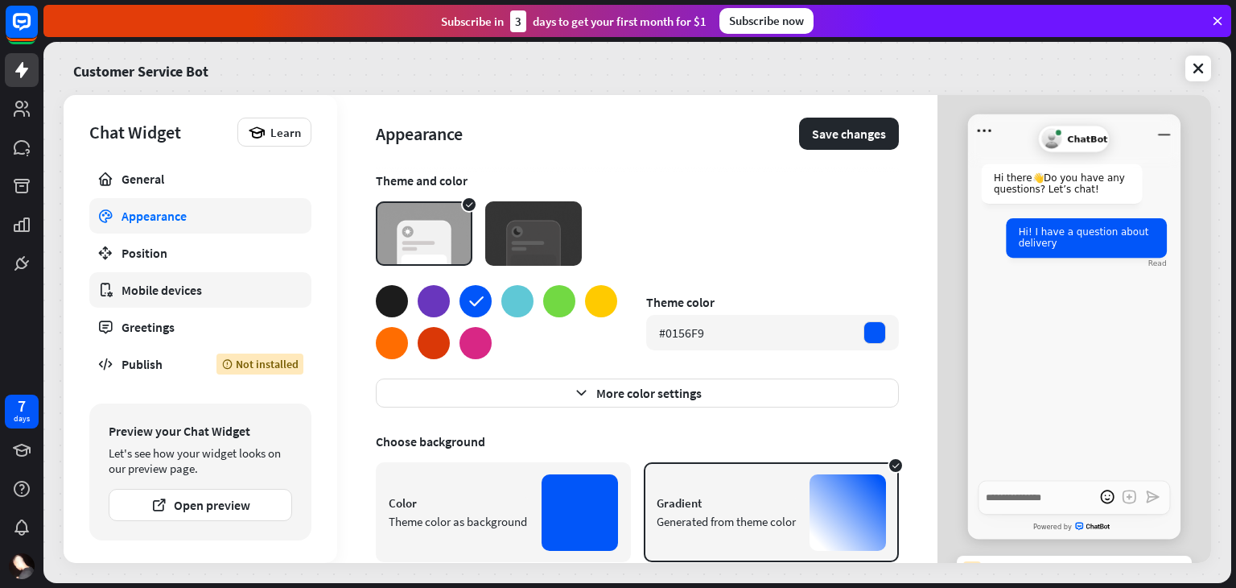
click at [222, 289] on div "Mobile devices" at bounding box center [201, 290] width 158 height 16
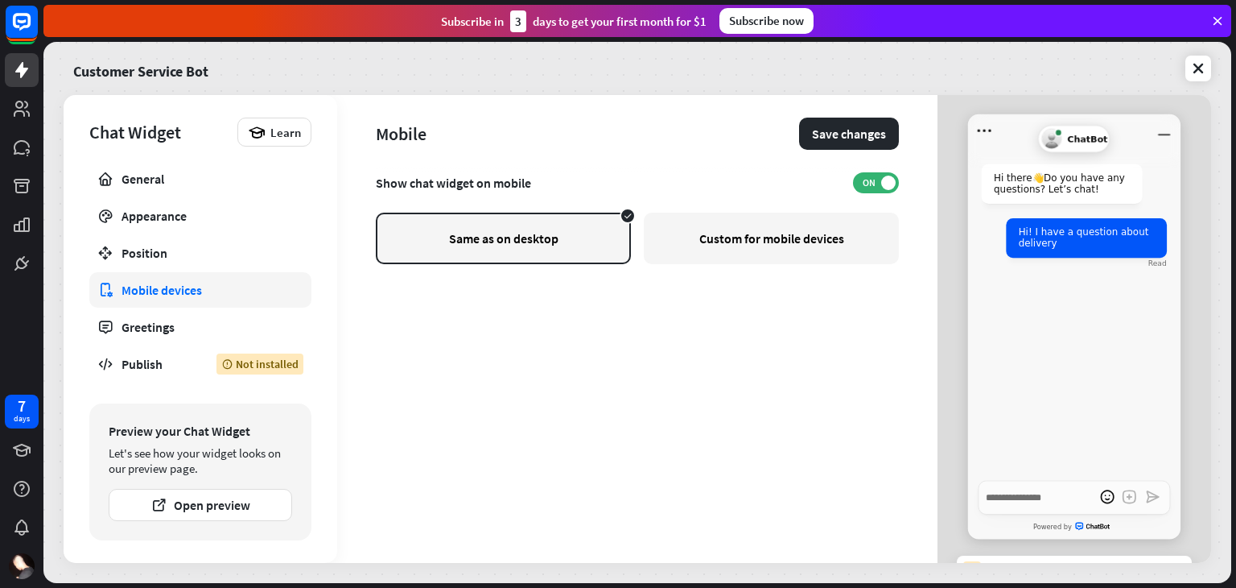
click at [706, 225] on div "Custom for mobile devices" at bounding box center [771, 238] width 255 height 52
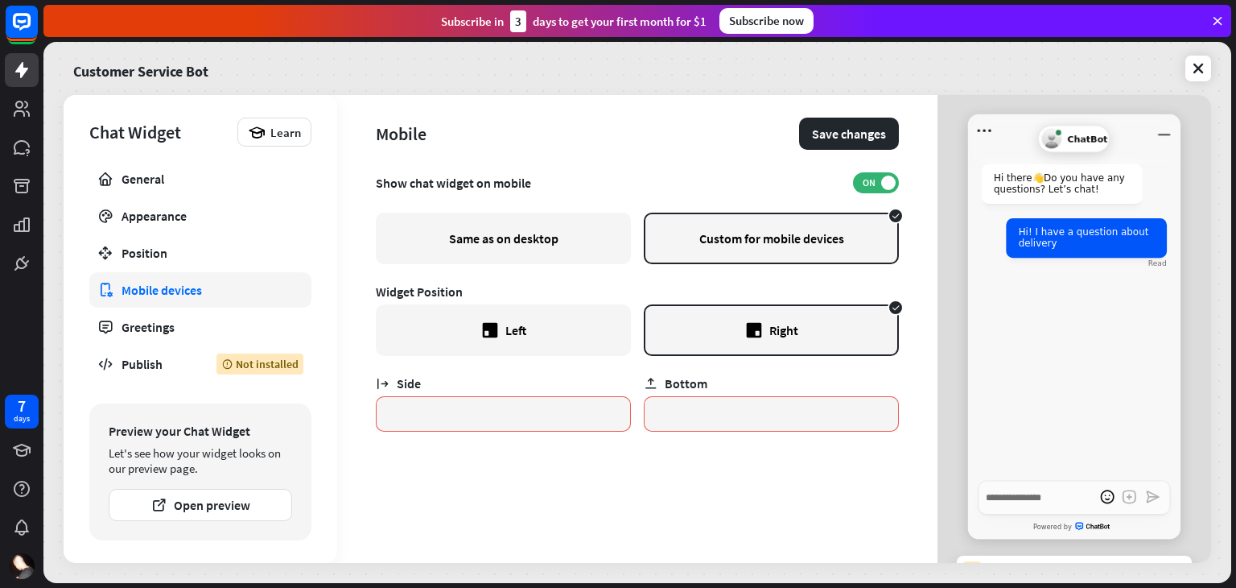
click at [555, 244] on div "Same as on desktop" at bounding box center [503, 238] width 255 height 52
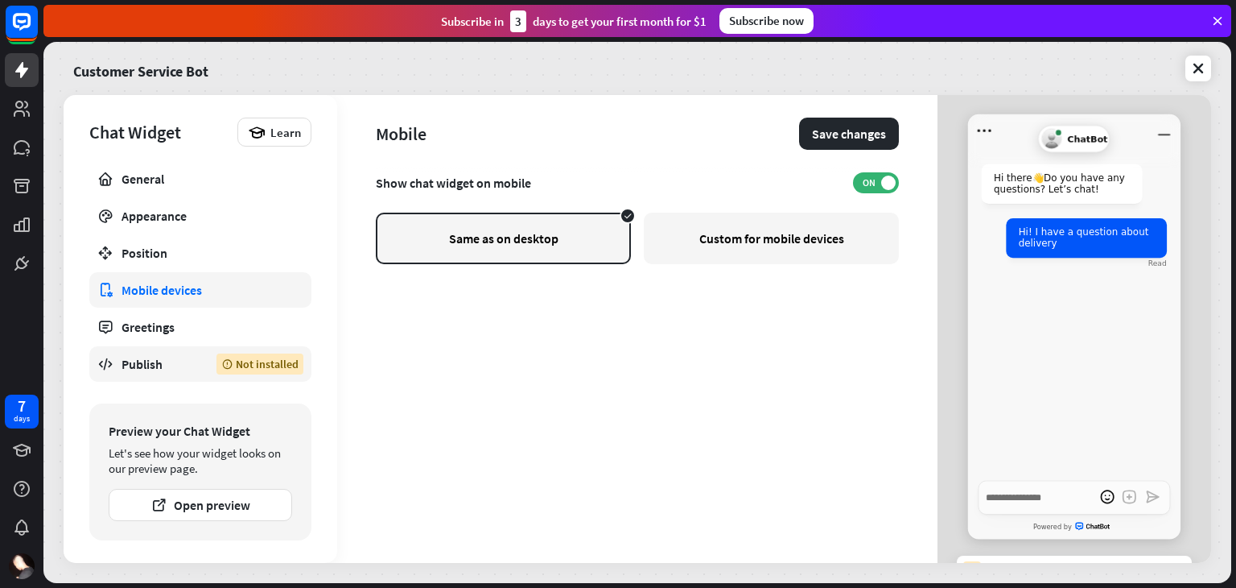
click at [231, 365] on icon at bounding box center [226, 363] width 11 height 11
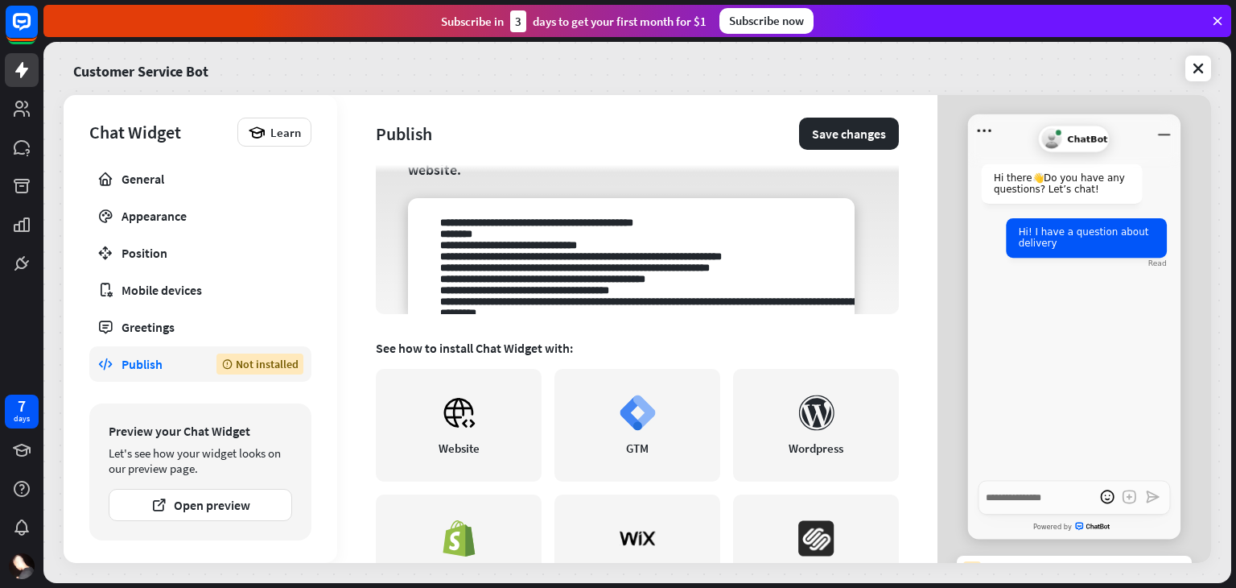
scroll to position [211, 0]
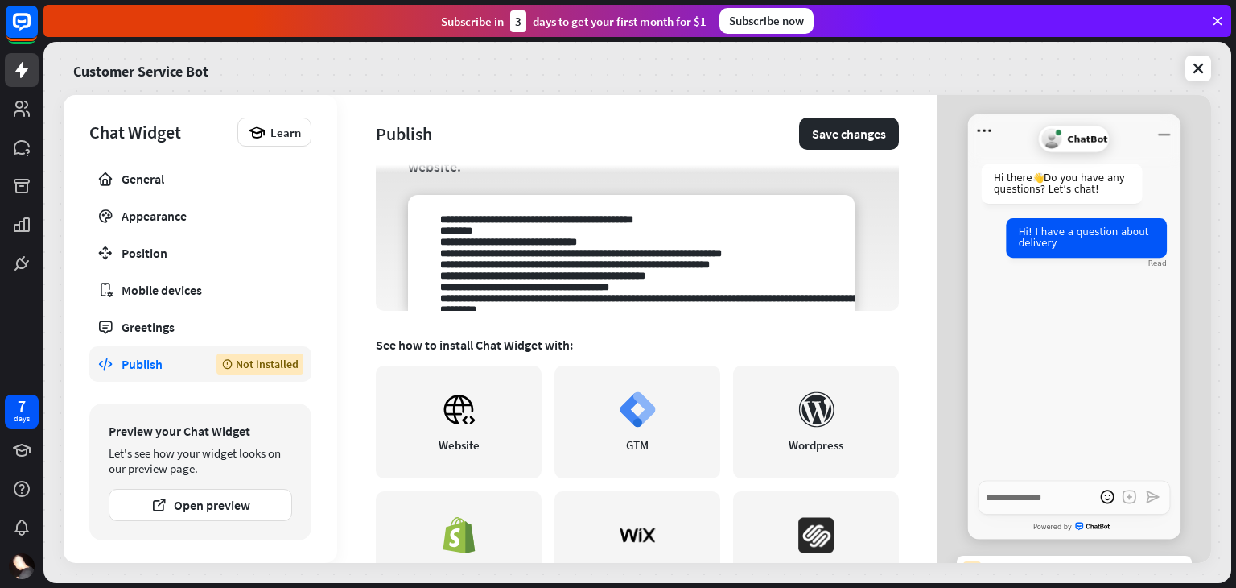
drag, startPoint x: 572, startPoint y: 309, endPoint x: 607, endPoint y: 334, distance: 42.7
click at [607, 334] on div "Chat Widget is not installed Install the widget on your website and start recei…" at bounding box center [637, 156] width 523 height 390
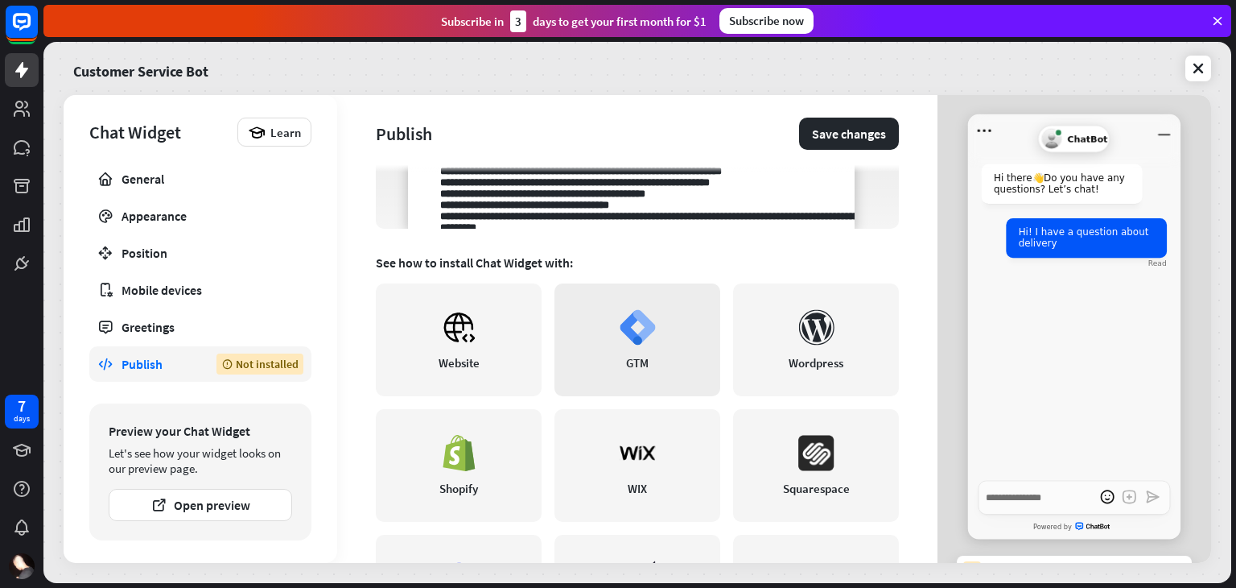
scroll to position [206, 0]
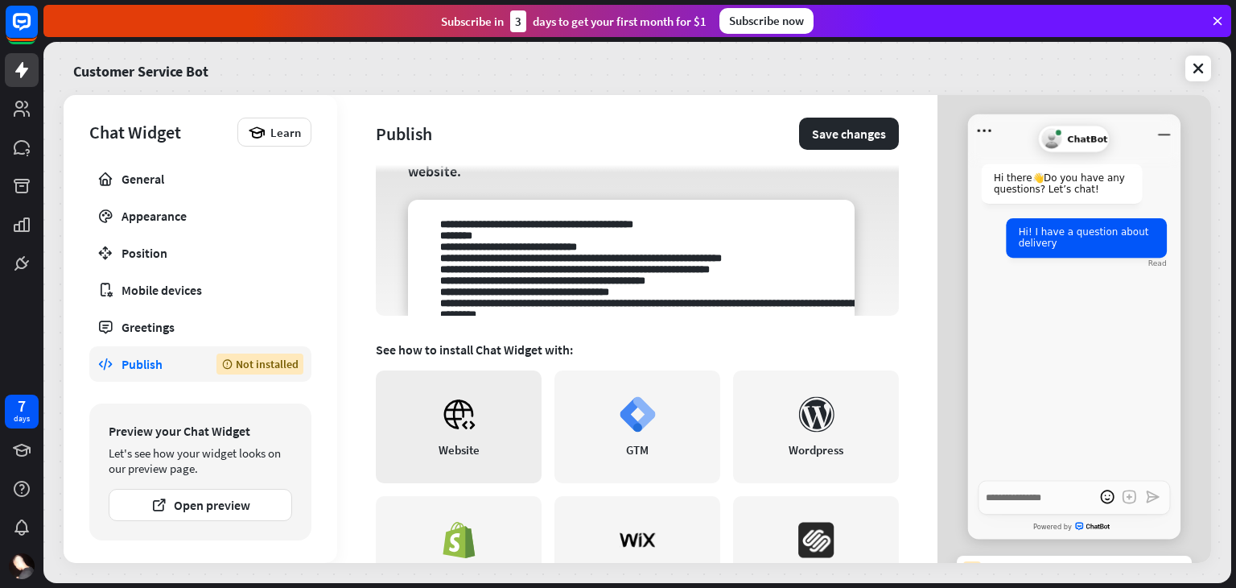
click at [477, 387] on link "Website" at bounding box center [459, 426] width 166 height 113
click at [171, 503] on button "Open preview" at bounding box center [201, 505] width 184 height 32
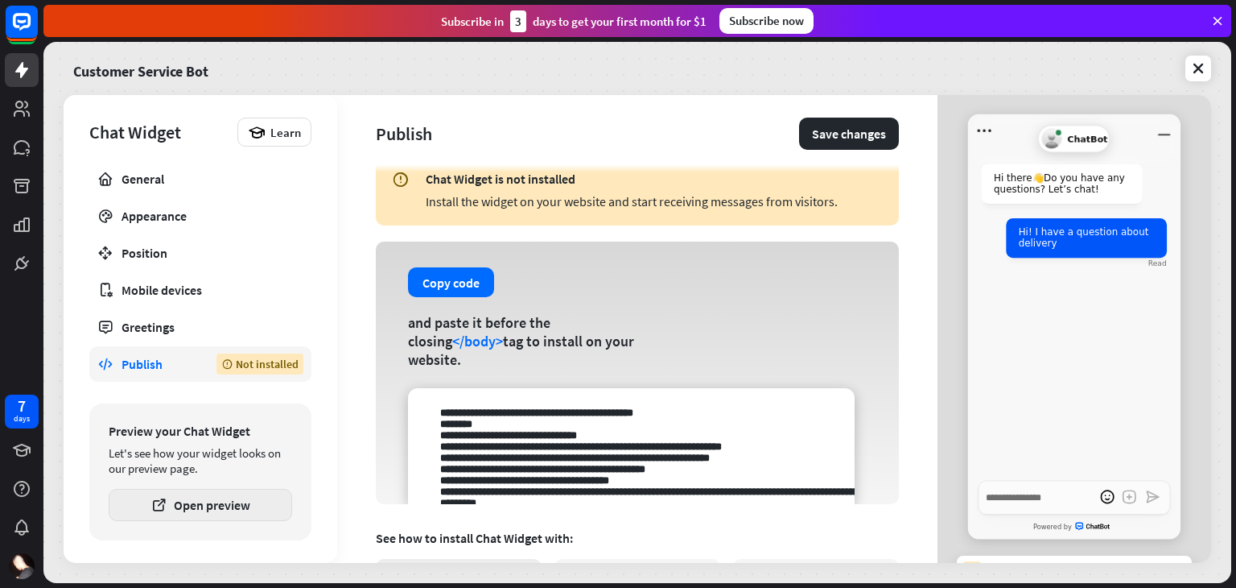
scroll to position [0, 0]
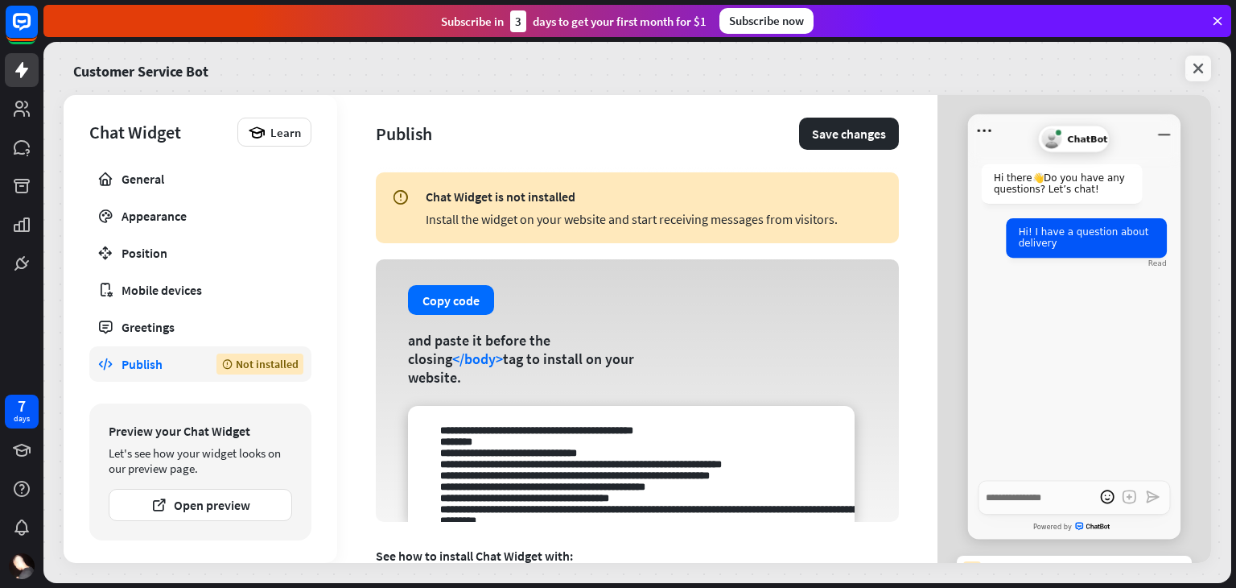
click at [1201, 62] on icon at bounding box center [1198, 68] width 16 height 16
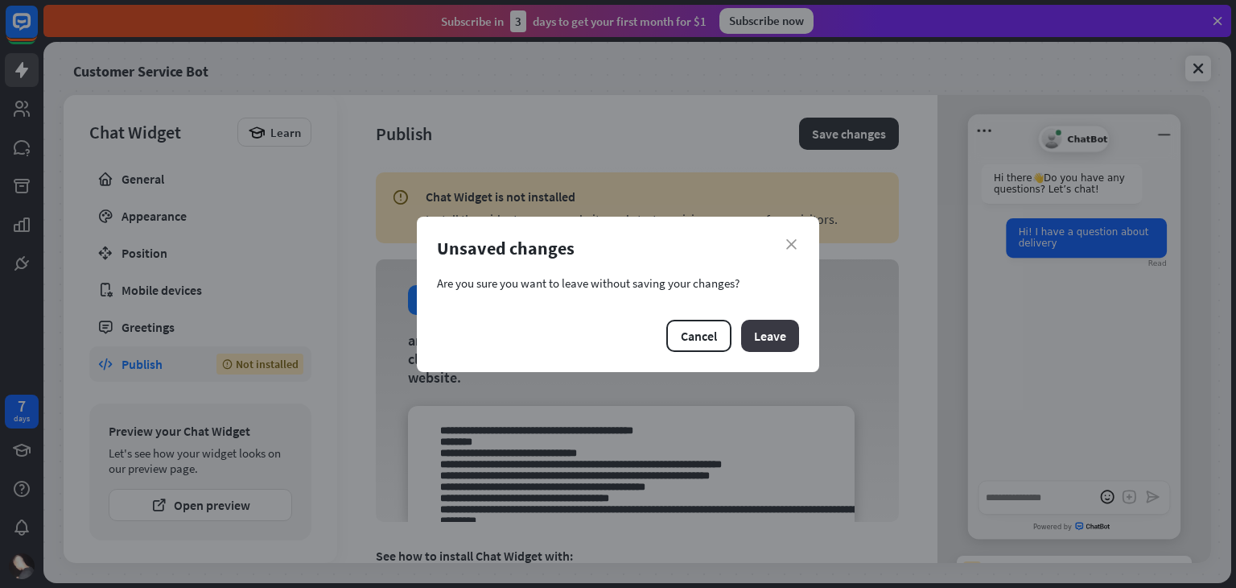
click at [764, 329] on button "Leave" at bounding box center [770, 336] width 58 height 32
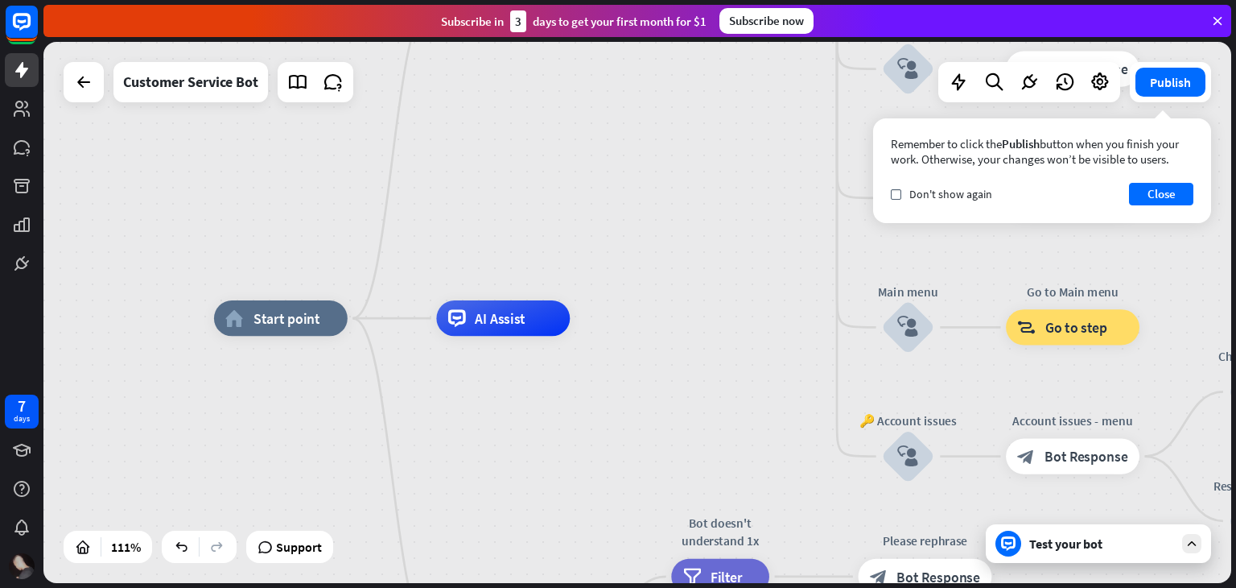
click at [10, 559] on img at bounding box center [22, 566] width 26 height 26
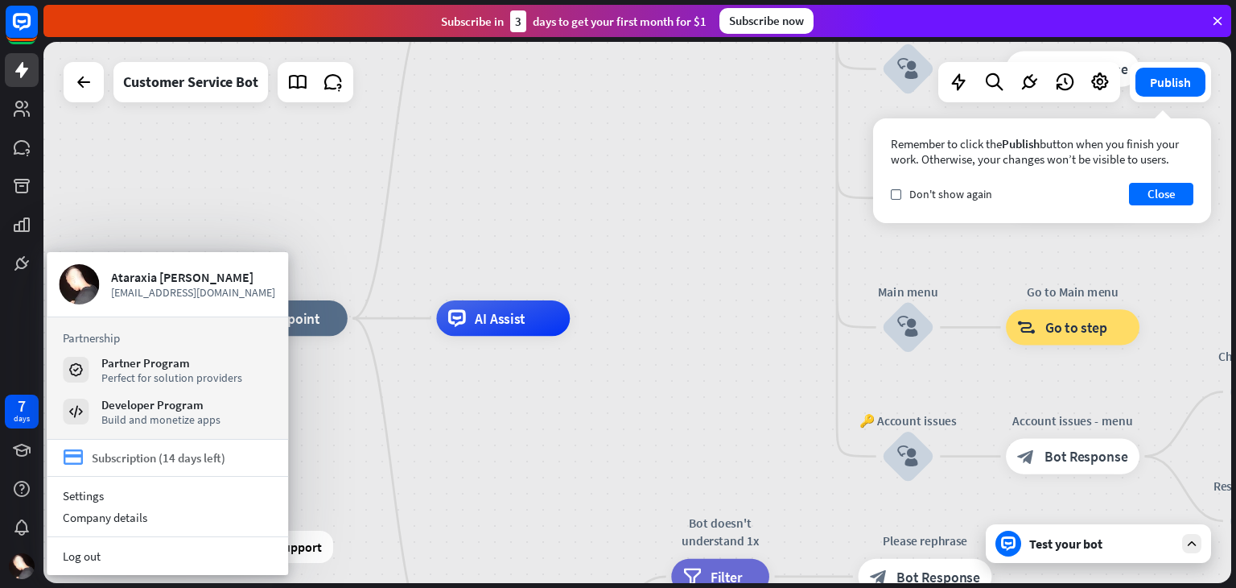
click at [142, 454] on div "Subscription (14 days left)" at bounding box center [159, 457] width 134 height 15
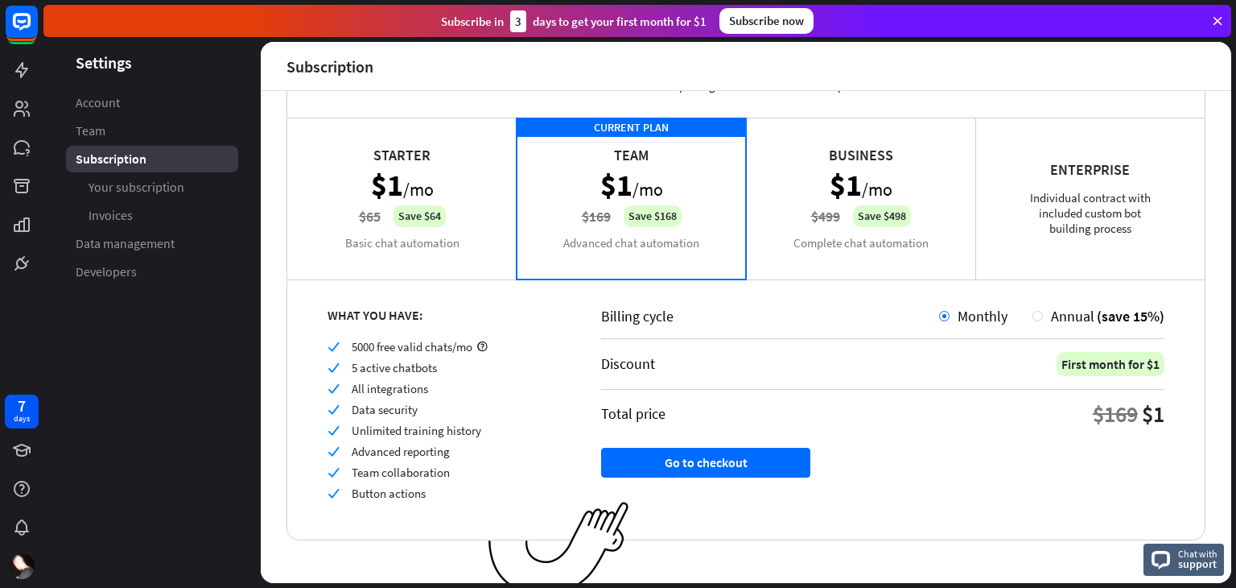
scroll to position [92, 0]
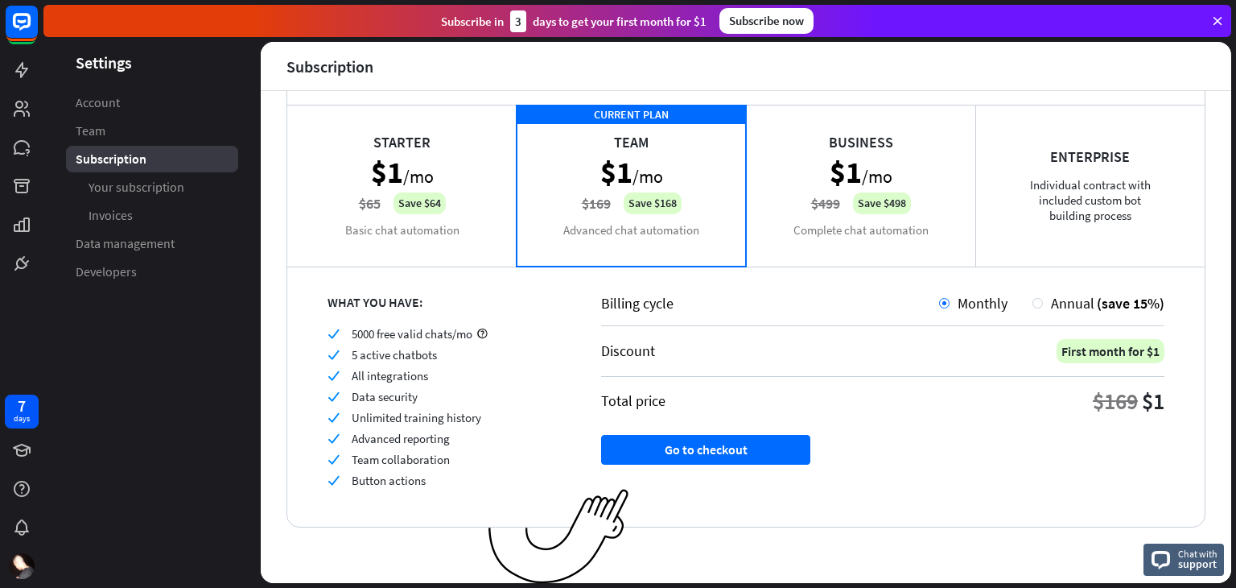
click at [813, 203] on div "Business $1 /mo $499 Save $498 Complete chat automation" at bounding box center [860, 185] width 229 height 161
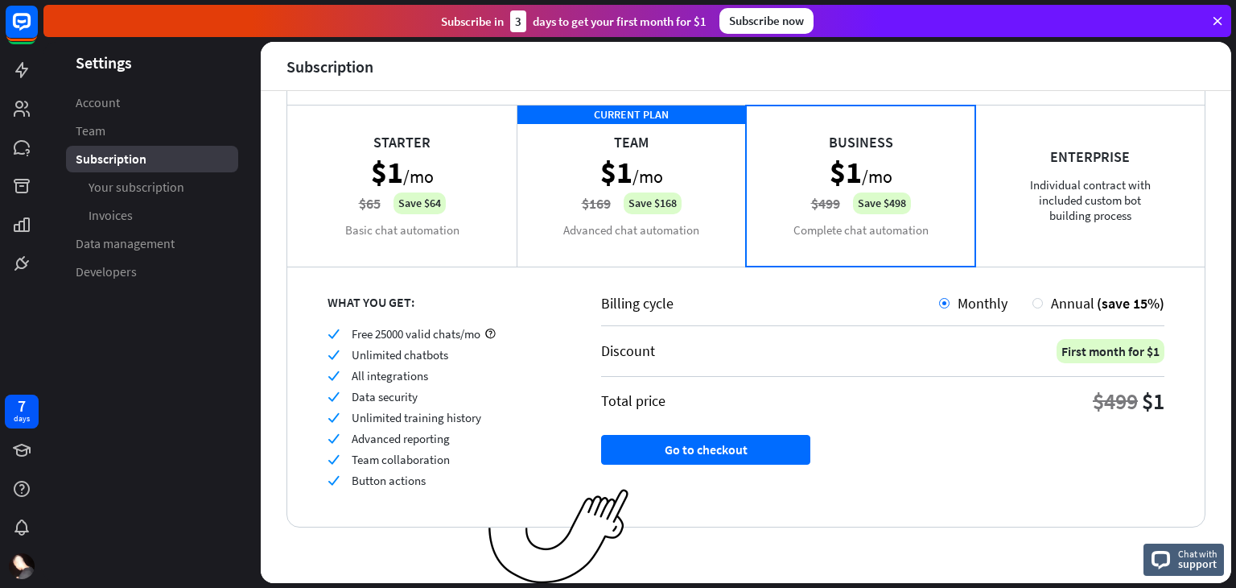
click at [703, 197] on div "CURRENT PLAN Team $1 /mo $169 Save $168 Advanced chat automation" at bounding box center [631, 185] width 229 height 161
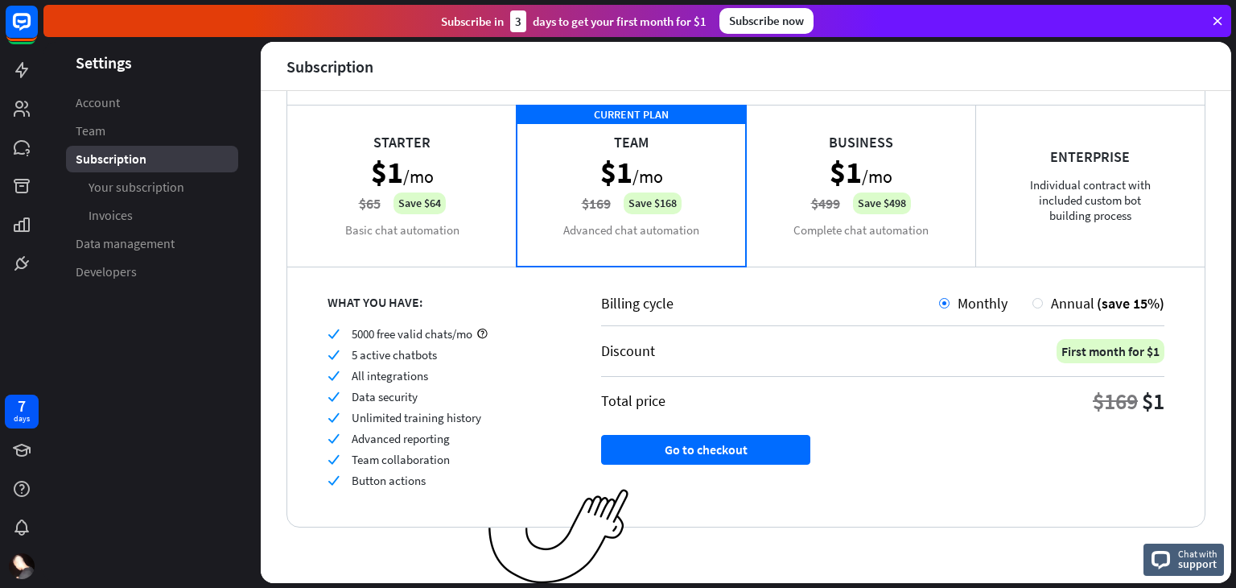
click at [839, 162] on div "Business $1 /mo $499 Save $498 Complete chat automation" at bounding box center [860, 185] width 229 height 161
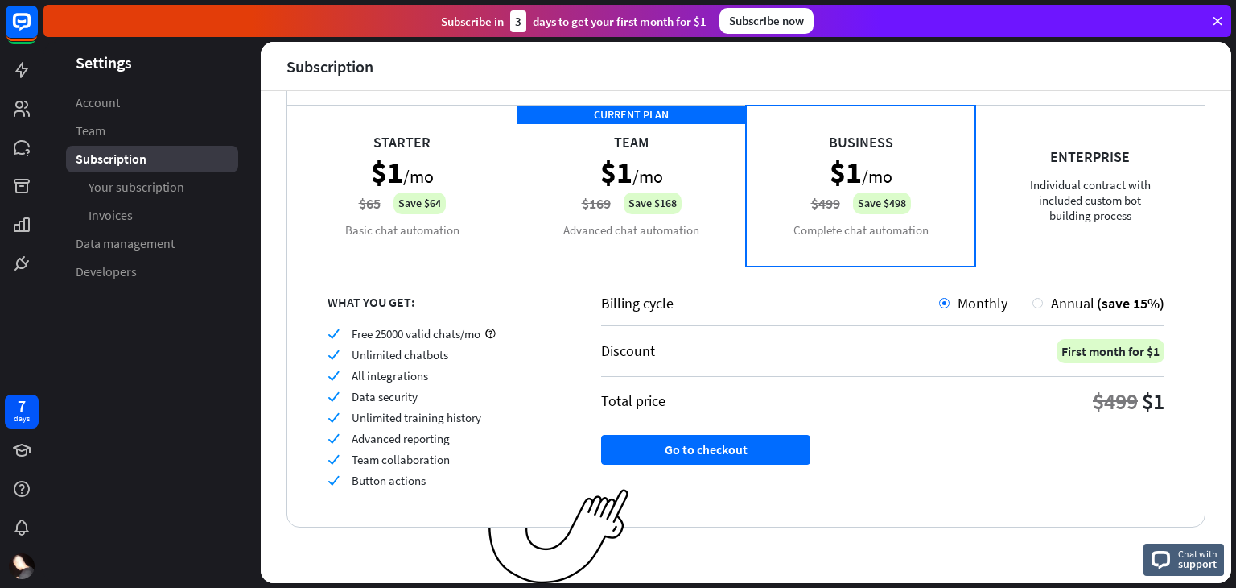
click at [1006, 162] on div "Enterprise Individual contract with included custom bot building process" at bounding box center [1089, 185] width 229 height 161
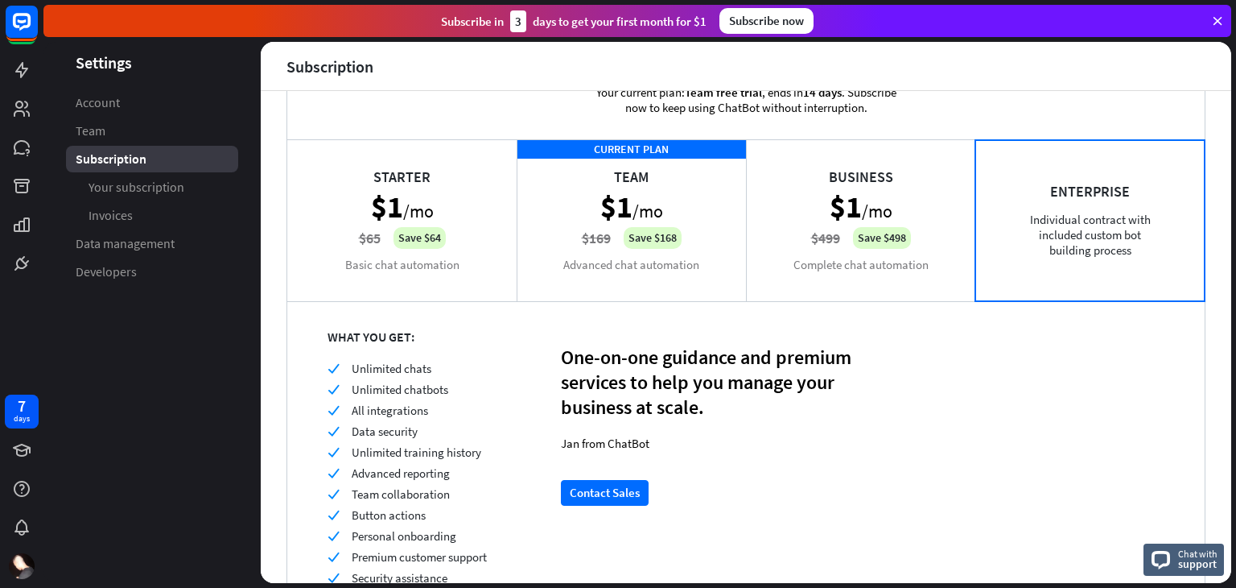
scroll to position [55, 0]
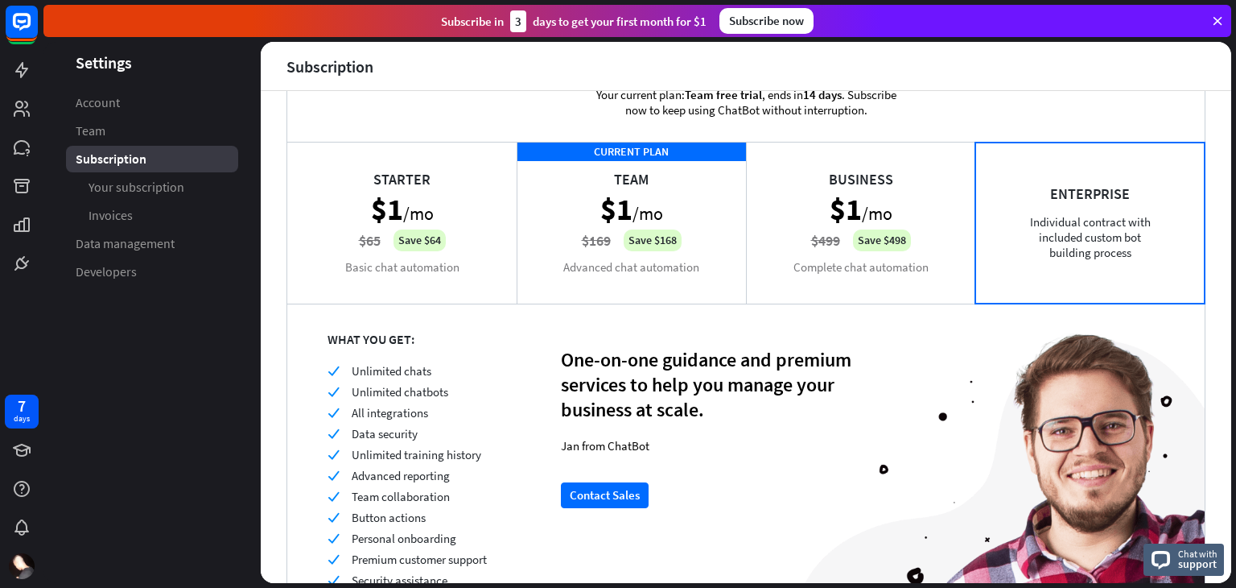
click at [409, 208] on div "Starter $1 /mo $65 Save $64 Basic chat automation" at bounding box center [401, 222] width 229 height 161
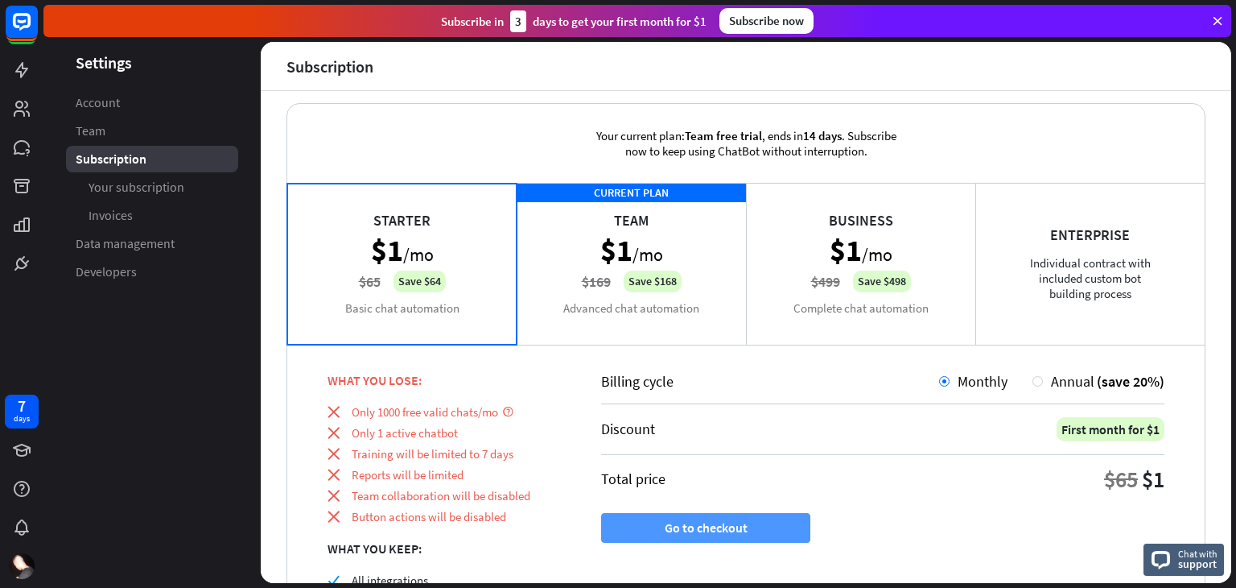
scroll to position [13, 0]
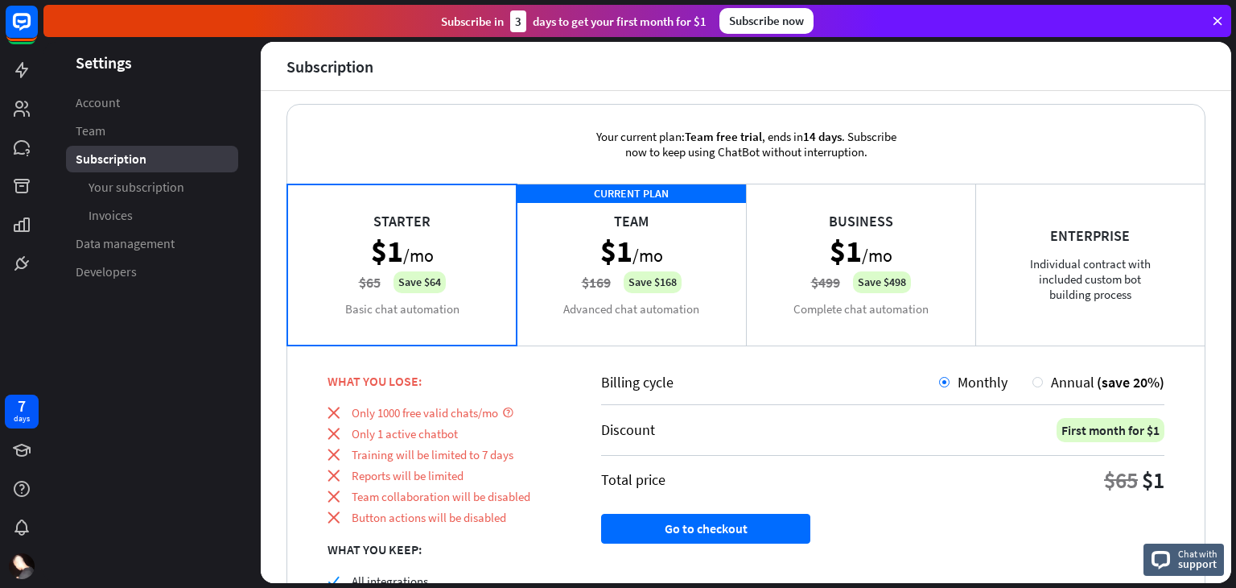
click at [584, 255] on div "CURRENT PLAN Team $1 /mo $169 Save $168 Advanced chat automation" at bounding box center [631, 264] width 229 height 161
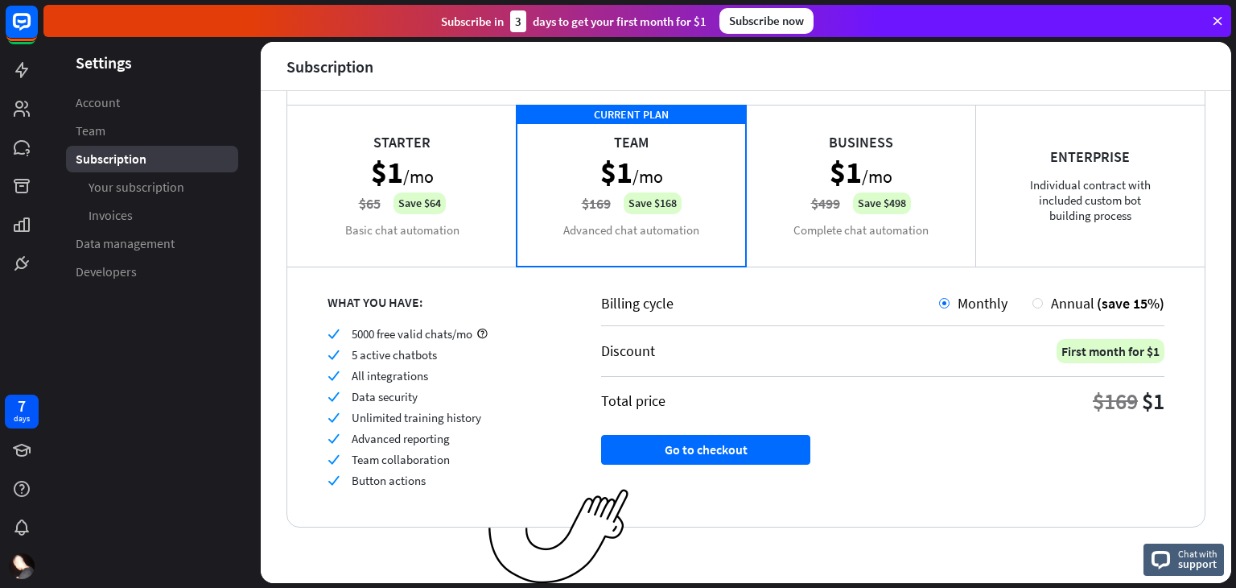
scroll to position [0, 0]
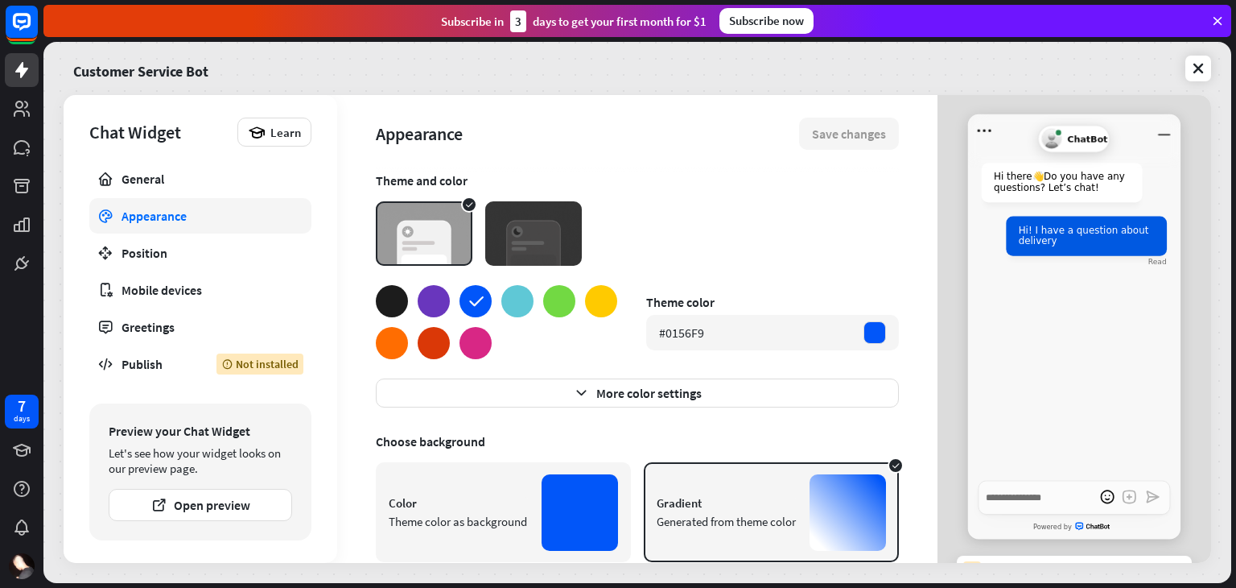
type textarea "*"
